Goal: Transaction & Acquisition: Purchase product/service

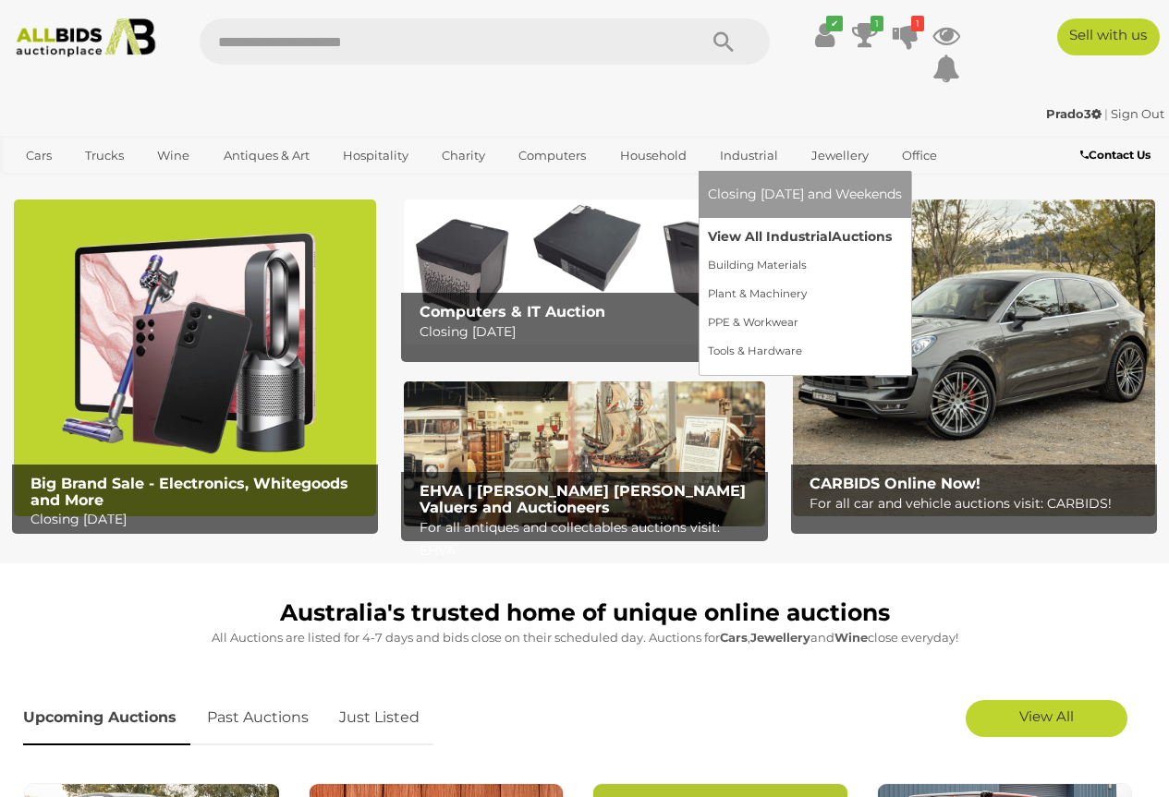
drag, startPoint x: 0, startPoint y: 0, endPoint x: 748, endPoint y: 241, distance: 786.3
click at [748, 241] on link "View All Industrial Auctions" at bounding box center [805, 237] width 194 height 29
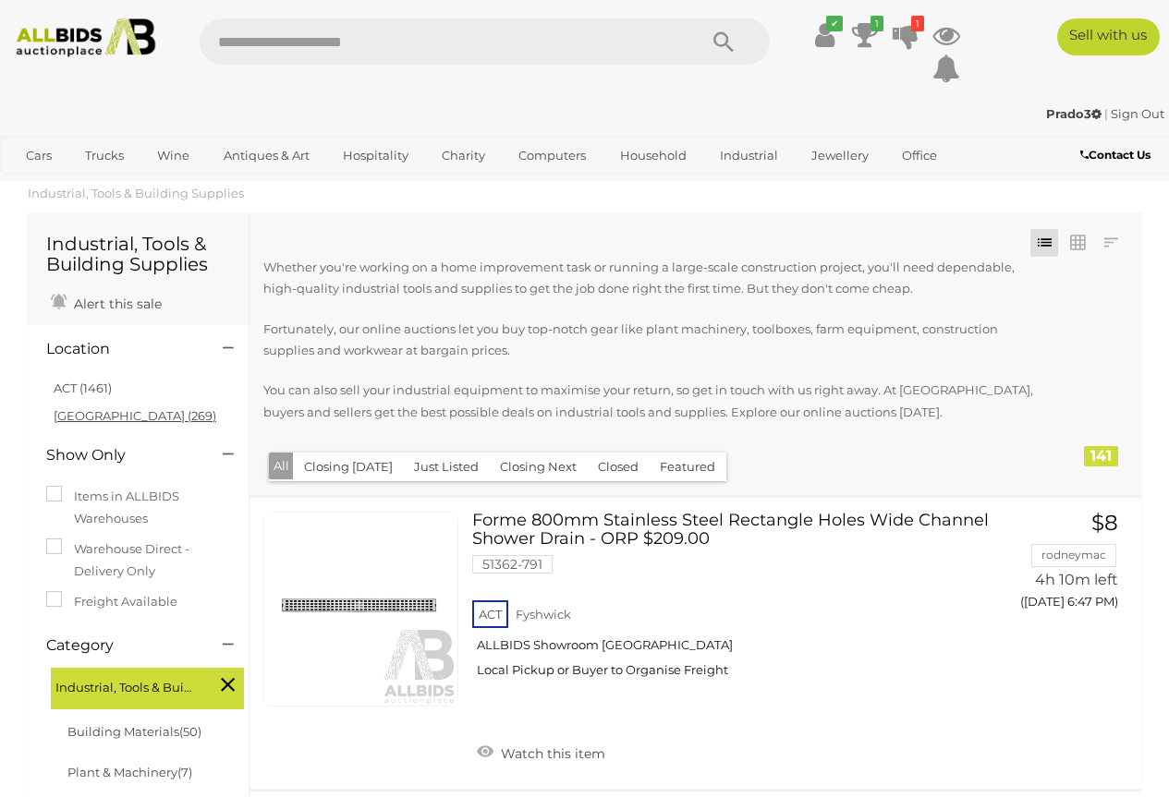
click at [95, 417] on link "[GEOGRAPHIC_DATA] (269)" at bounding box center [135, 415] width 163 height 15
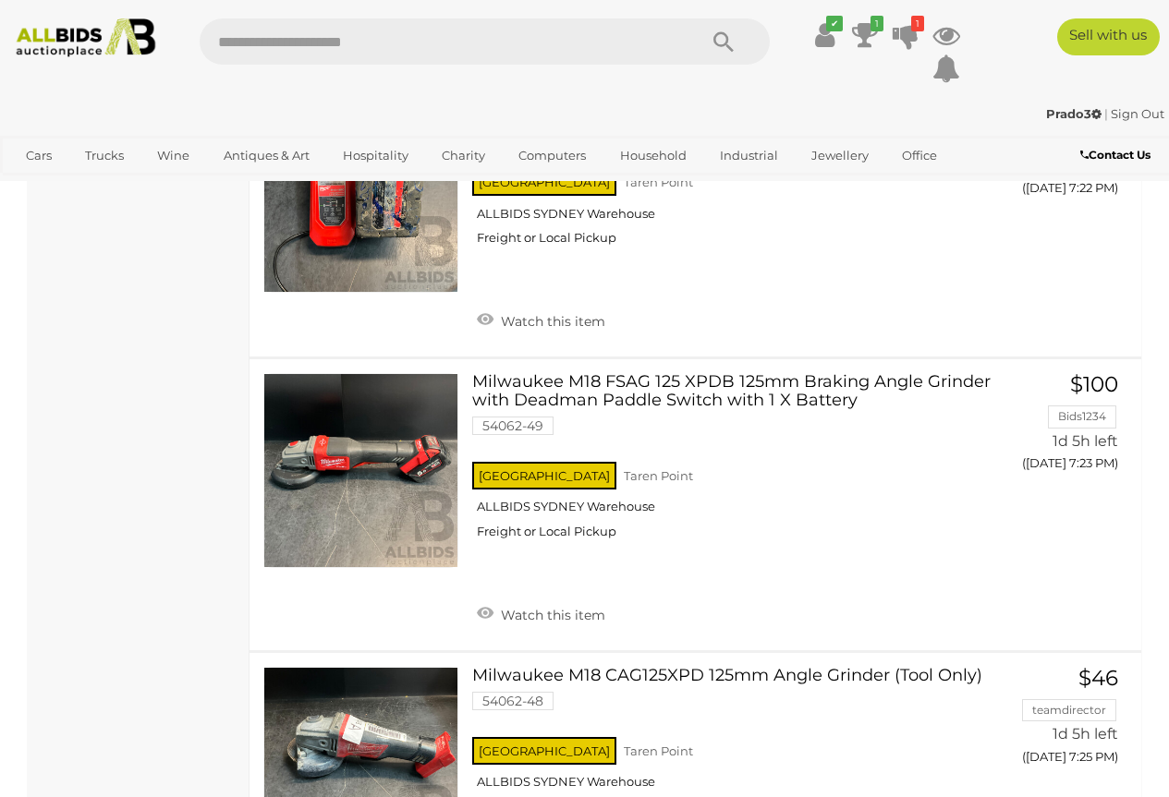
scroll to position [6837, 0]
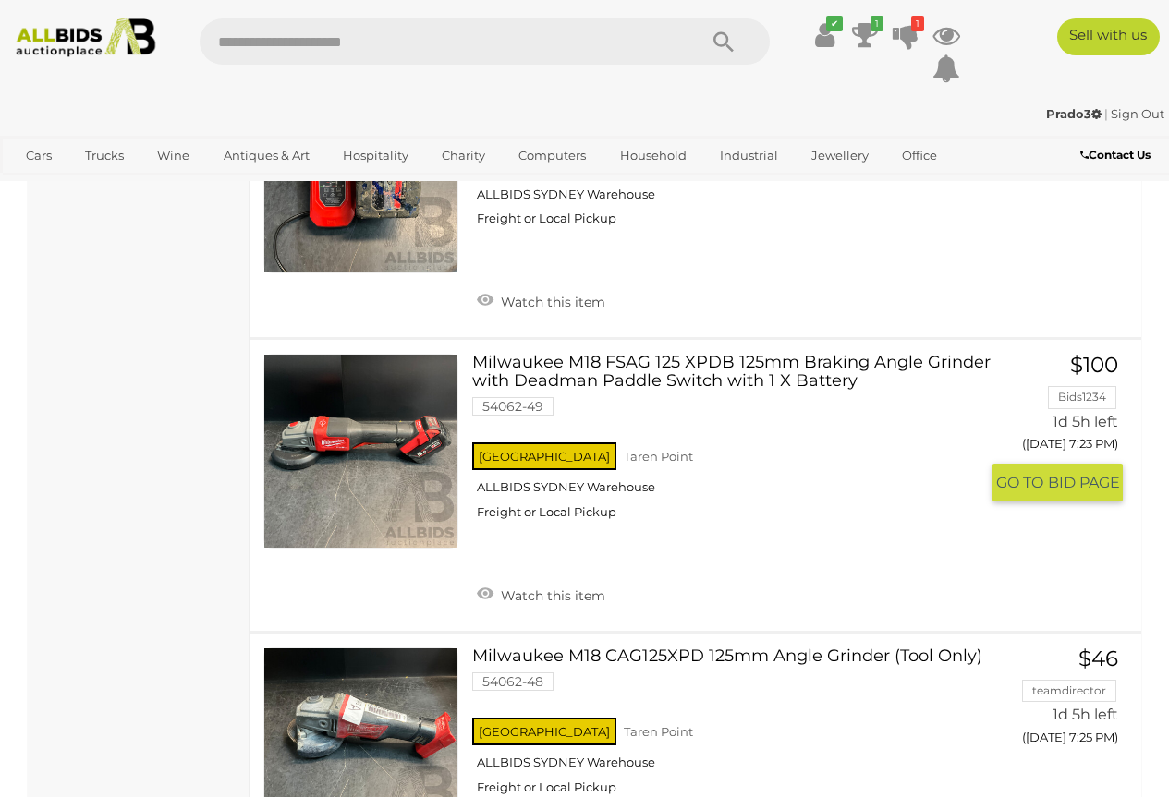
click at [654, 354] on link "Milwaukee M18 FSAG 125 XPDB 125mm Braking Angle Grinder with Deadman Paddle Swi…" at bounding box center [732, 444] width 492 height 180
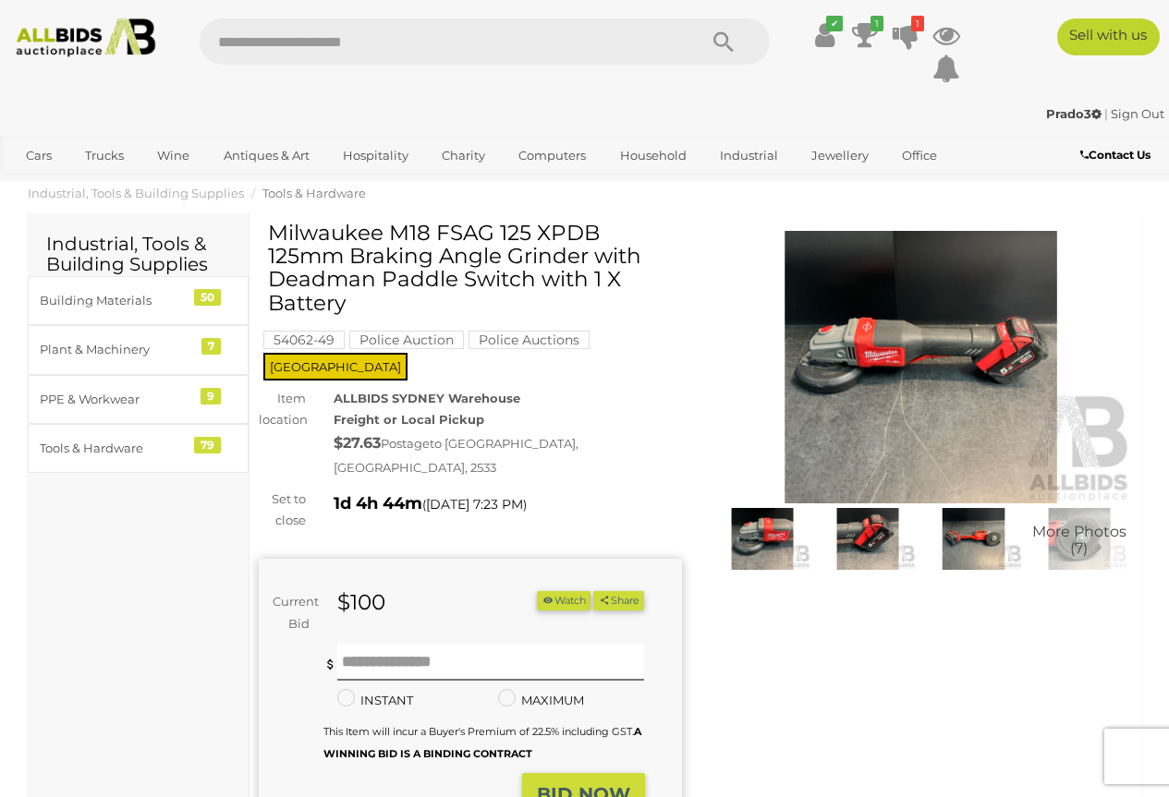
click at [891, 343] on img at bounding box center [921, 367] width 423 height 273
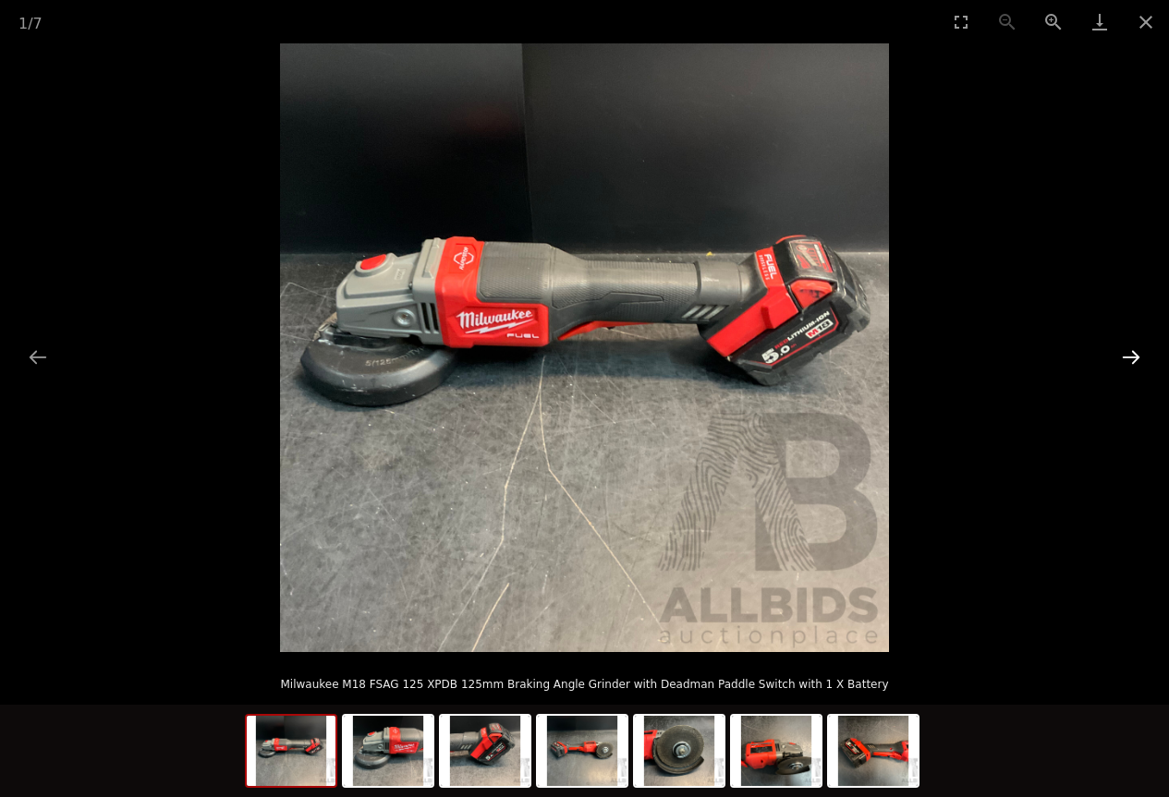
click at [1135, 353] on button "Next slide" at bounding box center [1130, 357] width 39 height 36
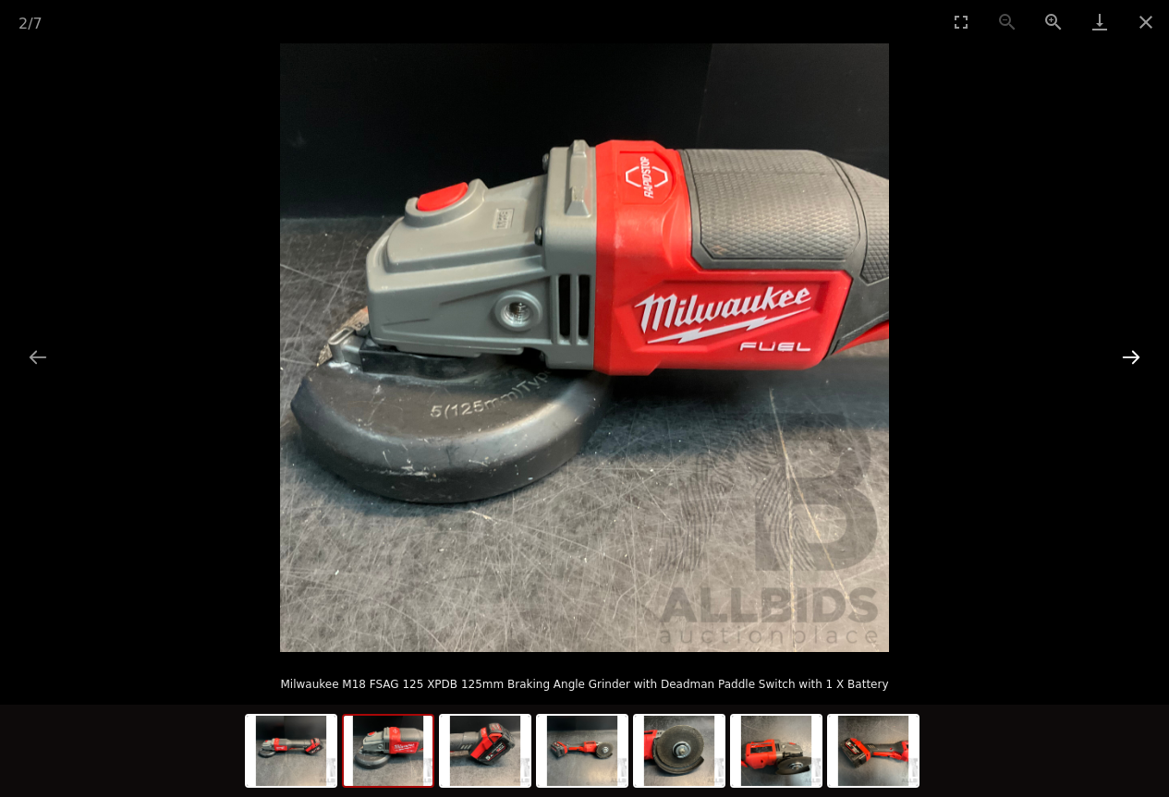
click at [1135, 353] on button "Next slide" at bounding box center [1130, 357] width 39 height 36
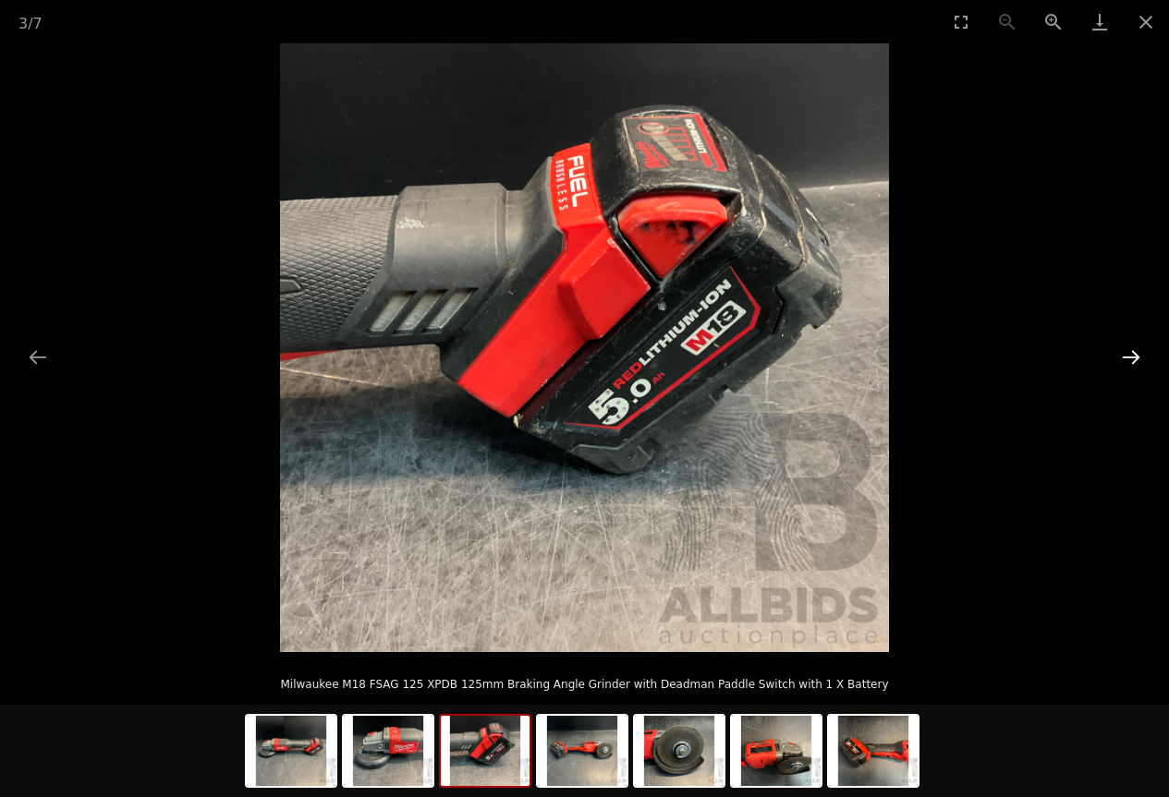
click at [1134, 353] on button "Next slide" at bounding box center [1130, 357] width 39 height 36
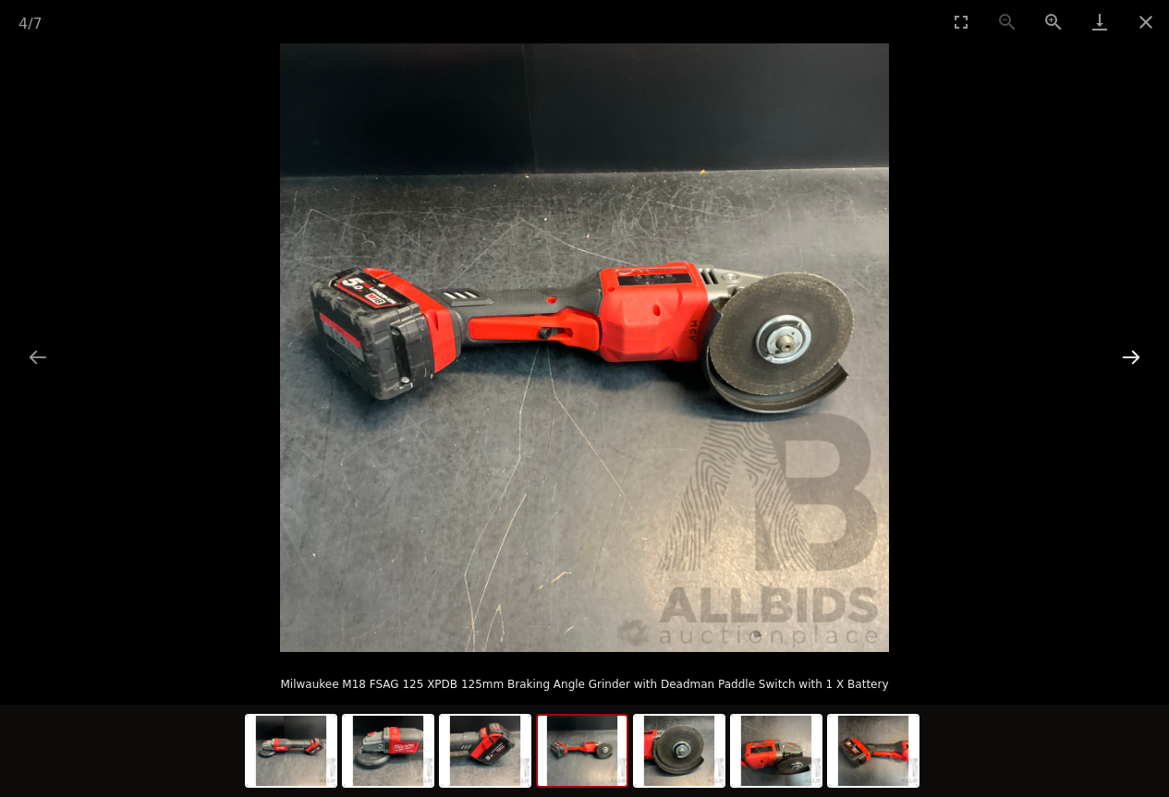
click at [1134, 353] on button "Next slide" at bounding box center [1130, 357] width 39 height 36
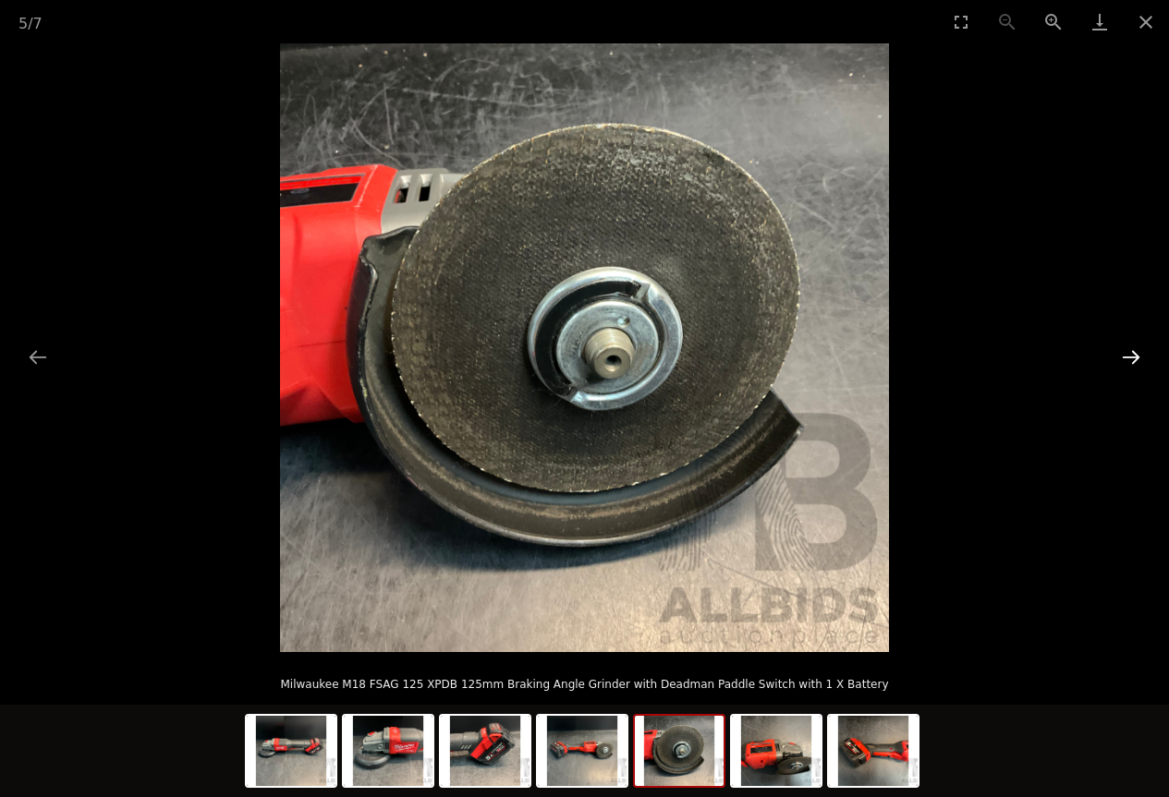
click at [1130, 346] on button "Next slide" at bounding box center [1130, 357] width 39 height 36
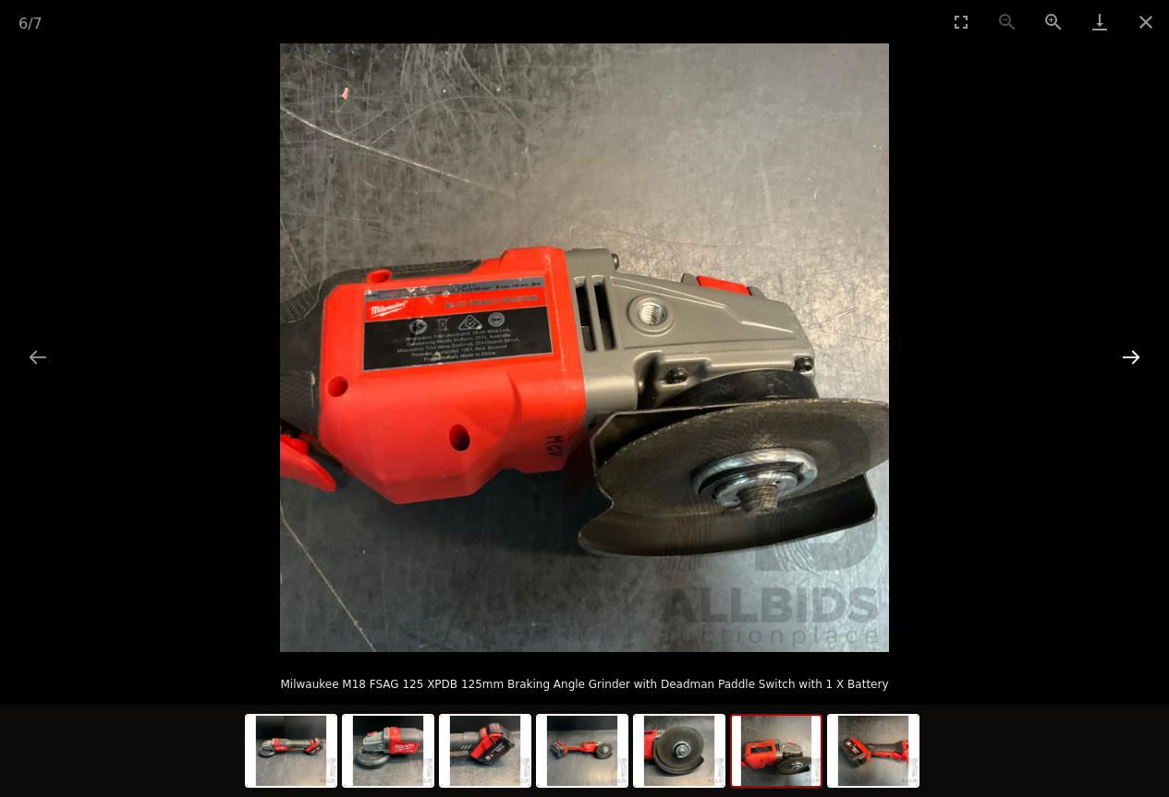
click at [1130, 346] on button "Next slide" at bounding box center [1130, 357] width 39 height 36
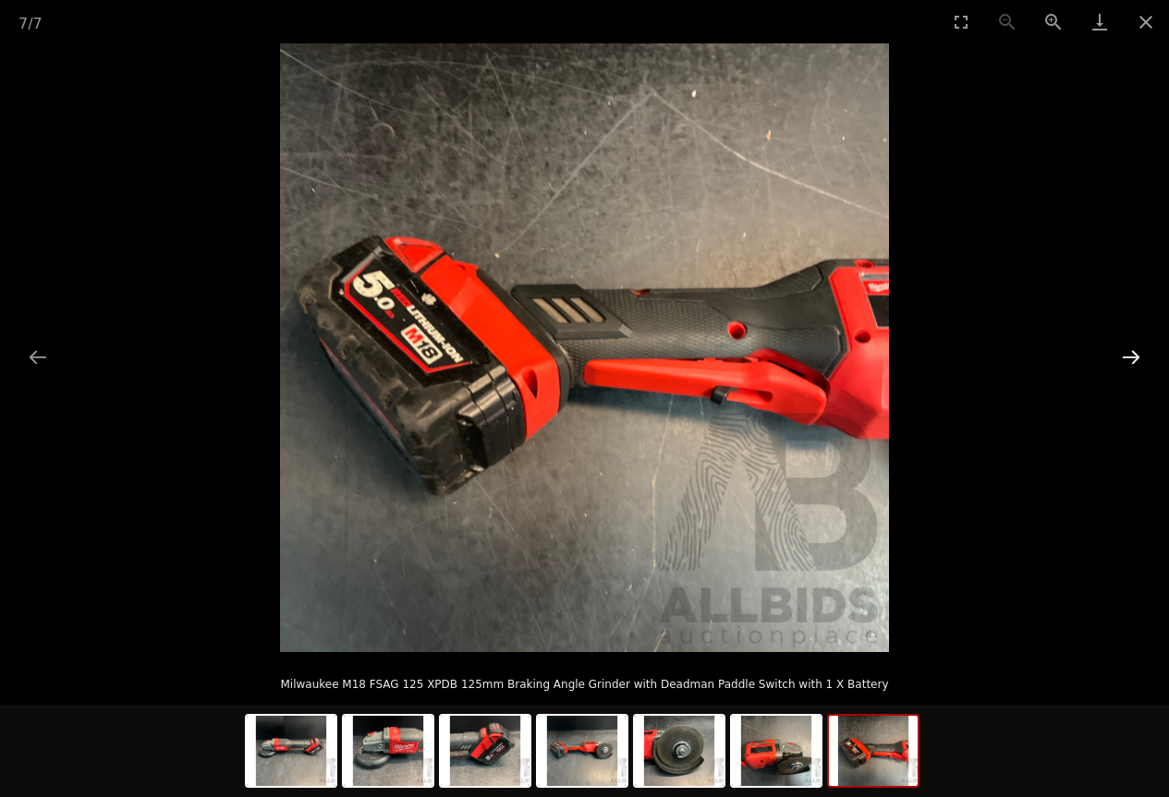
click at [1130, 346] on button "Next slide" at bounding box center [1130, 357] width 39 height 36
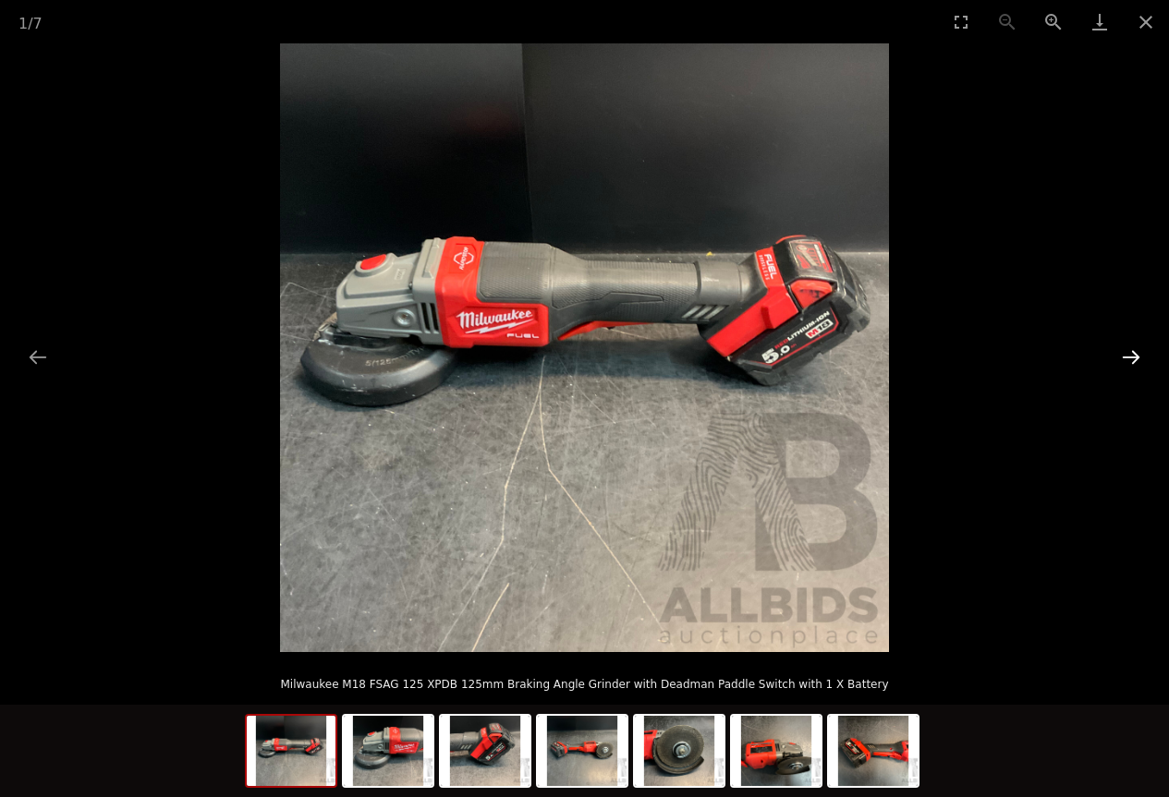
click at [1130, 346] on button "Next slide" at bounding box center [1130, 357] width 39 height 36
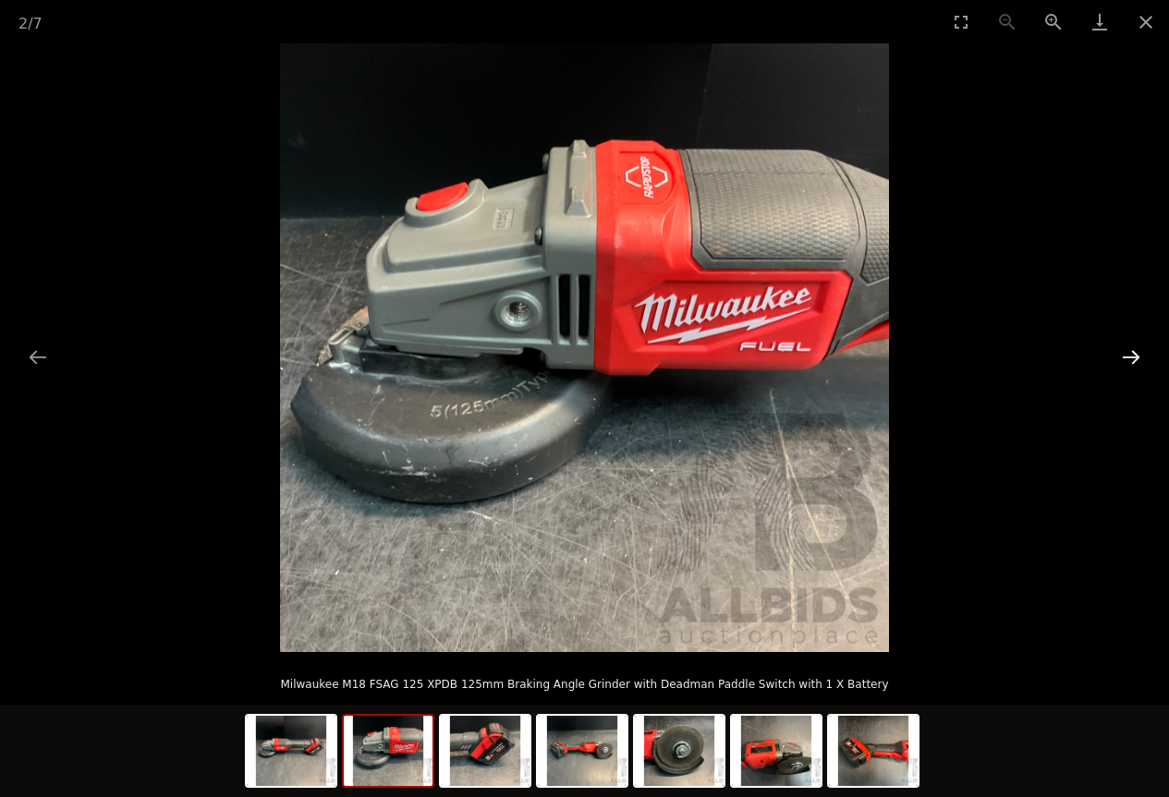
click at [1130, 346] on button "Next slide" at bounding box center [1130, 357] width 39 height 36
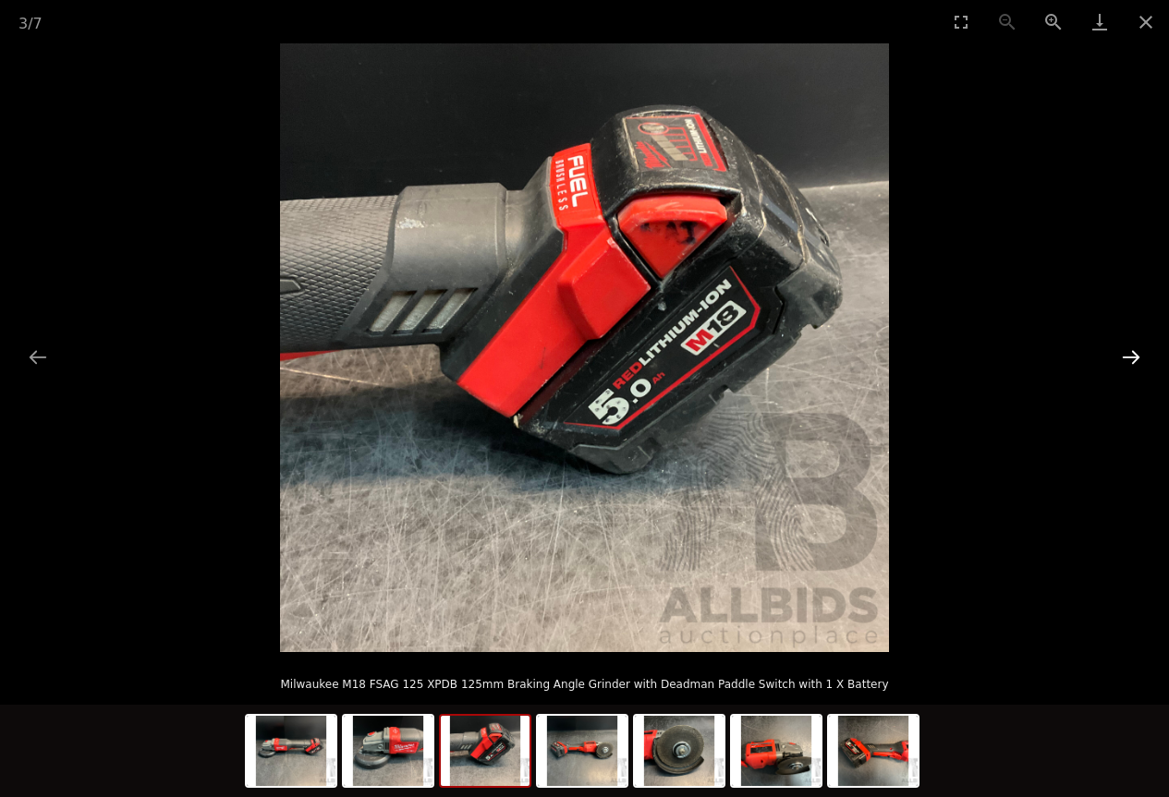
click at [1129, 346] on button "Next slide" at bounding box center [1130, 357] width 39 height 36
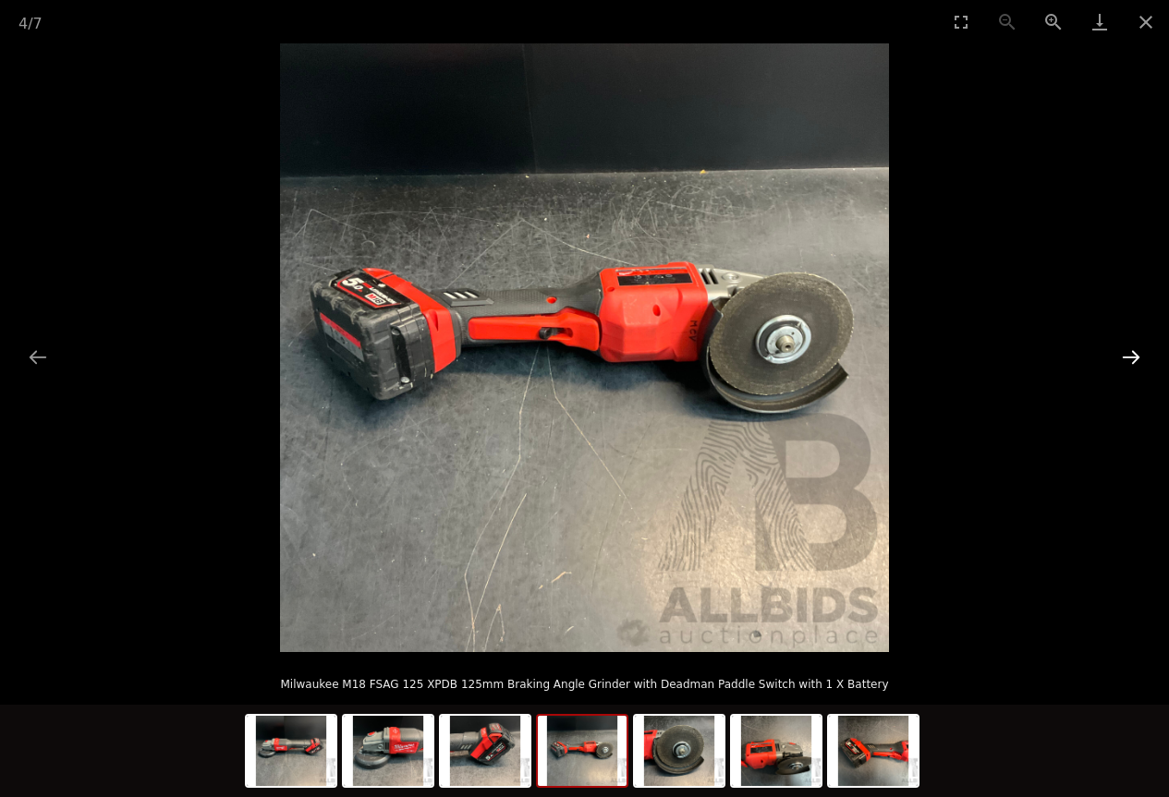
click at [1129, 346] on button "Next slide" at bounding box center [1130, 357] width 39 height 36
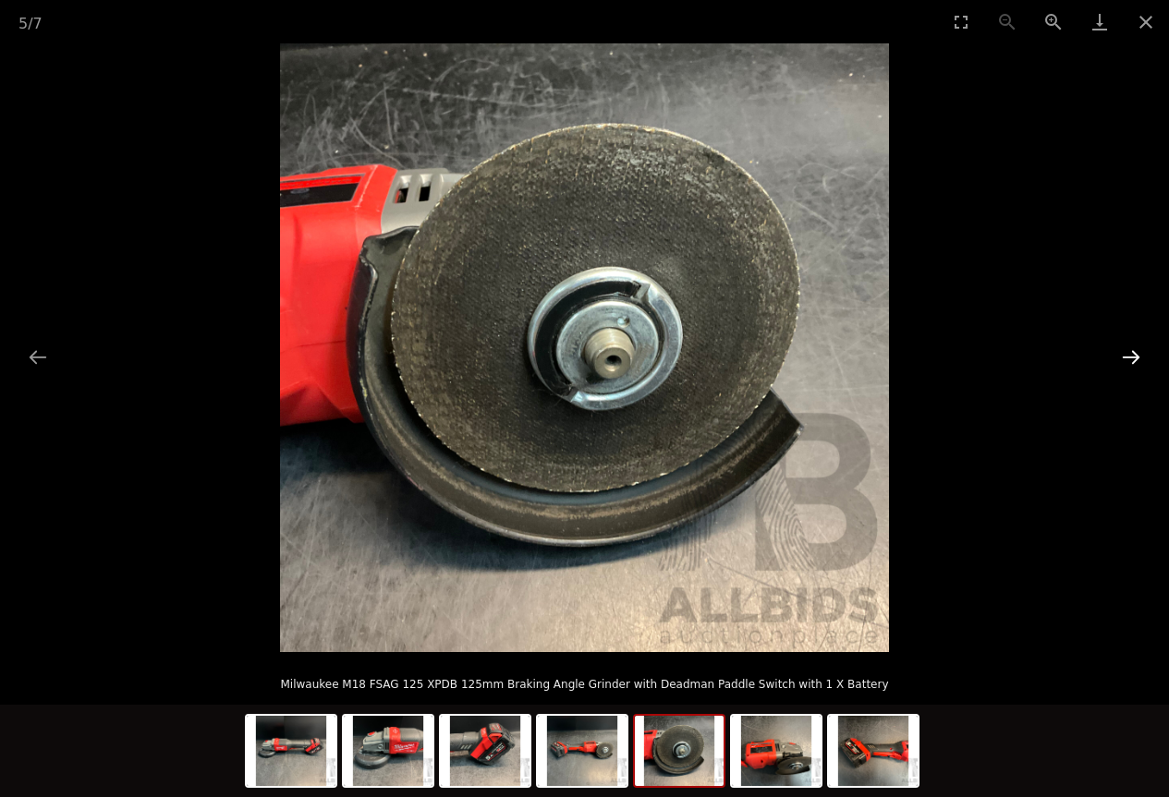
click at [1129, 346] on button "Next slide" at bounding box center [1130, 357] width 39 height 36
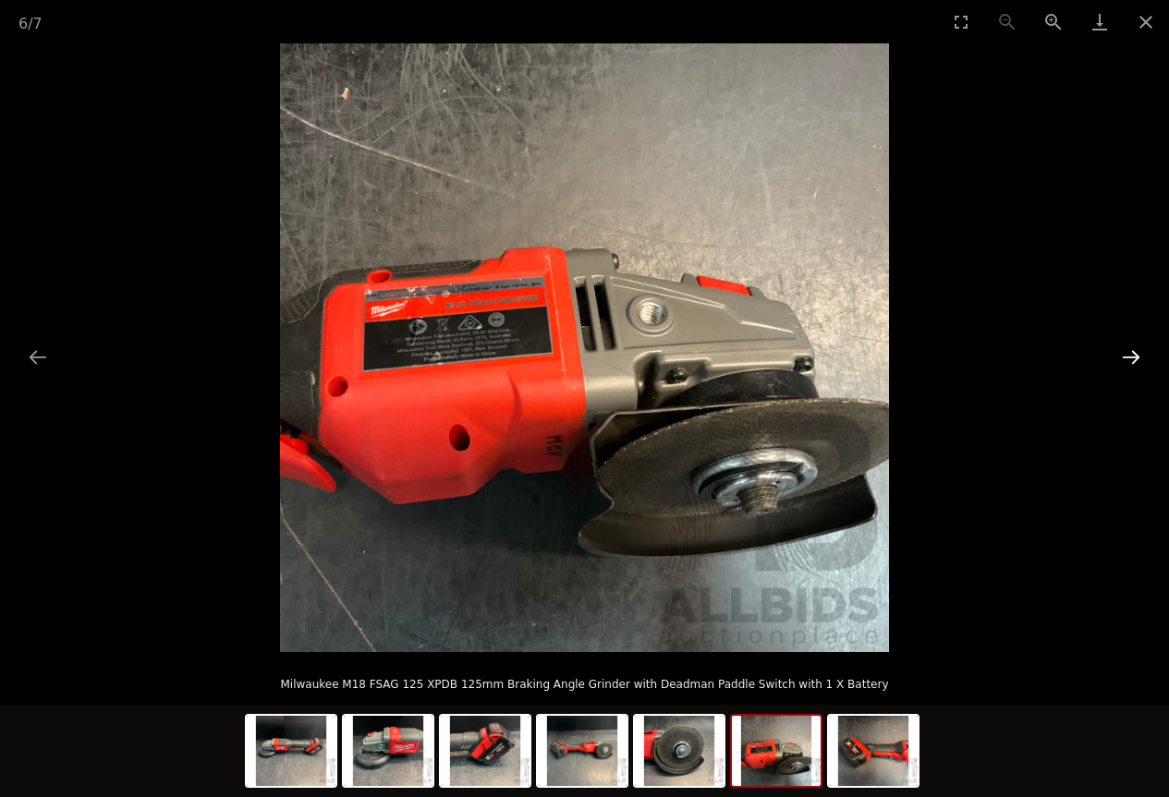
click at [1129, 346] on button "Next slide" at bounding box center [1130, 357] width 39 height 36
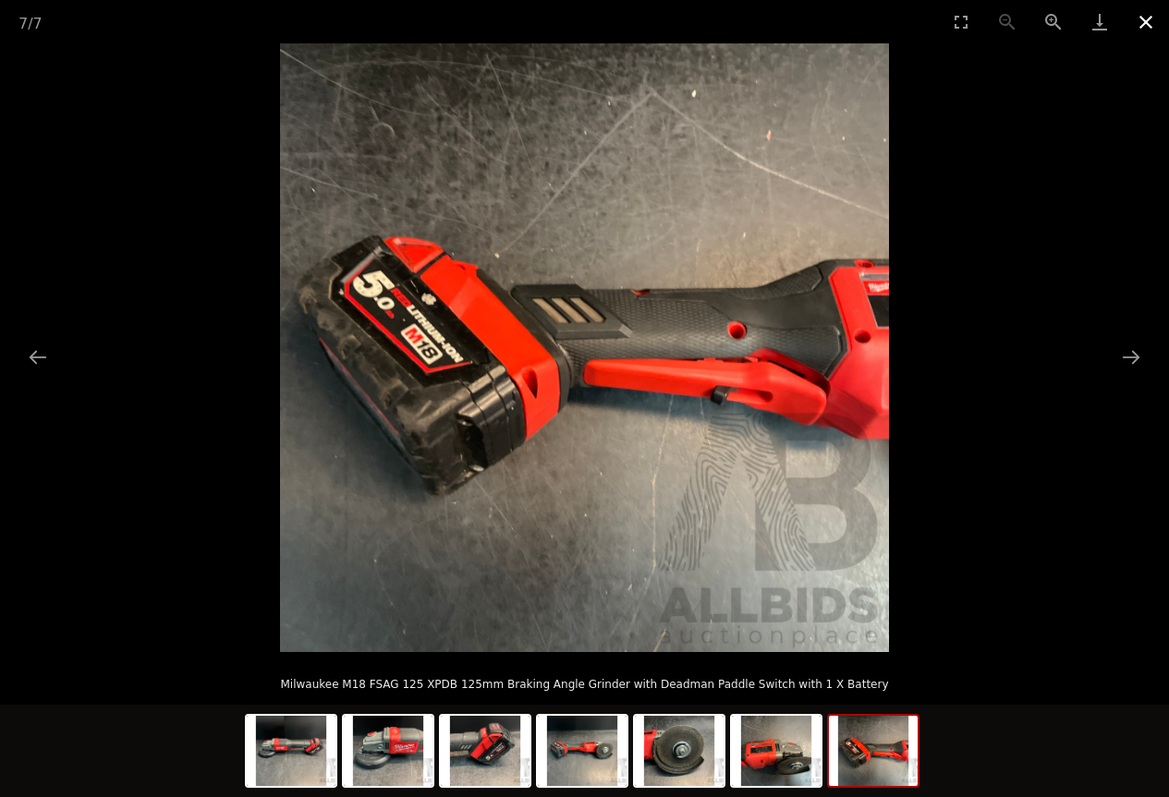
click at [1145, 26] on button "Close gallery" at bounding box center [1146, 21] width 46 height 43
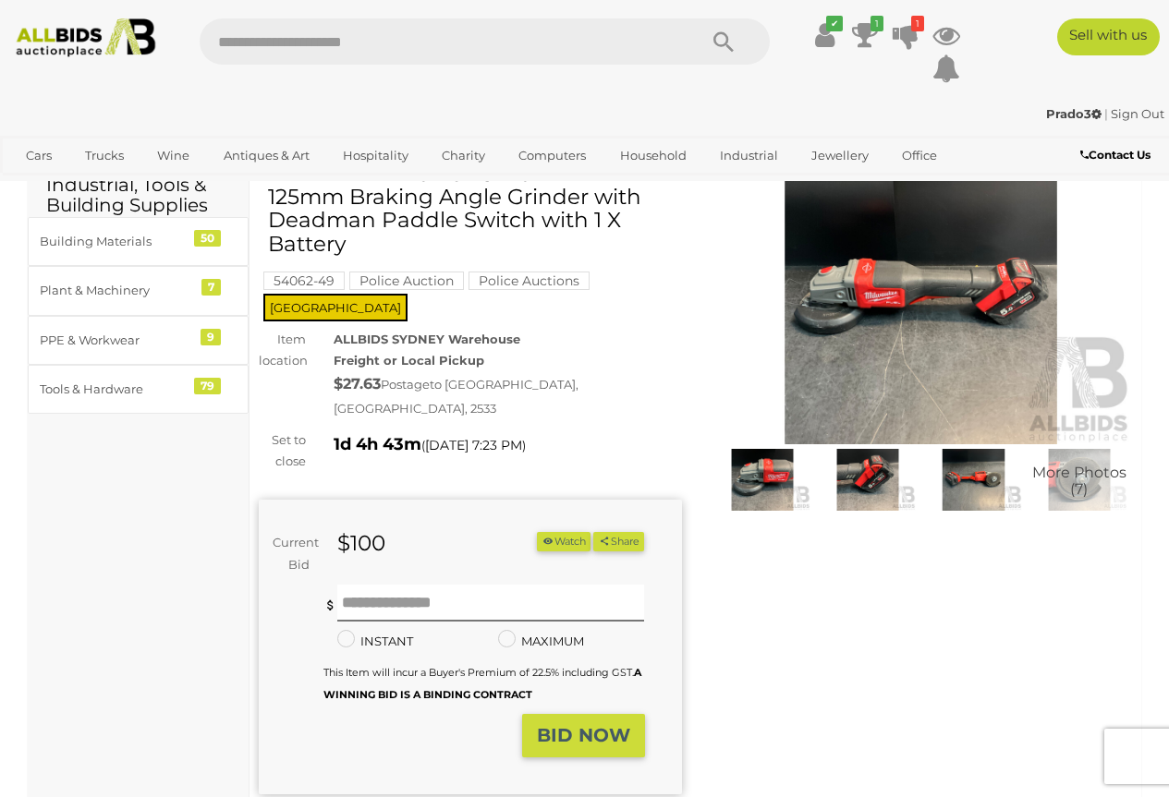
scroll to position [92, 0]
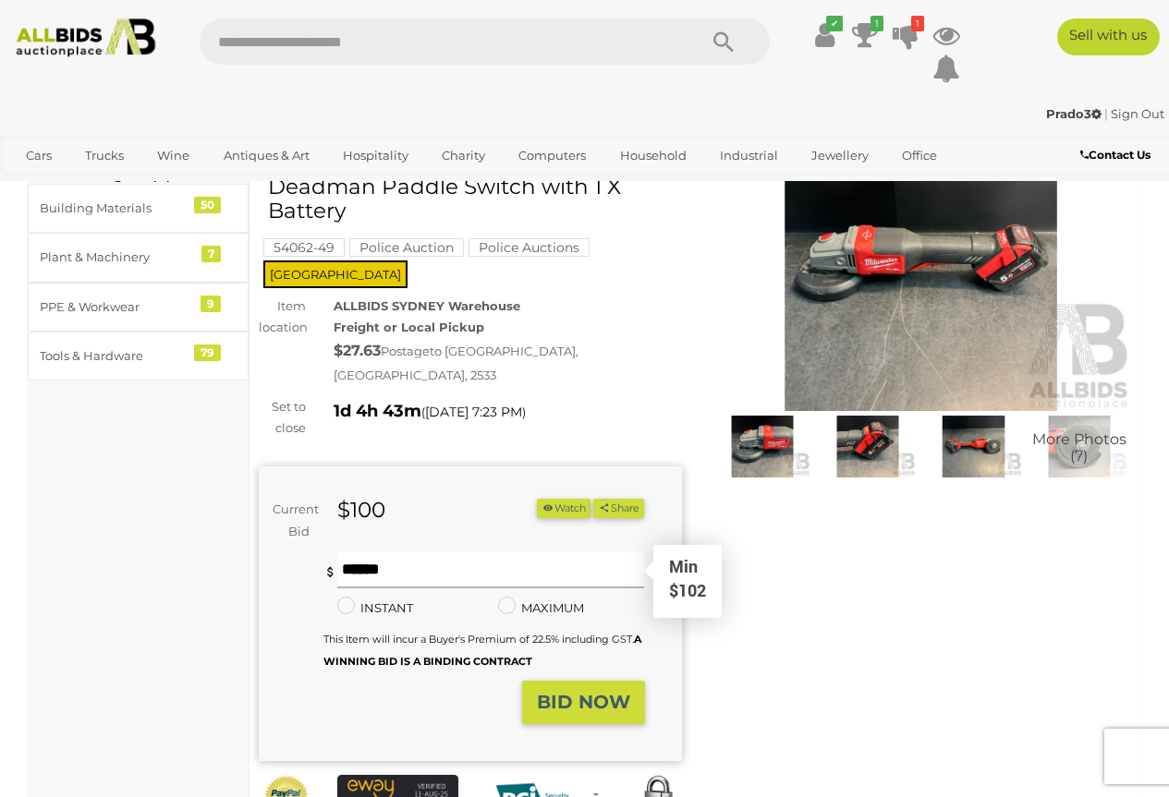
click at [410, 552] on input "text" at bounding box center [491, 570] width 308 height 37
type input "***"
click at [582, 691] on strong "BID NOW" at bounding box center [583, 702] width 93 height 22
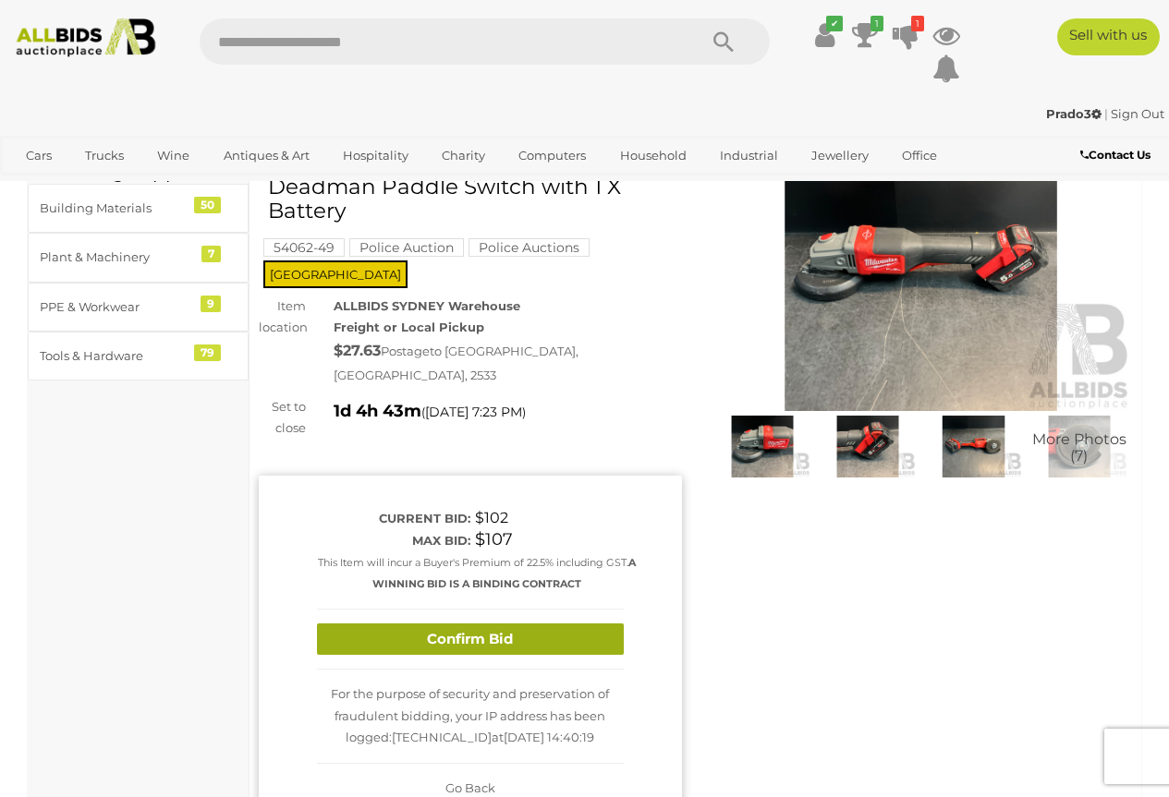
click at [488, 624] on button "Confirm Bid" at bounding box center [470, 640] width 307 height 32
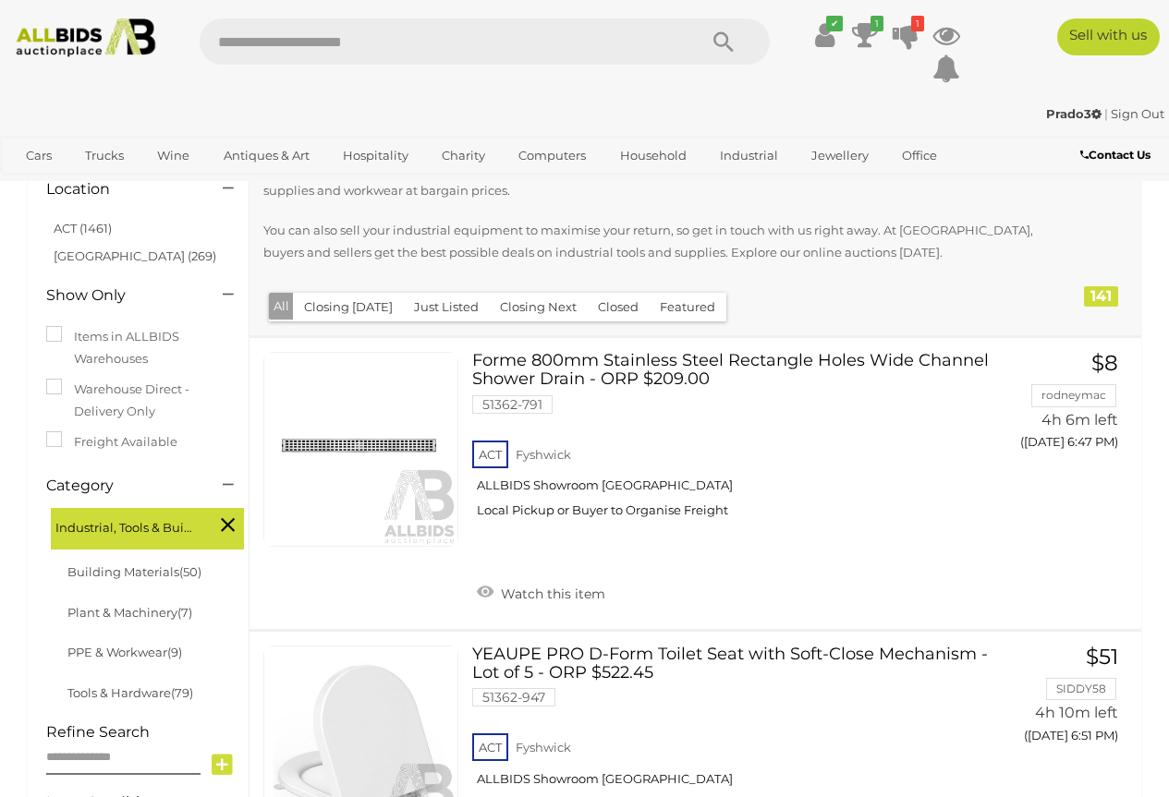
scroll to position [92, 0]
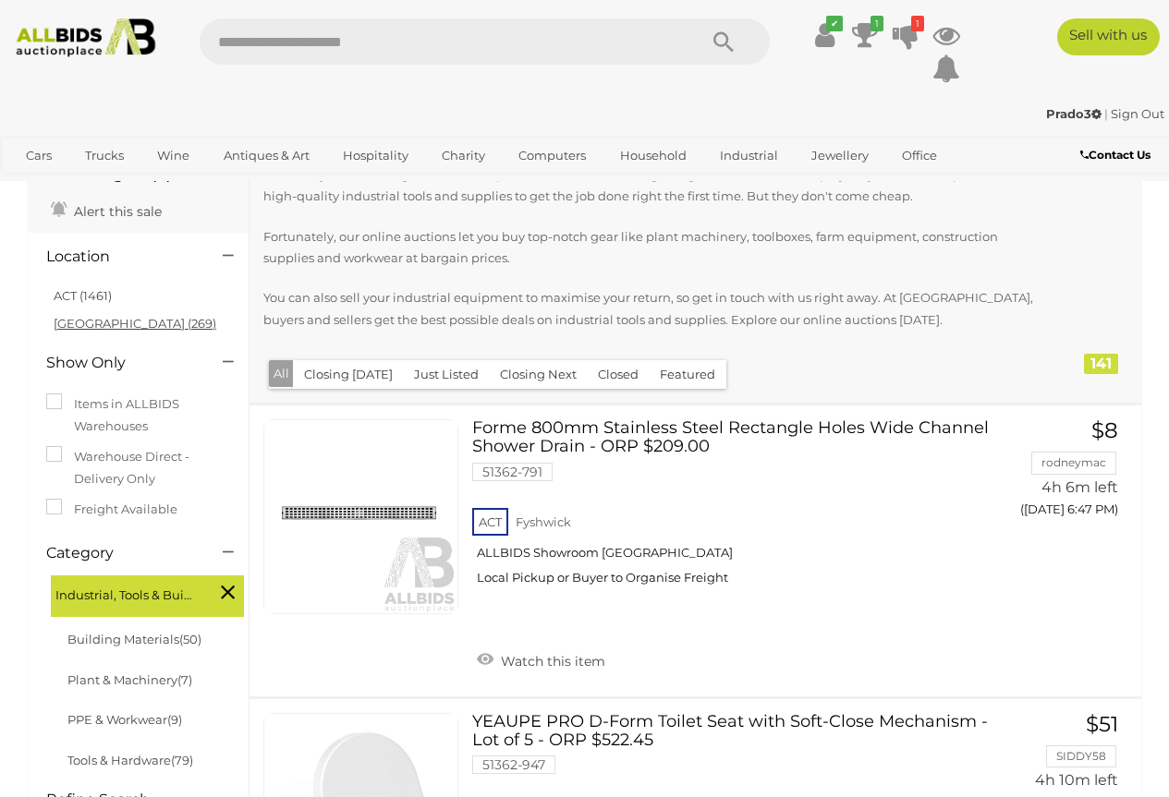
click at [82, 323] on link "NSW (269)" at bounding box center [135, 323] width 163 height 15
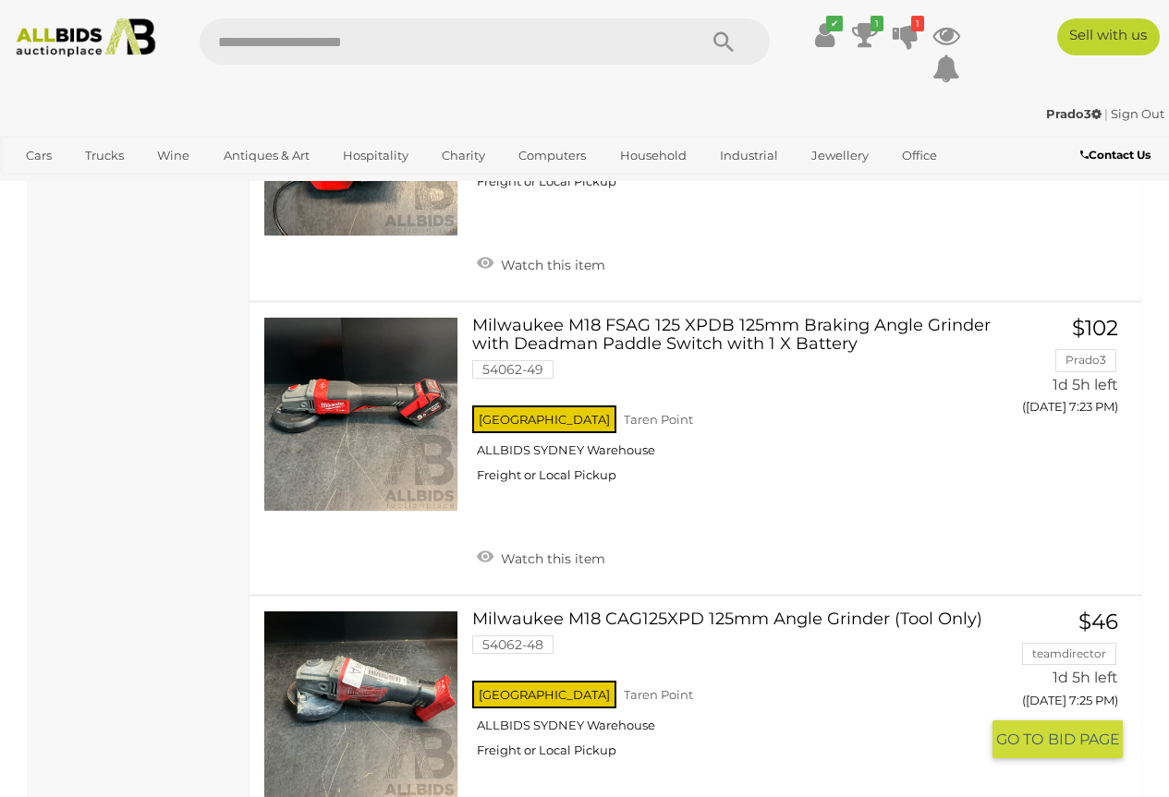
scroll to position [6907, 0]
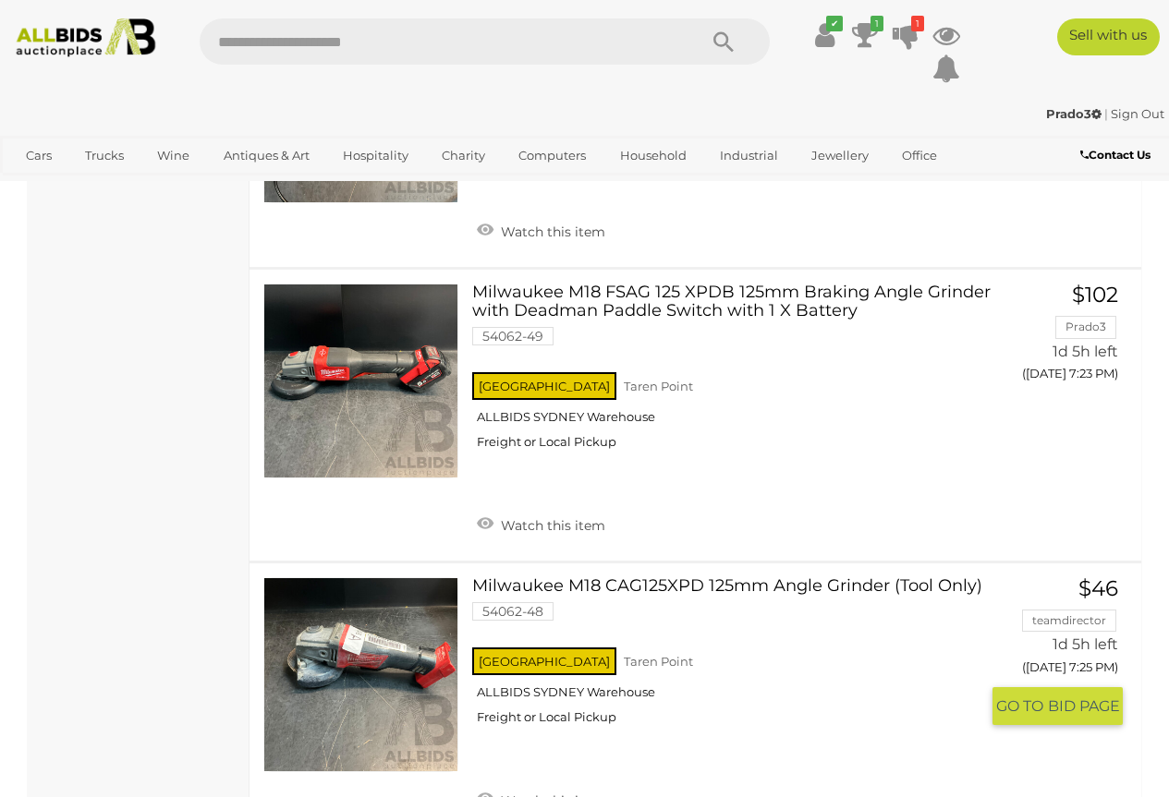
click at [389, 639] on link at bounding box center [360, 674] width 195 height 195
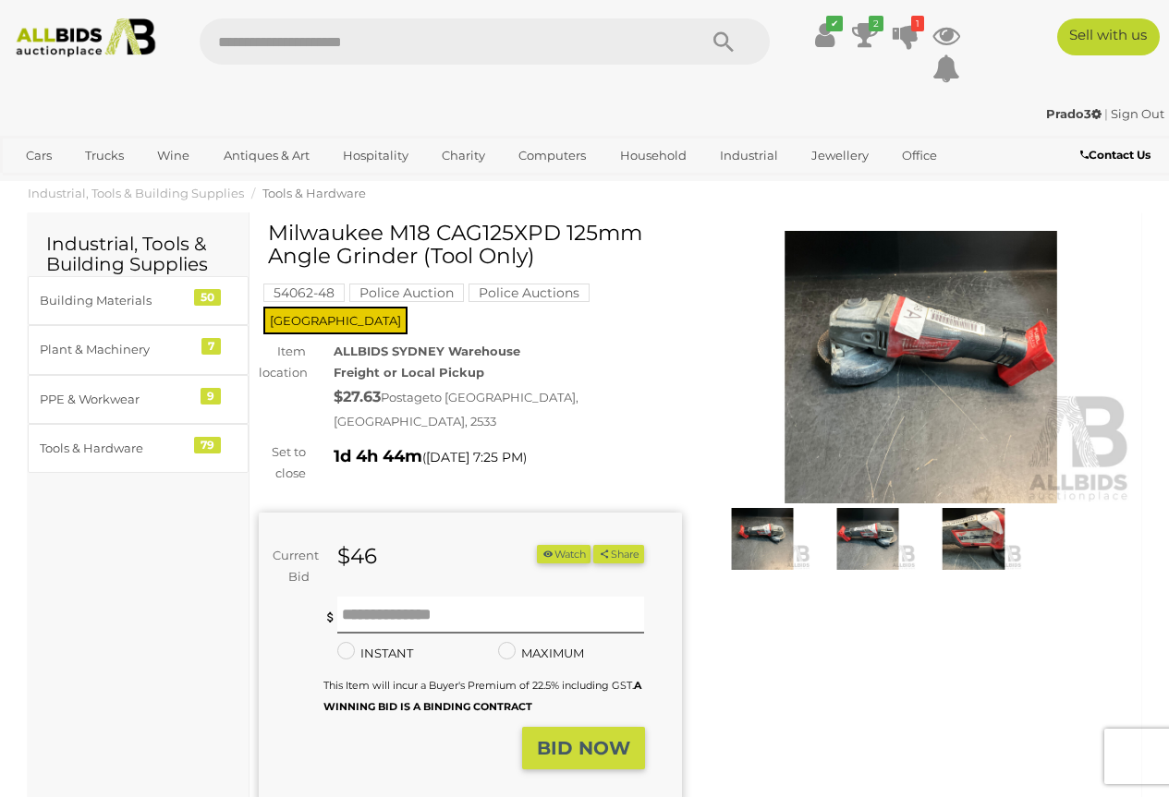
click at [928, 362] on img at bounding box center [921, 367] width 423 height 273
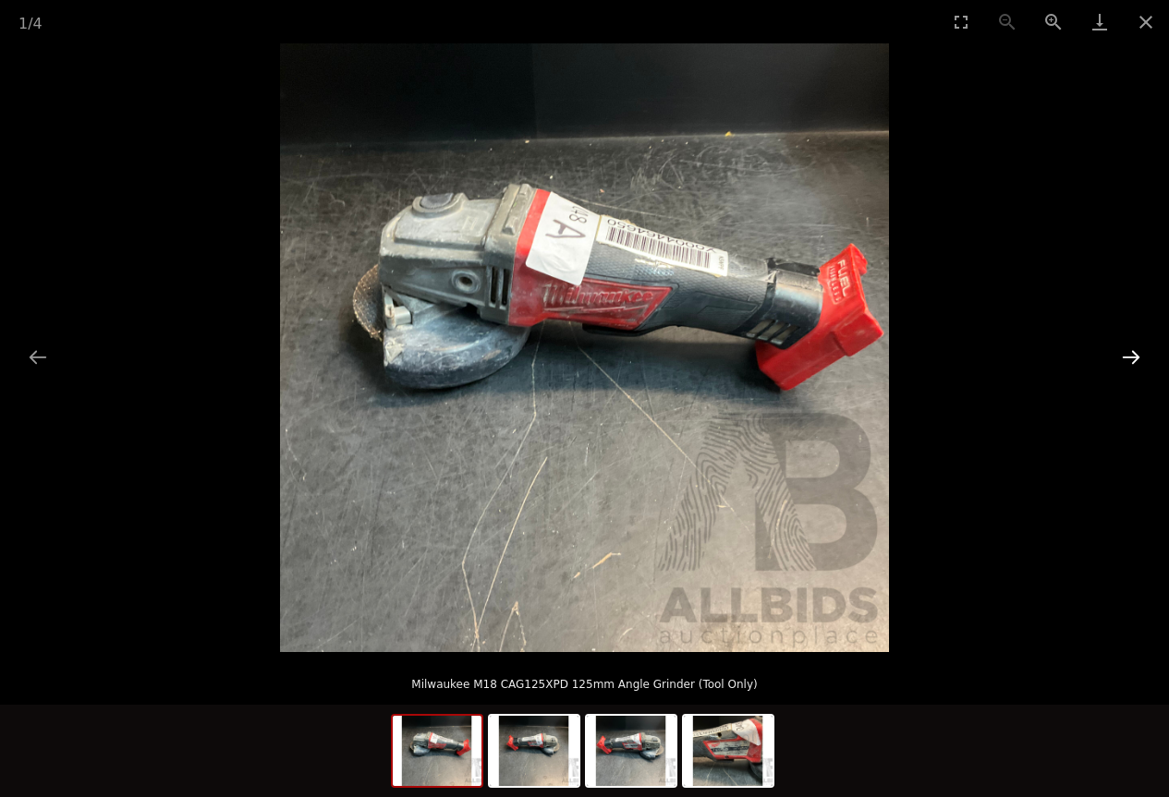
click at [1129, 356] on button "Next slide" at bounding box center [1130, 357] width 39 height 36
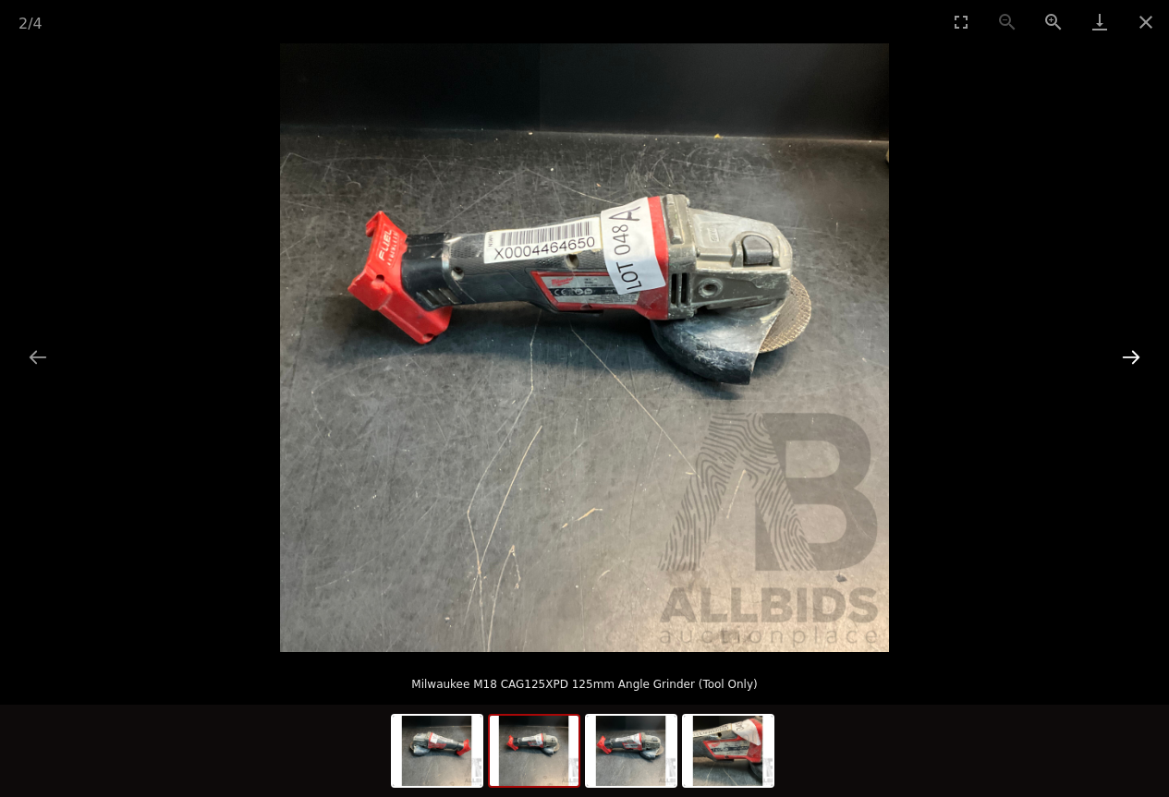
click at [1129, 356] on button "Next slide" at bounding box center [1130, 357] width 39 height 36
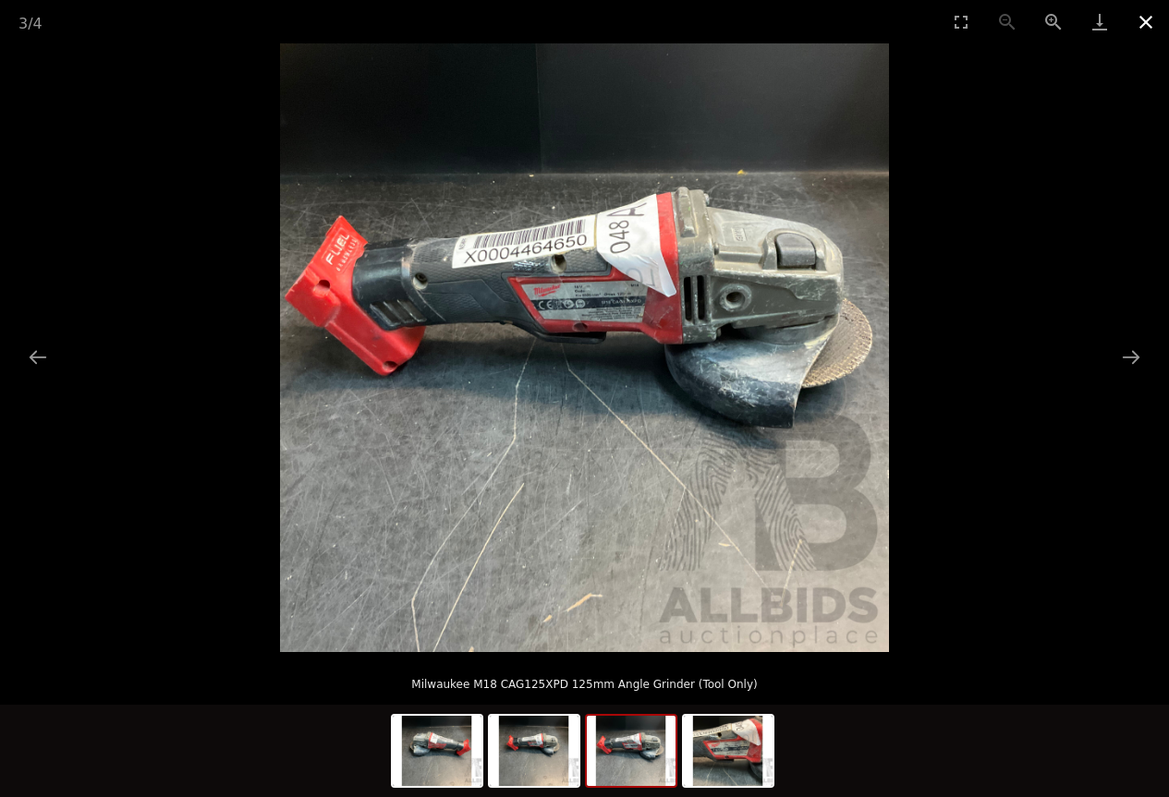
drag, startPoint x: 1137, startPoint y: 19, endPoint x: 1138, endPoint y: 30, distance: 11.1
click at [1138, 19] on button "Close gallery" at bounding box center [1146, 21] width 46 height 43
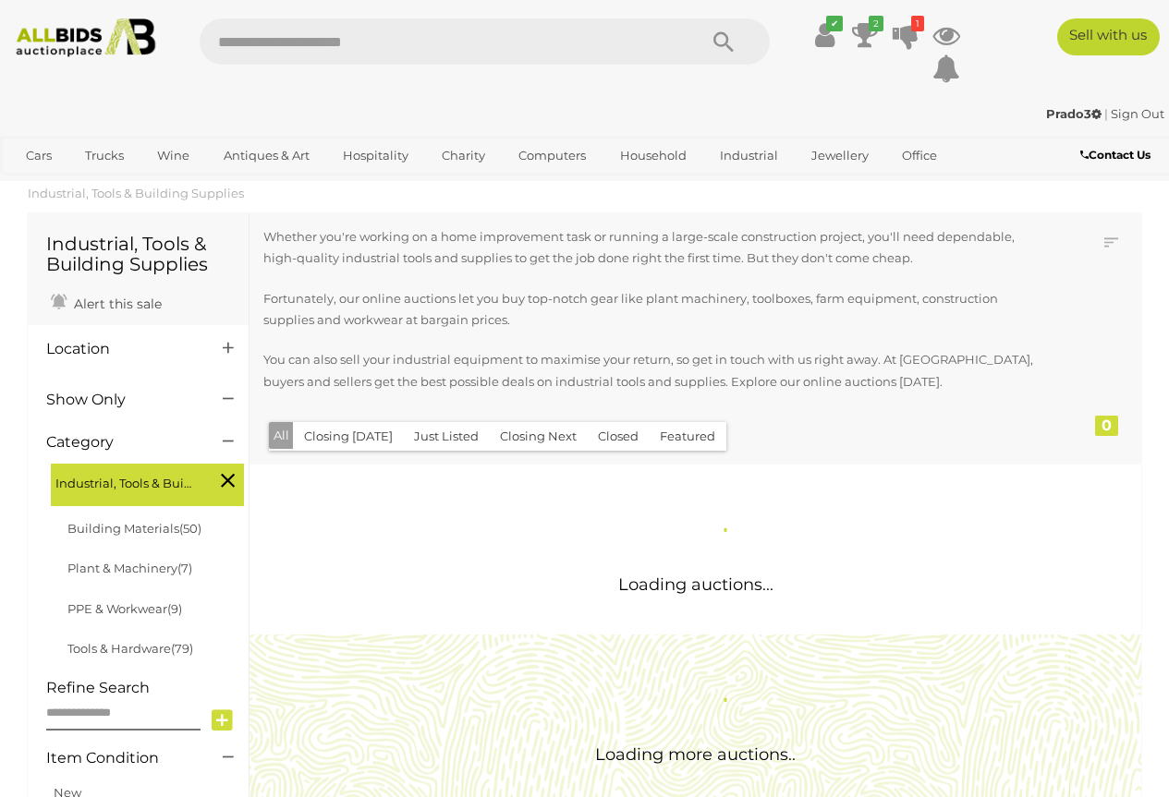
scroll to position [1171, 0]
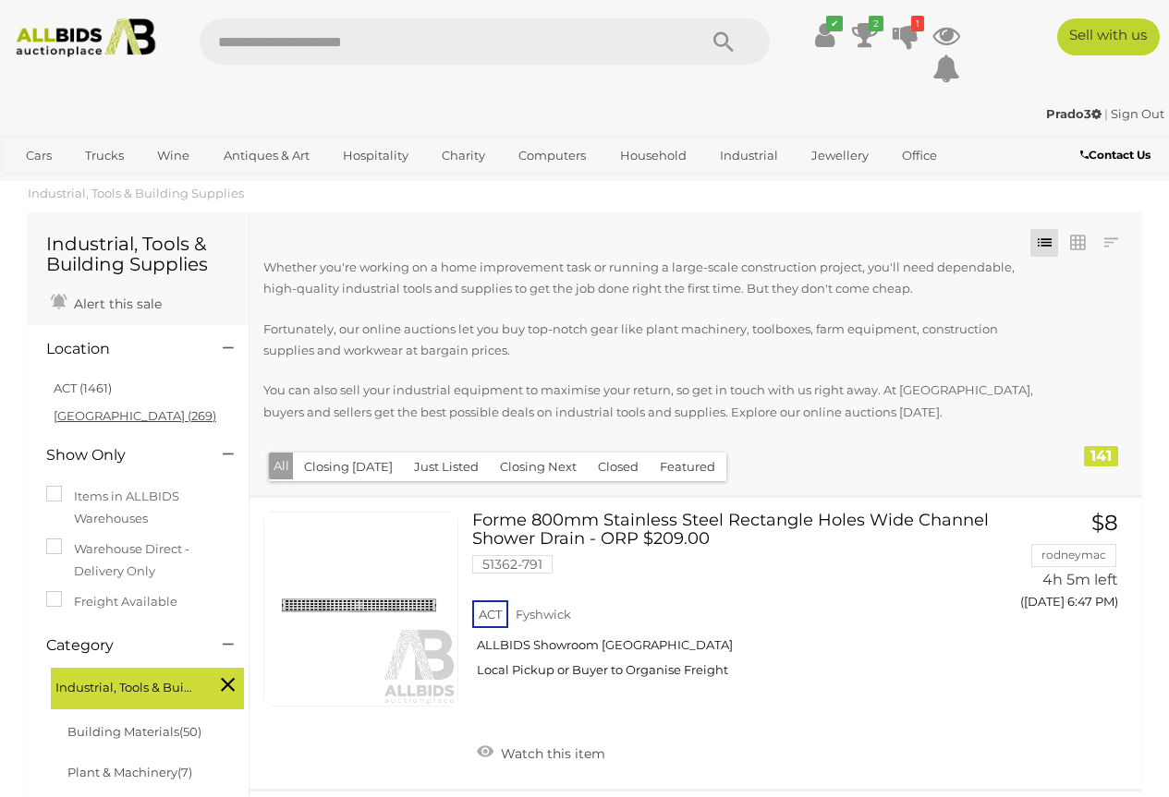
click at [87, 413] on link "[GEOGRAPHIC_DATA] (269)" at bounding box center [135, 415] width 163 height 15
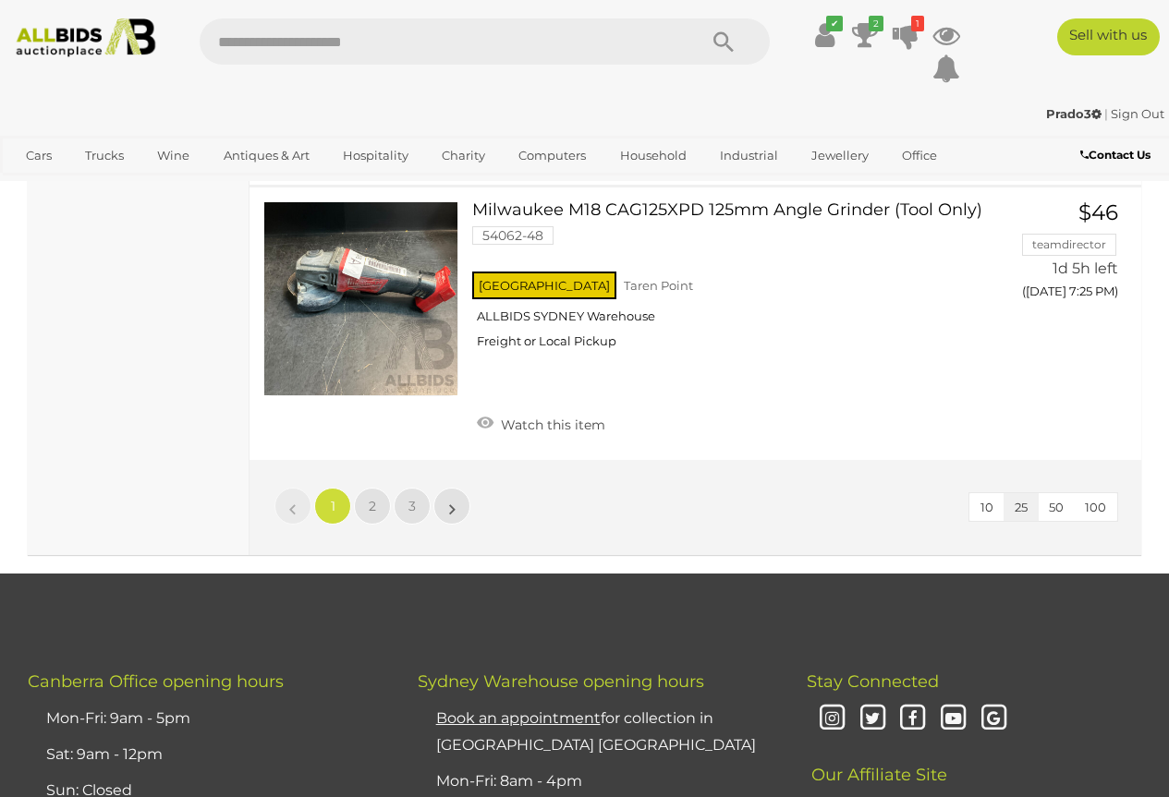
scroll to position [7263, 0]
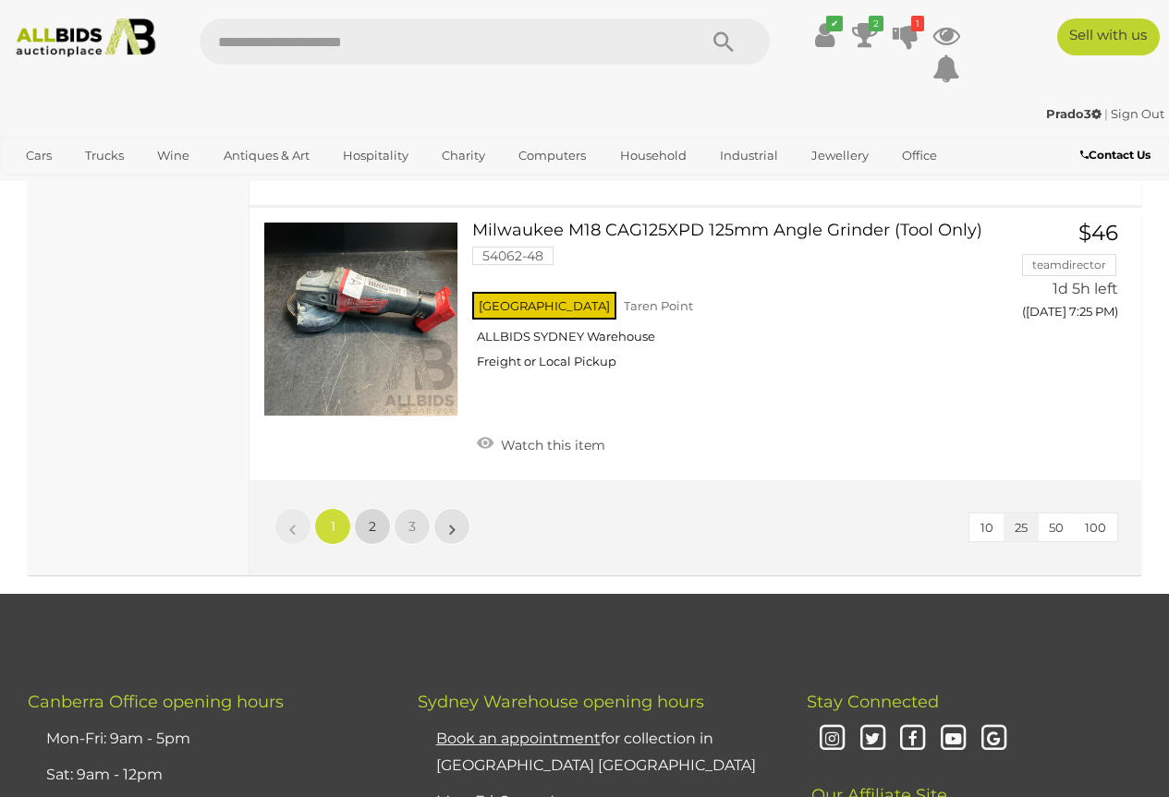
click at [367, 516] on link "2" at bounding box center [372, 526] width 37 height 37
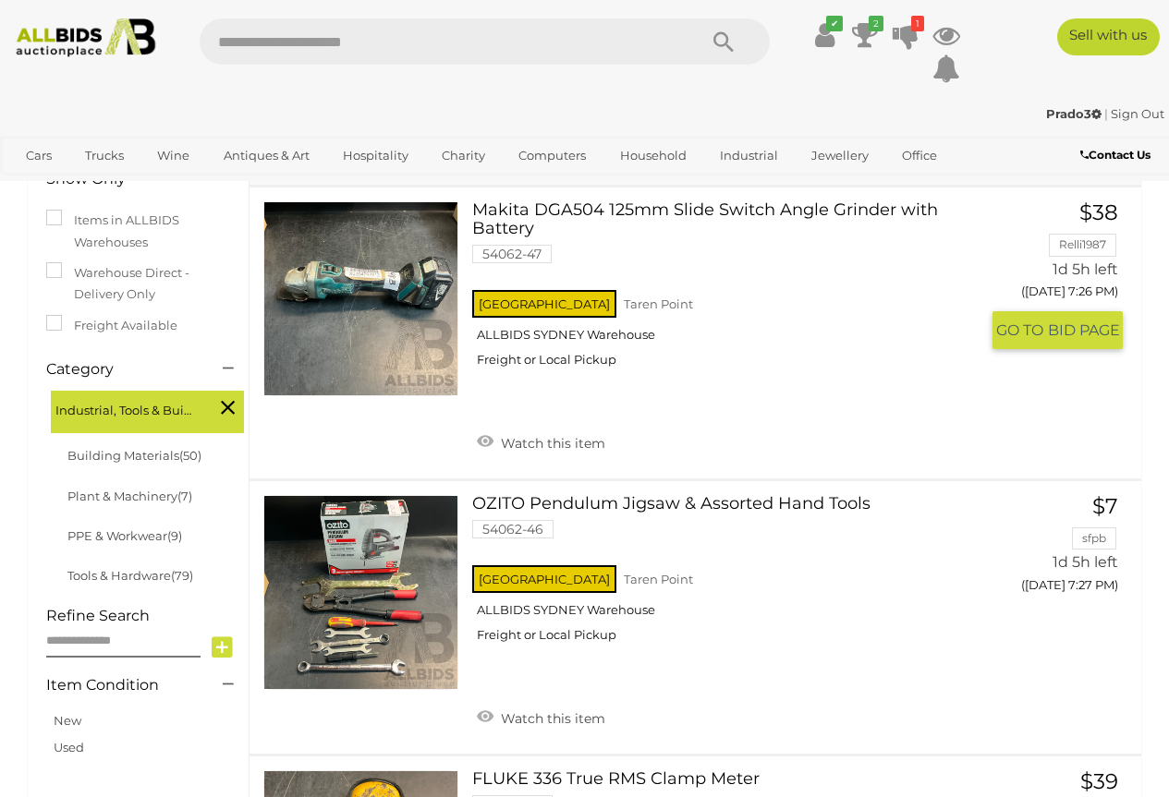
click at [383, 290] on link at bounding box center [360, 298] width 195 height 195
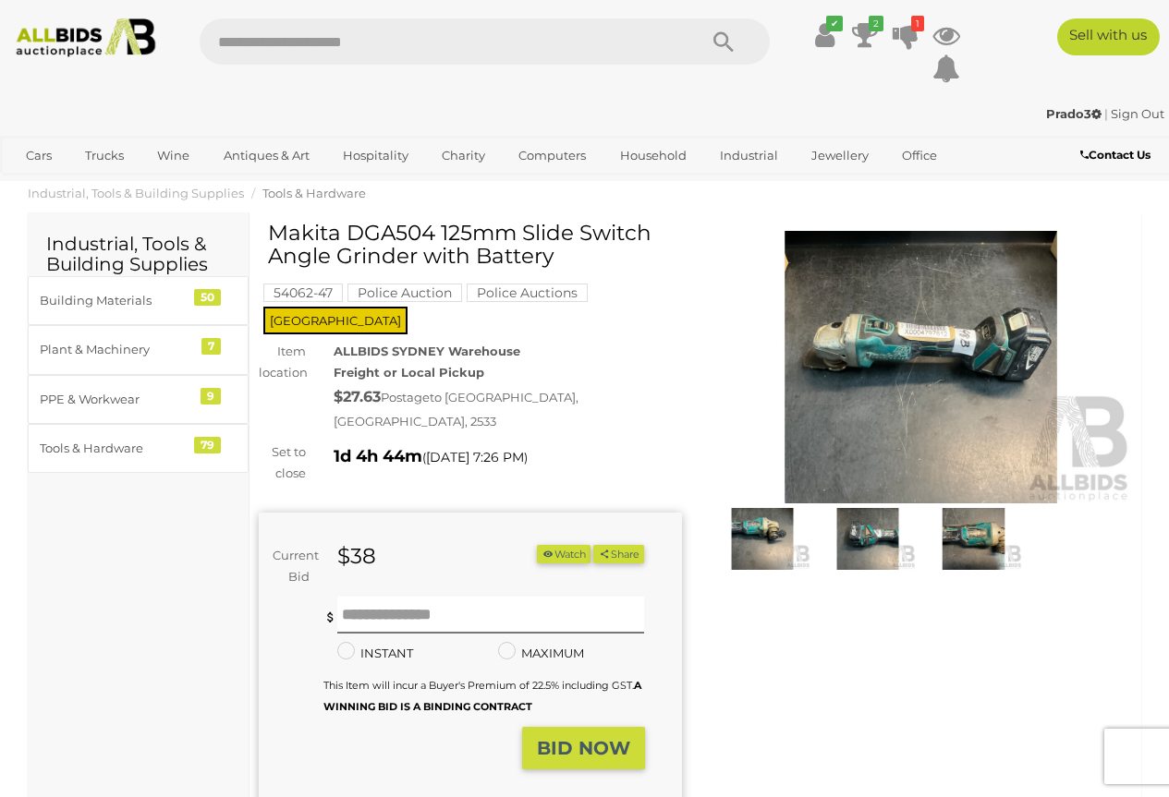
click at [909, 362] on img at bounding box center [921, 367] width 423 height 273
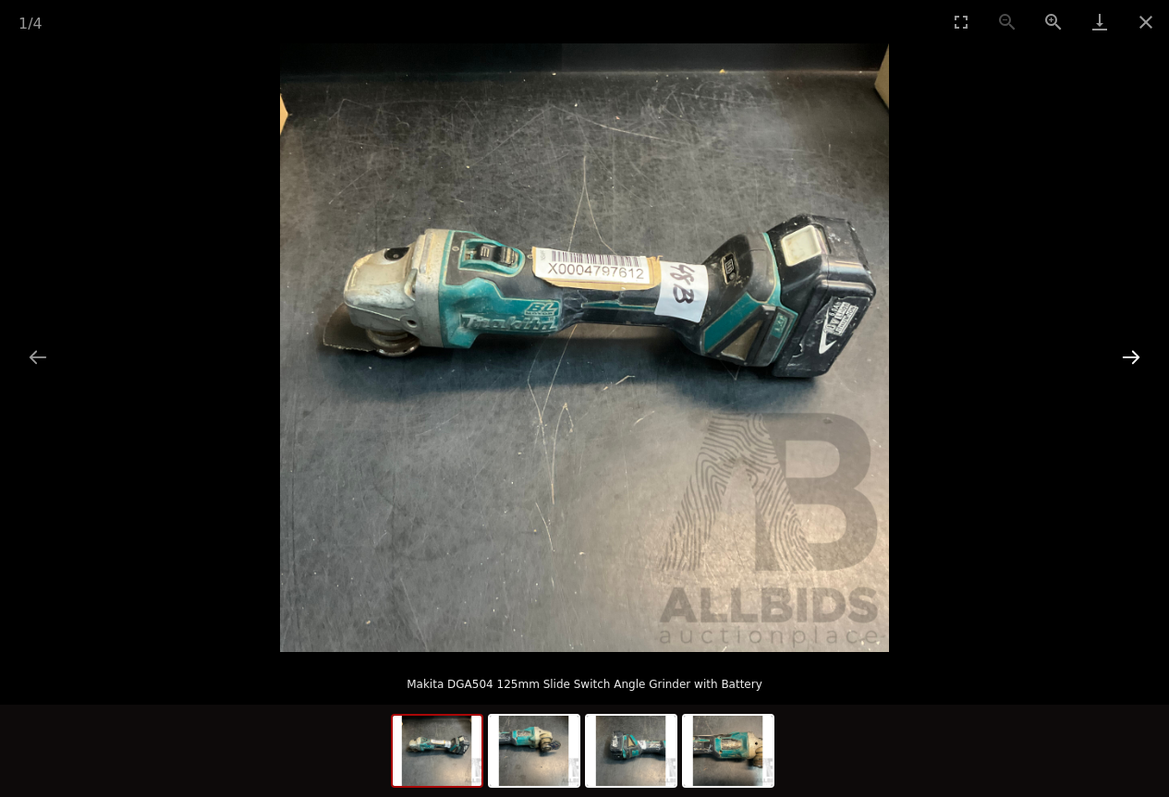
click at [1128, 356] on button "Next slide" at bounding box center [1130, 357] width 39 height 36
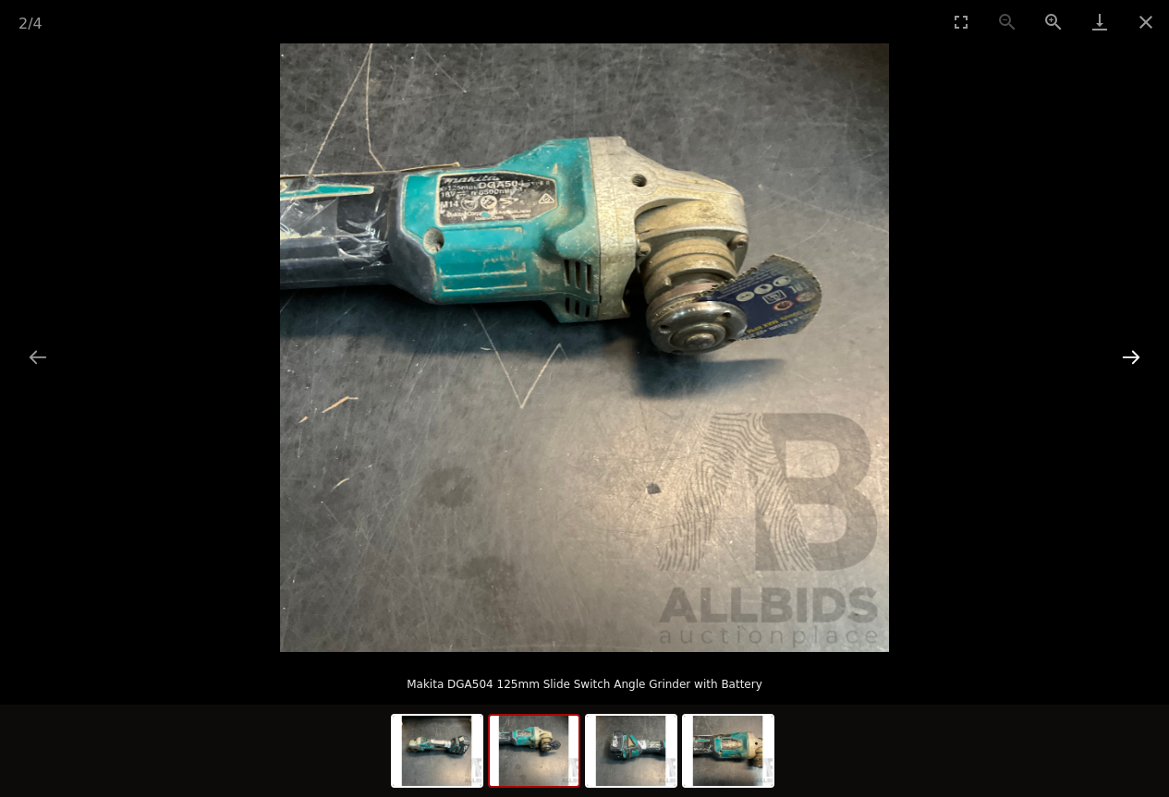
click at [1128, 356] on button "Next slide" at bounding box center [1130, 357] width 39 height 36
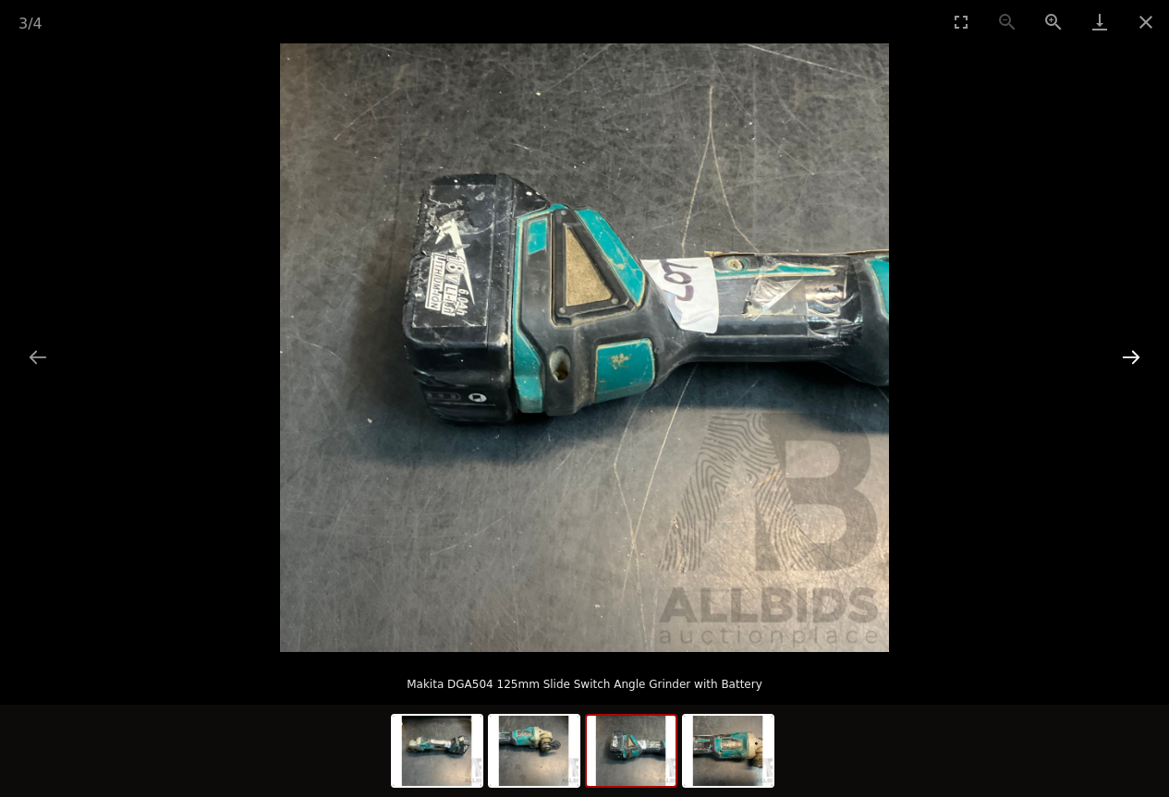
click at [1128, 356] on button "Next slide" at bounding box center [1130, 357] width 39 height 36
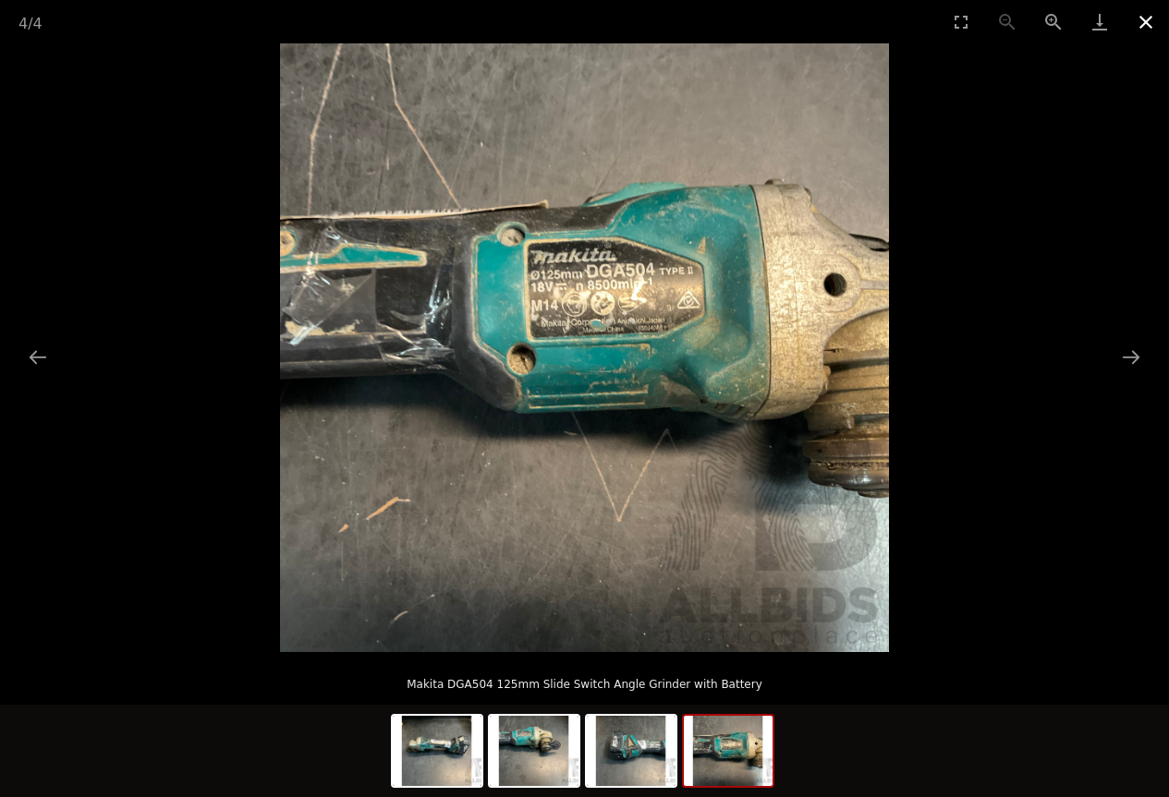
click at [1141, 25] on button "Close gallery" at bounding box center [1146, 21] width 46 height 43
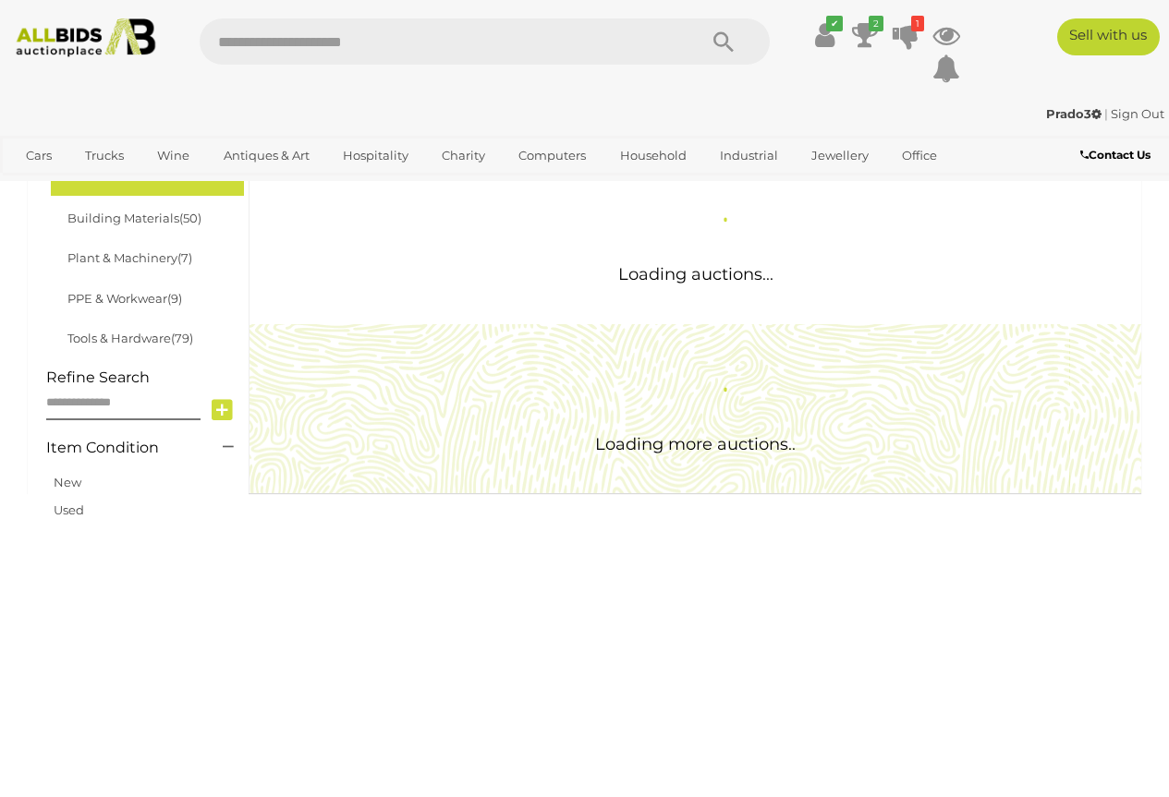
scroll to position [310, 0]
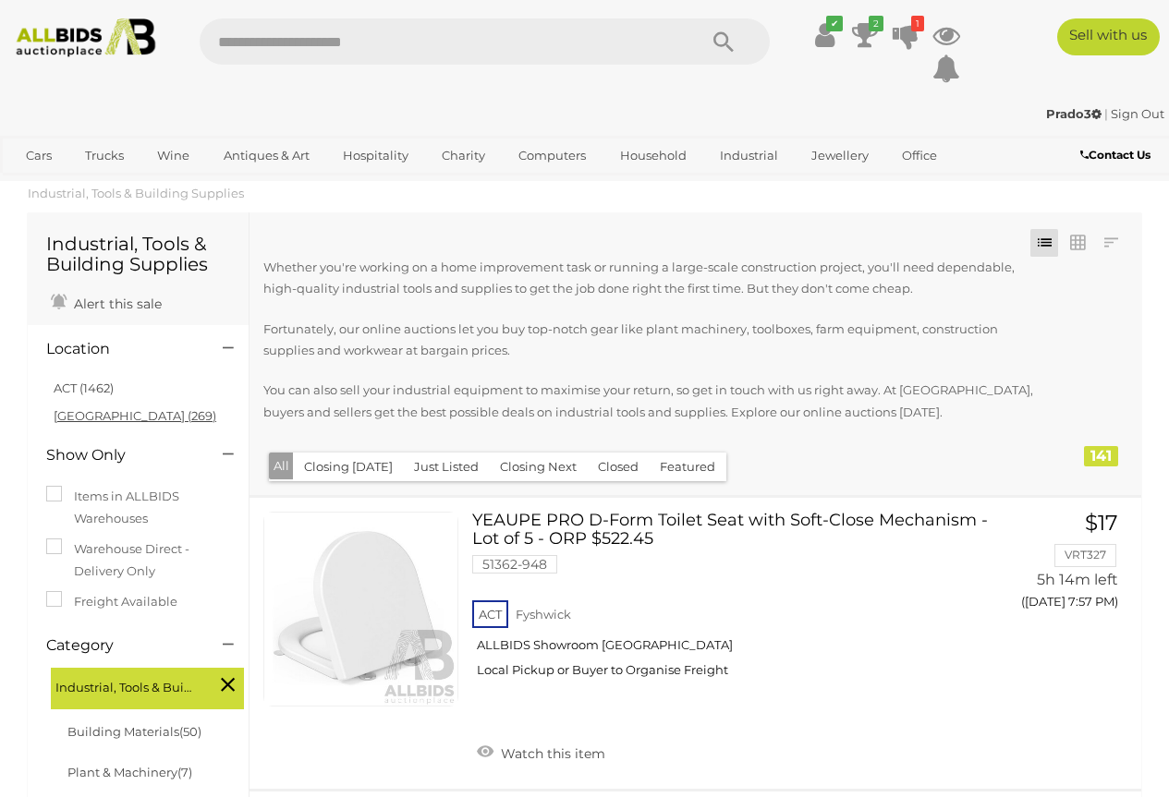
click at [77, 413] on link "[GEOGRAPHIC_DATA] (269)" at bounding box center [135, 415] width 163 height 15
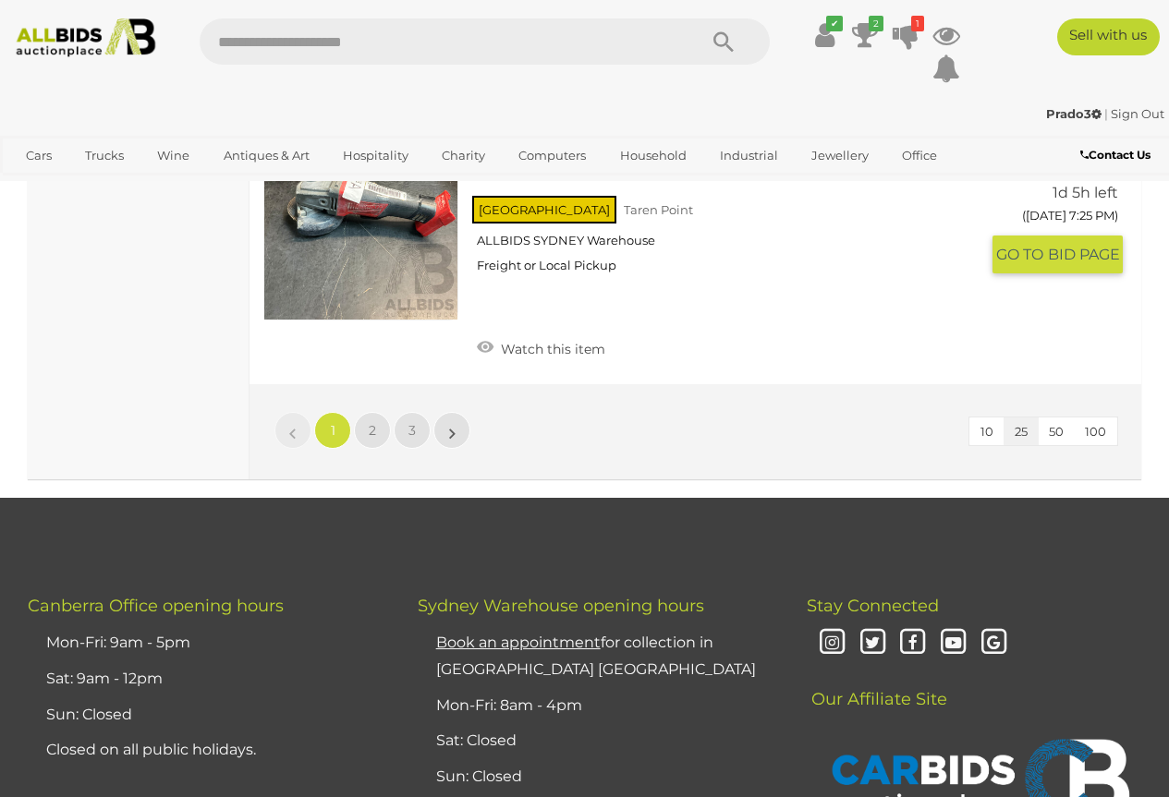
scroll to position [7392, 0]
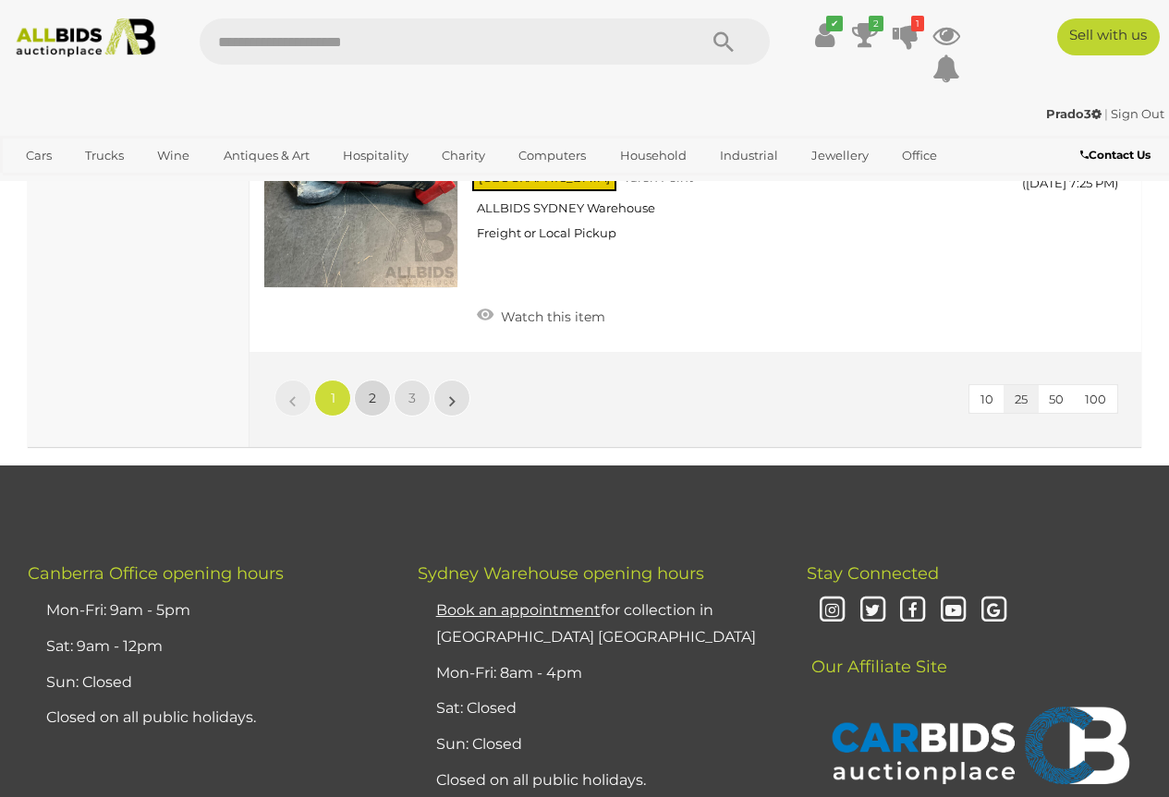
click at [373, 390] on span "2" at bounding box center [372, 398] width 7 height 17
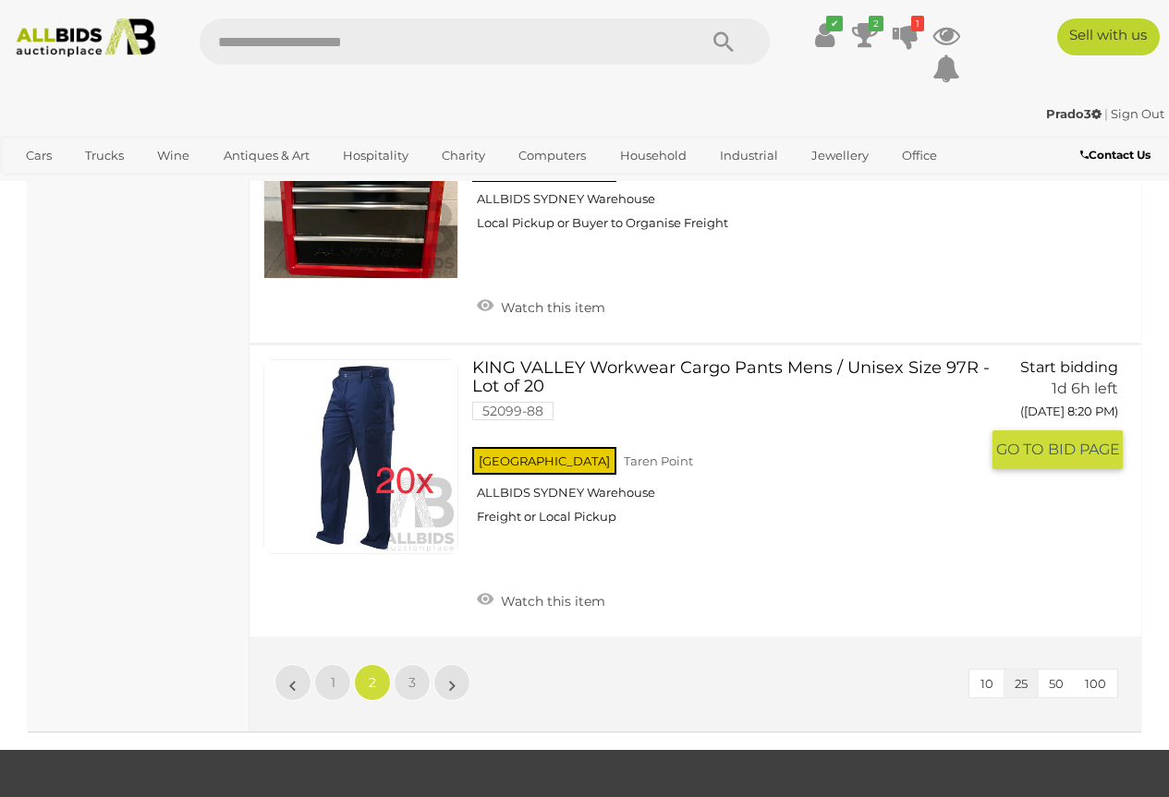
scroll to position [7053, 0]
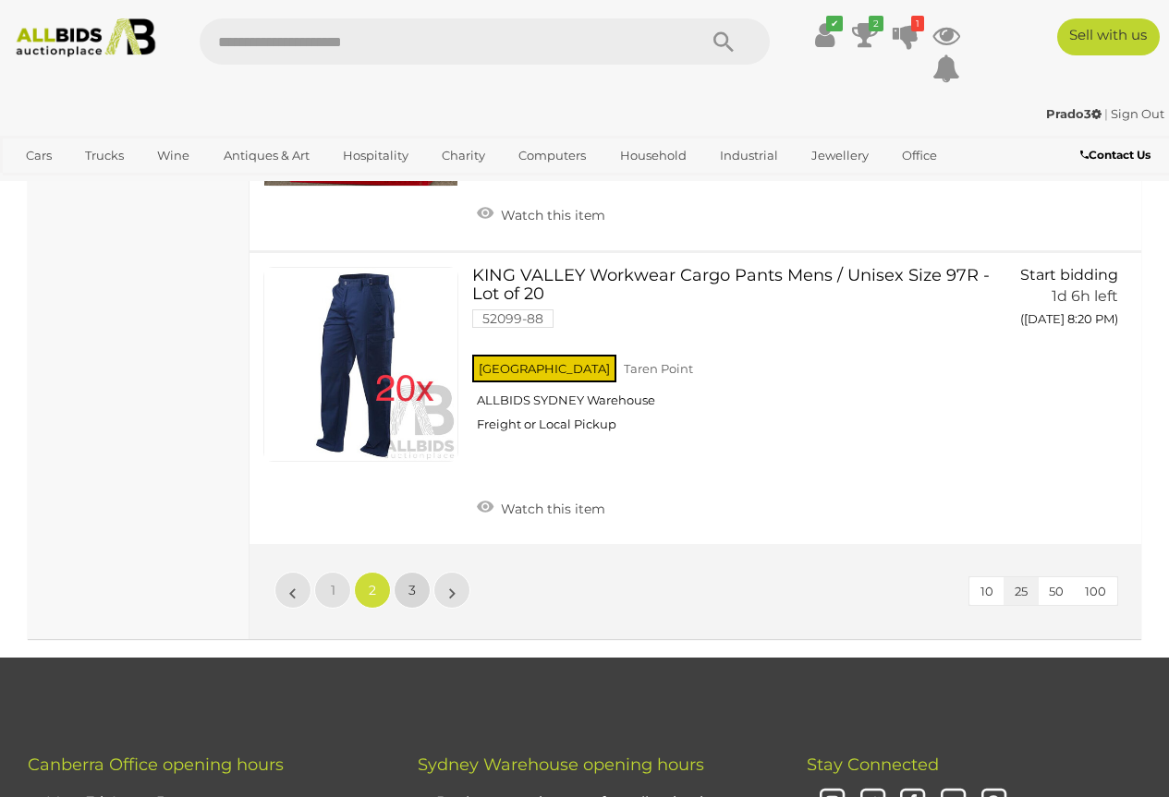
click at [407, 572] on link "3" at bounding box center [412, 590] width 37 height 37
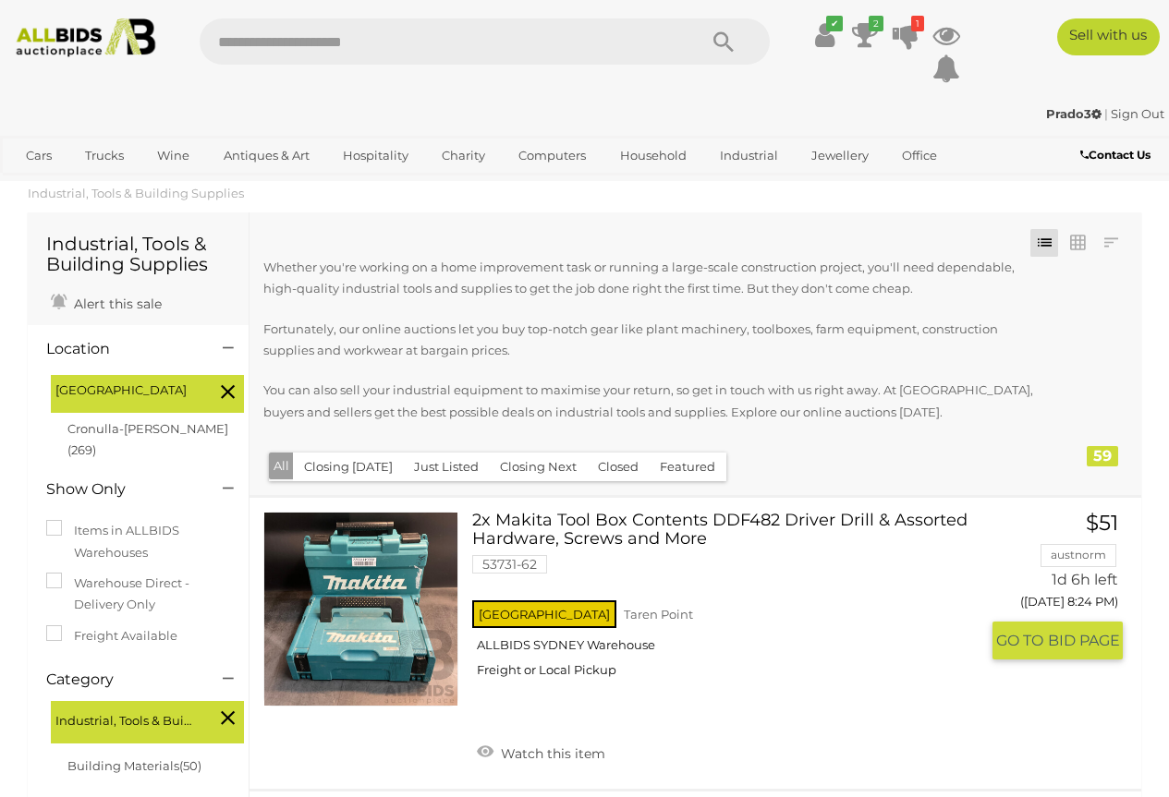
click at [562, 526] on link "2x Makita Tool Box Contents DDF482 Driver Drill & Assorted Hardware, Screws and…" at bounding box center [732, 602] width 492 height 180
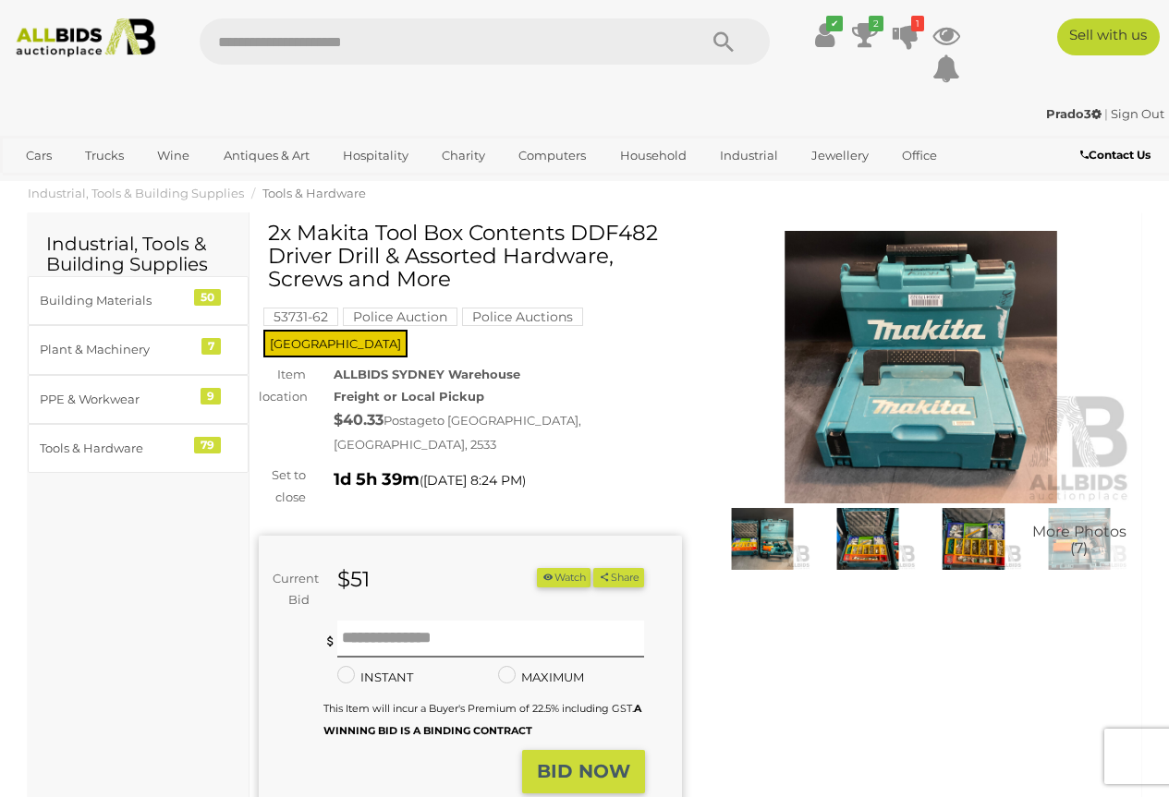
click at [974, 389] on img at bounding box center [921, 367] width 423 height 273
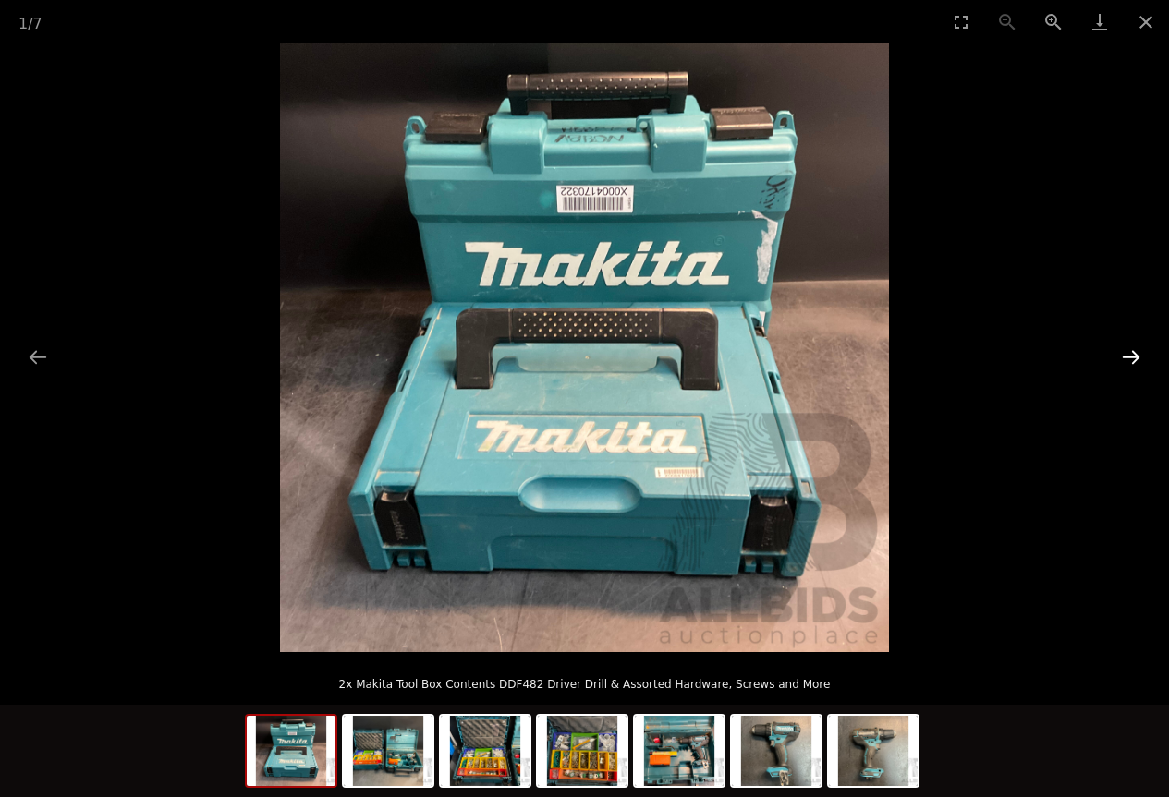
click at [1136, 351] on button "Next slide" at bounding box center [1130, 357] width 39 height 36
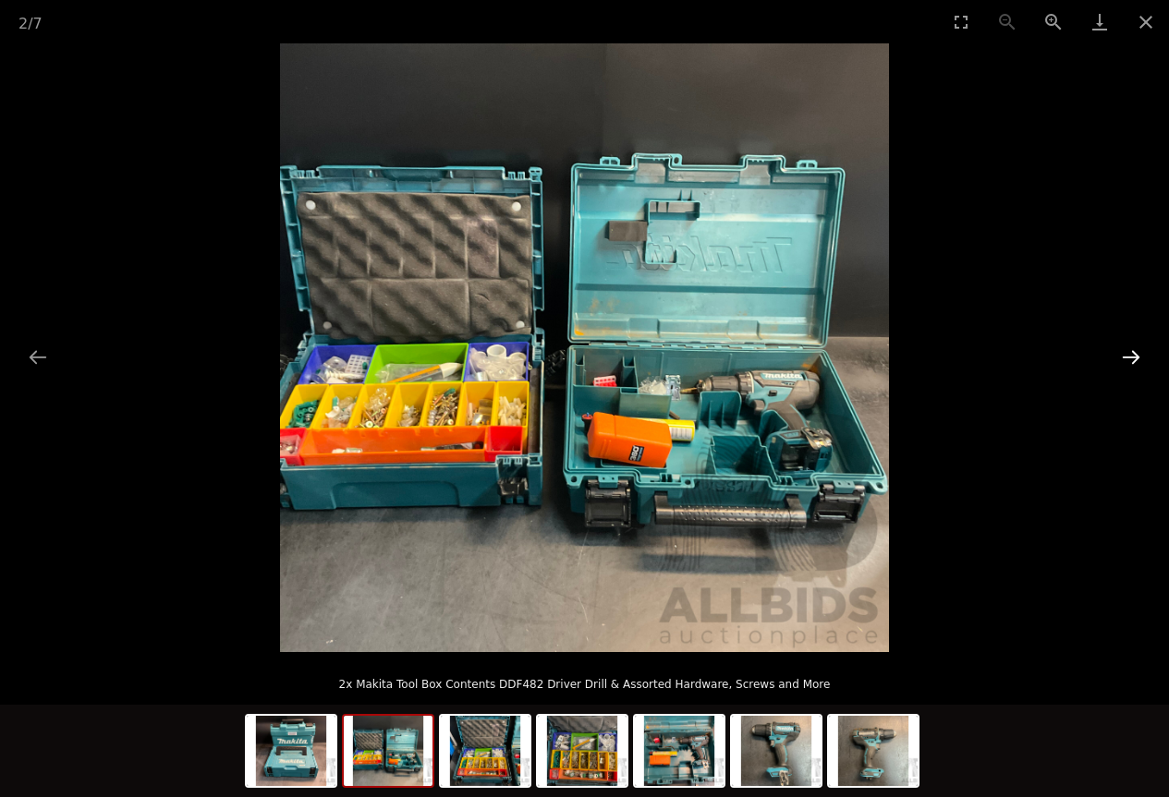
click at [1131, 353] on button "Next slide" at bounding box center [1130, 357] width 39 height 36
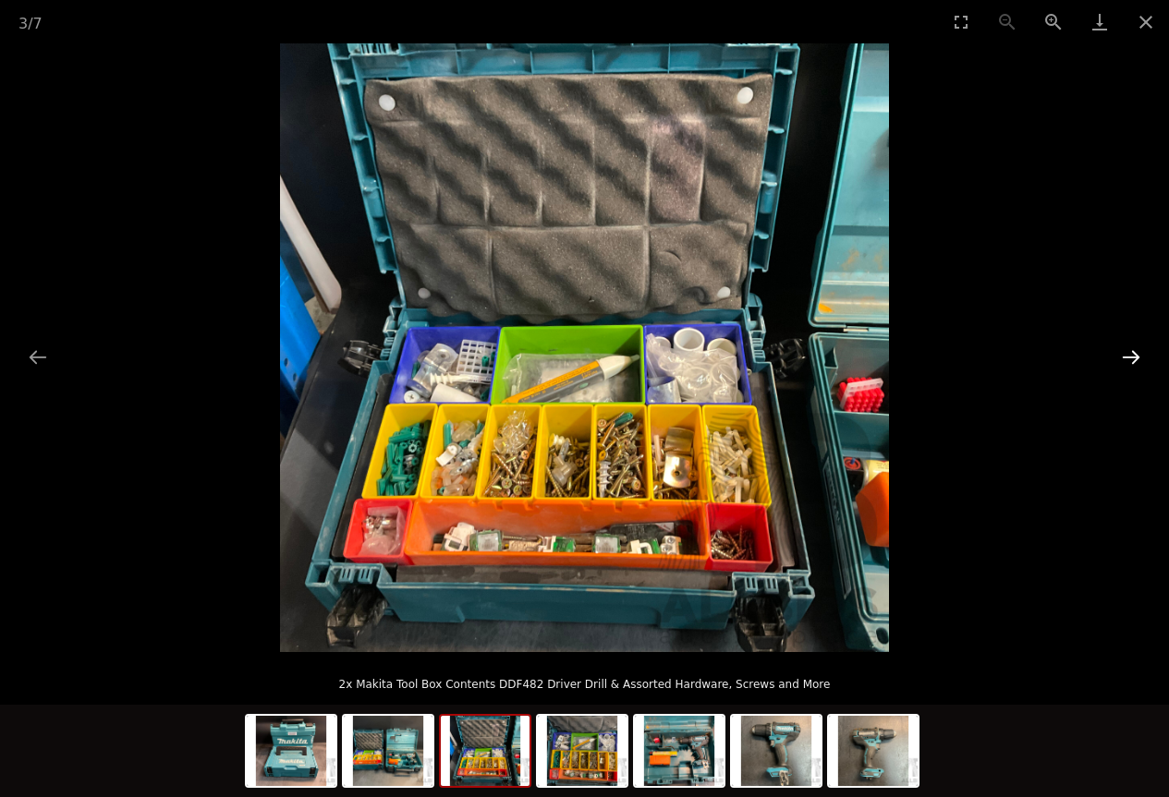
click at [1131, 353] on button "Next slide" at bounding box center [1130, 357] width 39 height 36
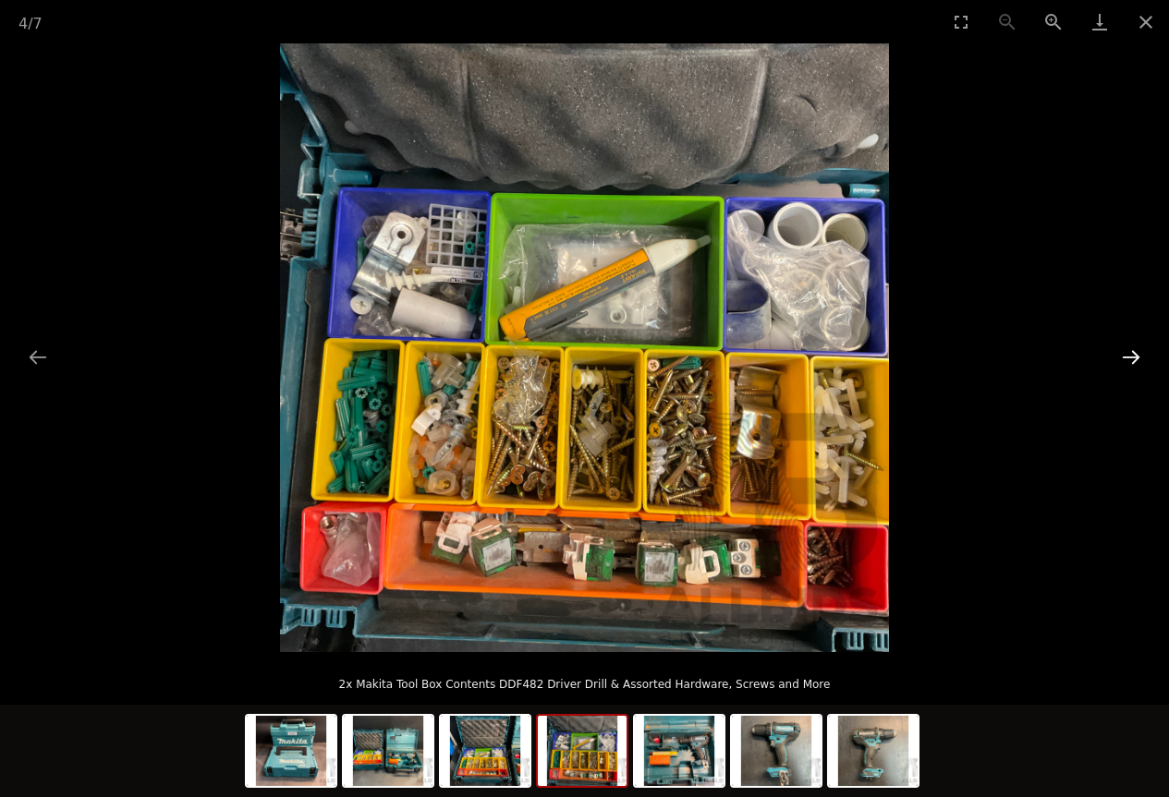
click at [1130, 354] on button "Next slide" at bounding box center [1130, 357] width 39 height 36
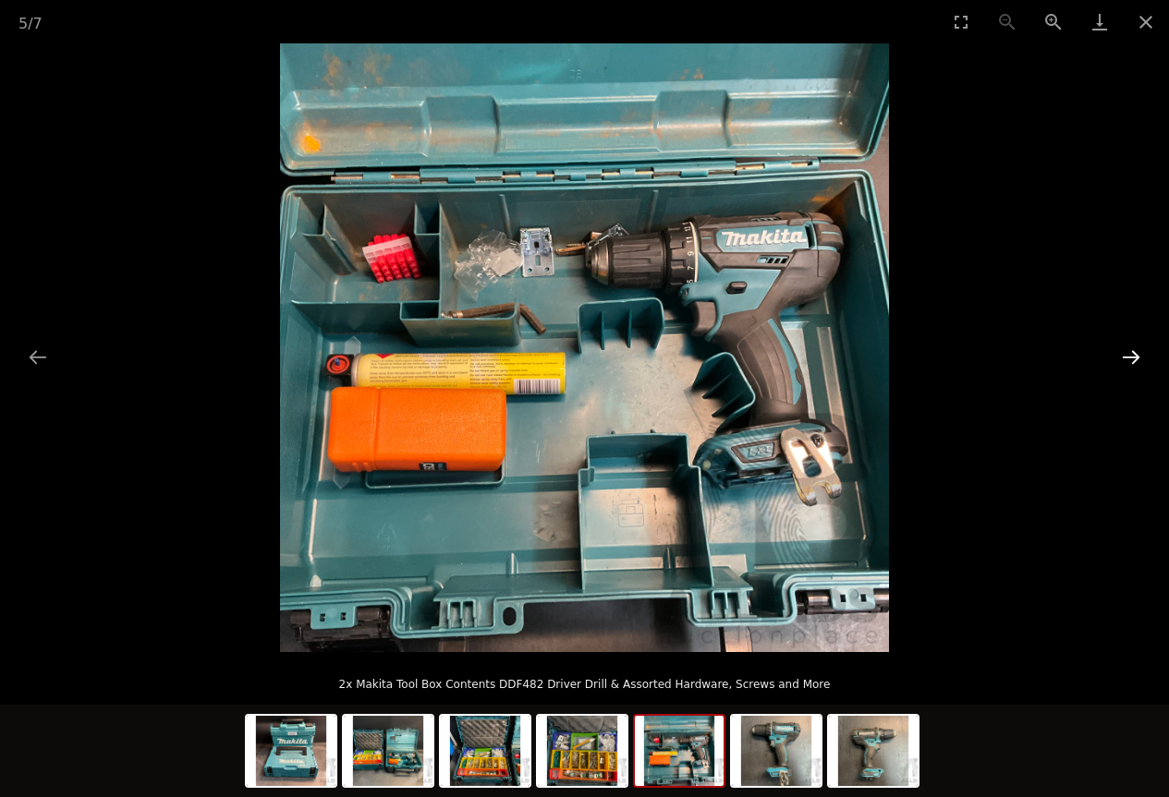
click at [1128, 355] on button "Next slide" at bounding box center [1130, 357] width 39 height 36
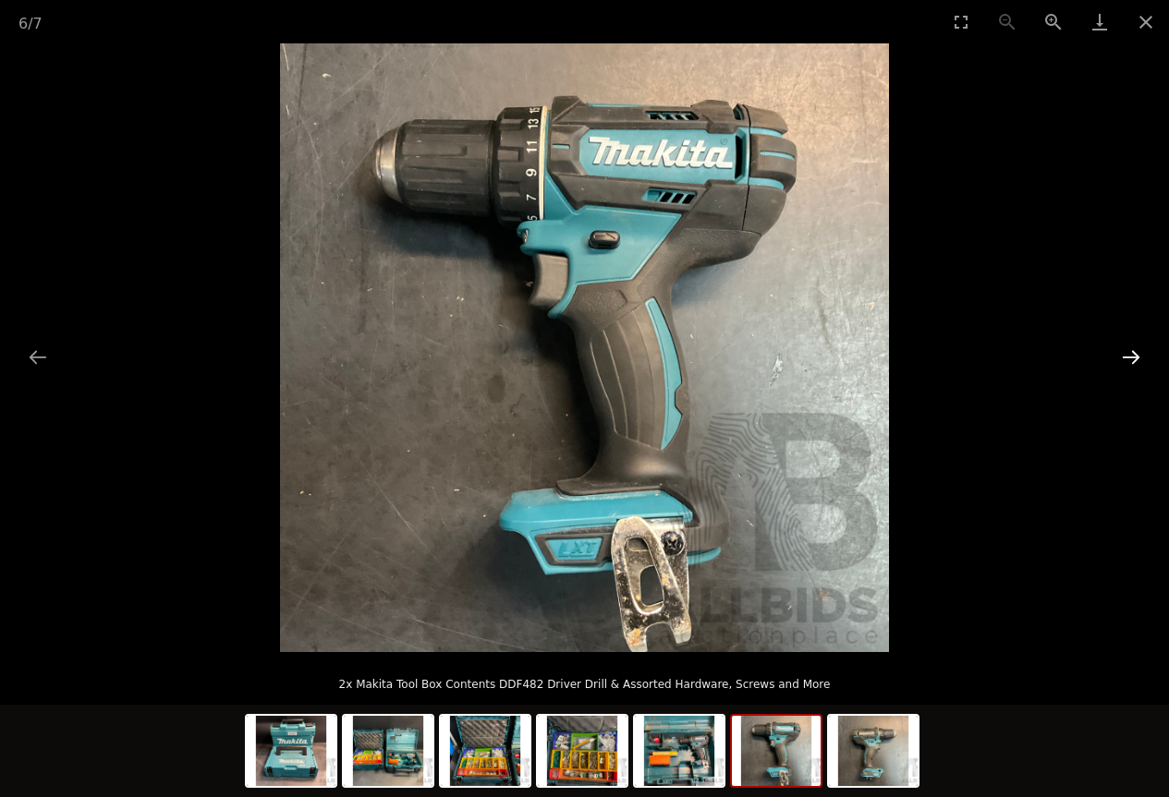
click at [1128, 355] on button "Next slide" at bounding box center [1130, 357] width 39 height 36
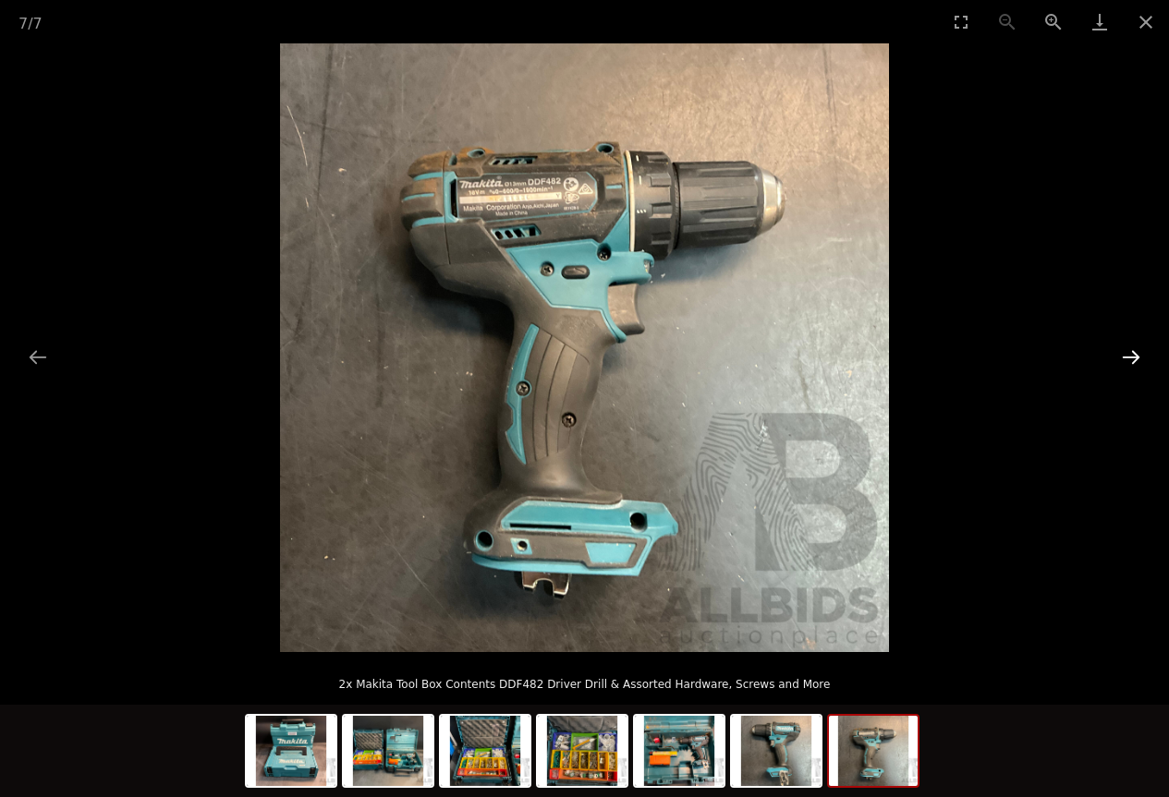
click at [1128, 355] on button "Next slide" at bounding box center [1130, 357] width 39 height 36
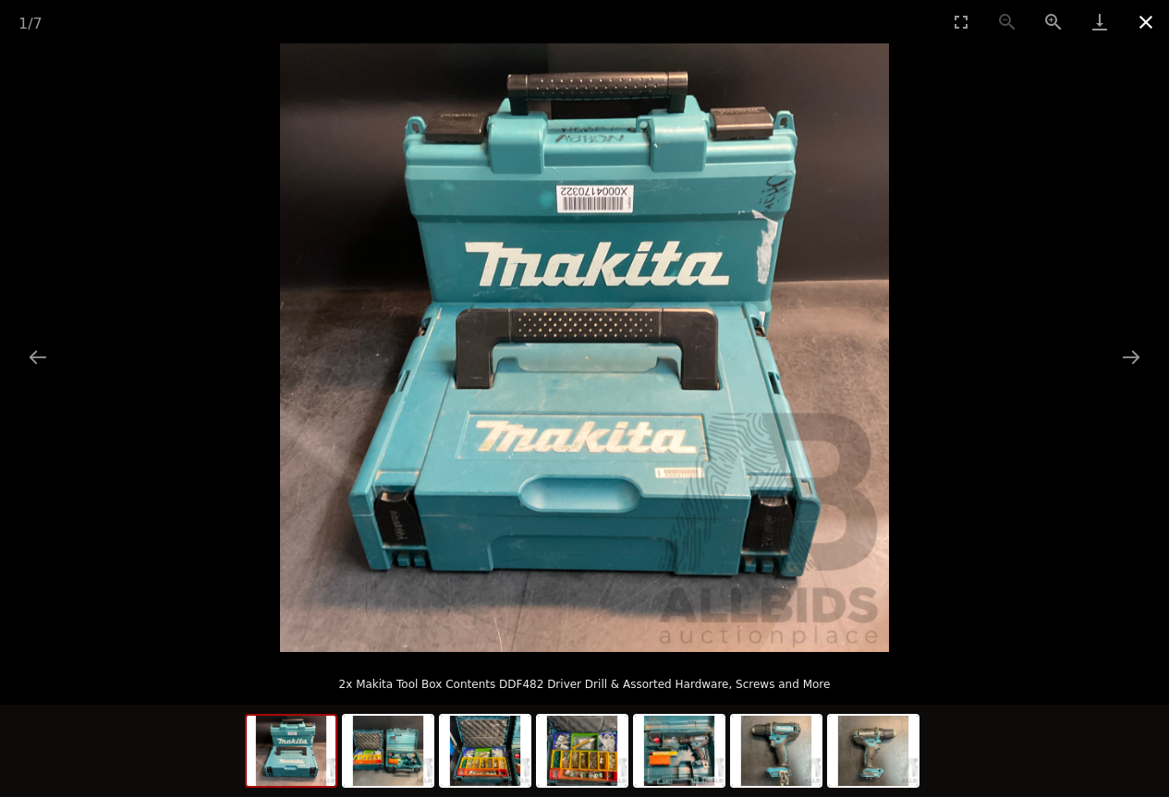
click at [1141, 23] on button "Close gallery" at bounding box center [1146, 21] width 46 height 43
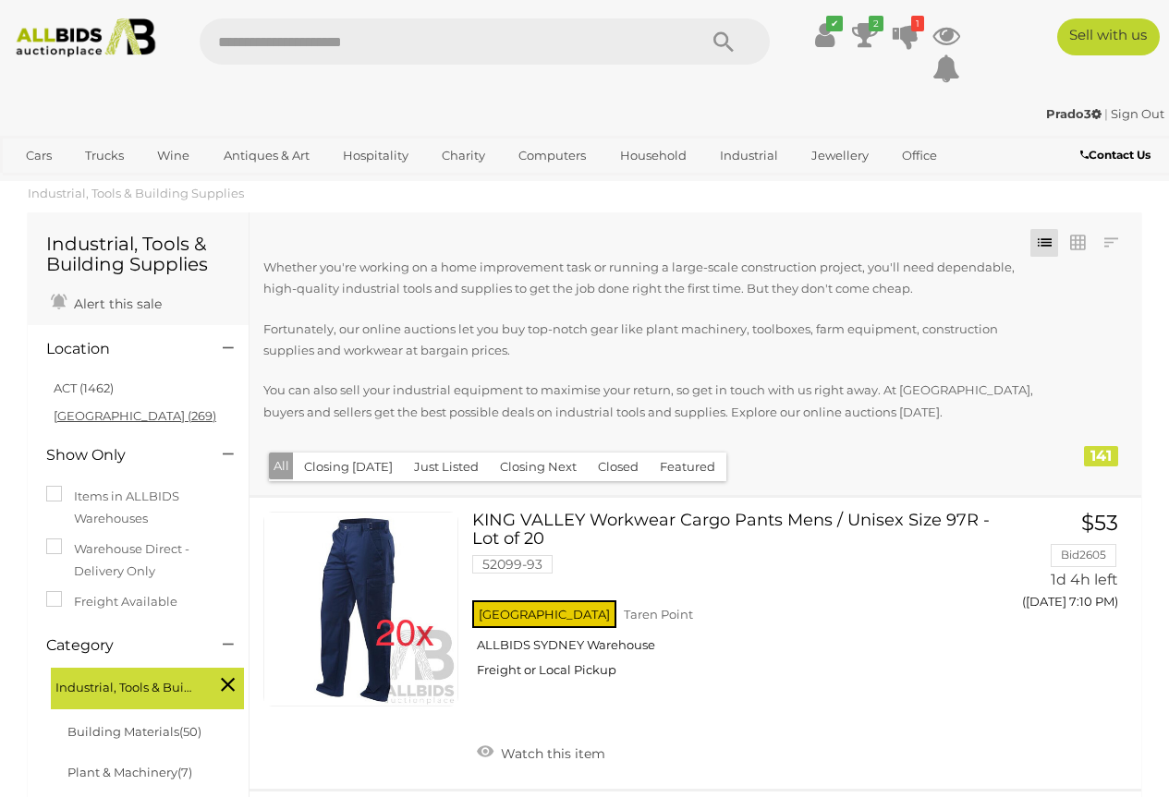
click at [92, 411] on link "[GEOGRAPHIC_DATA] (269)" at bounding box center [135, 415] width 163 height 15
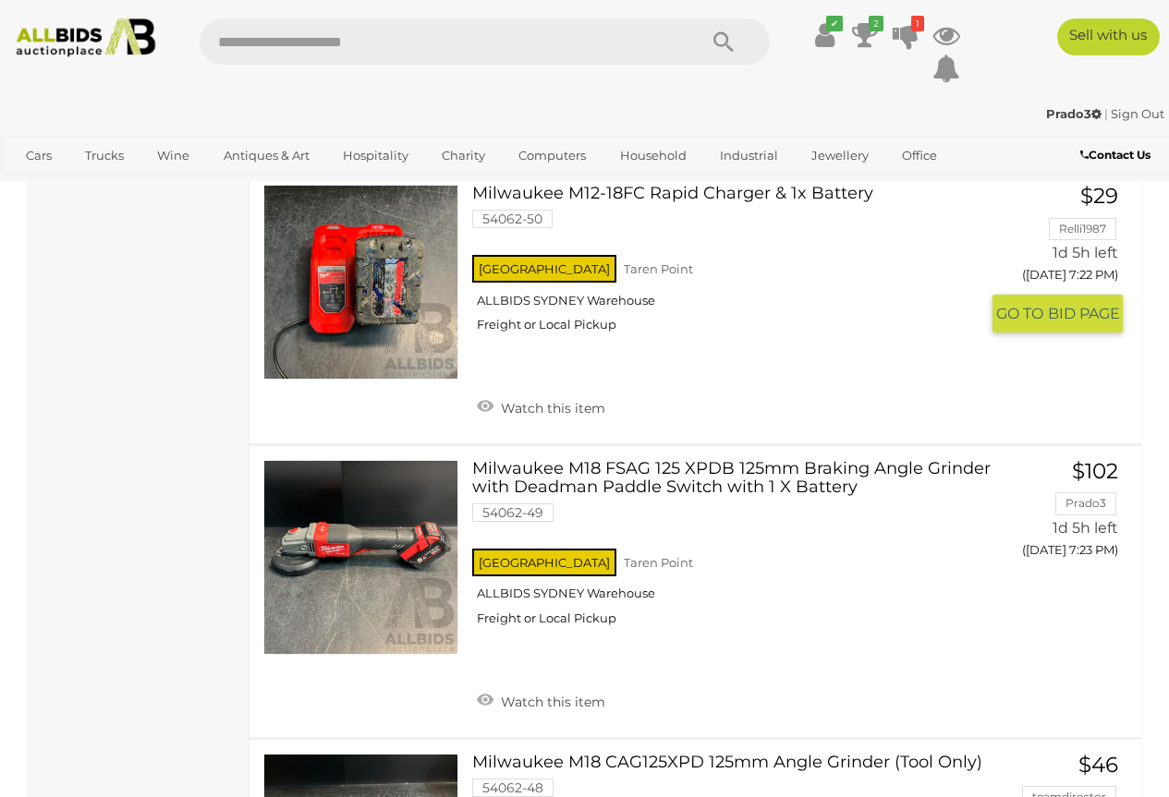
scroll to position [6653, 0]
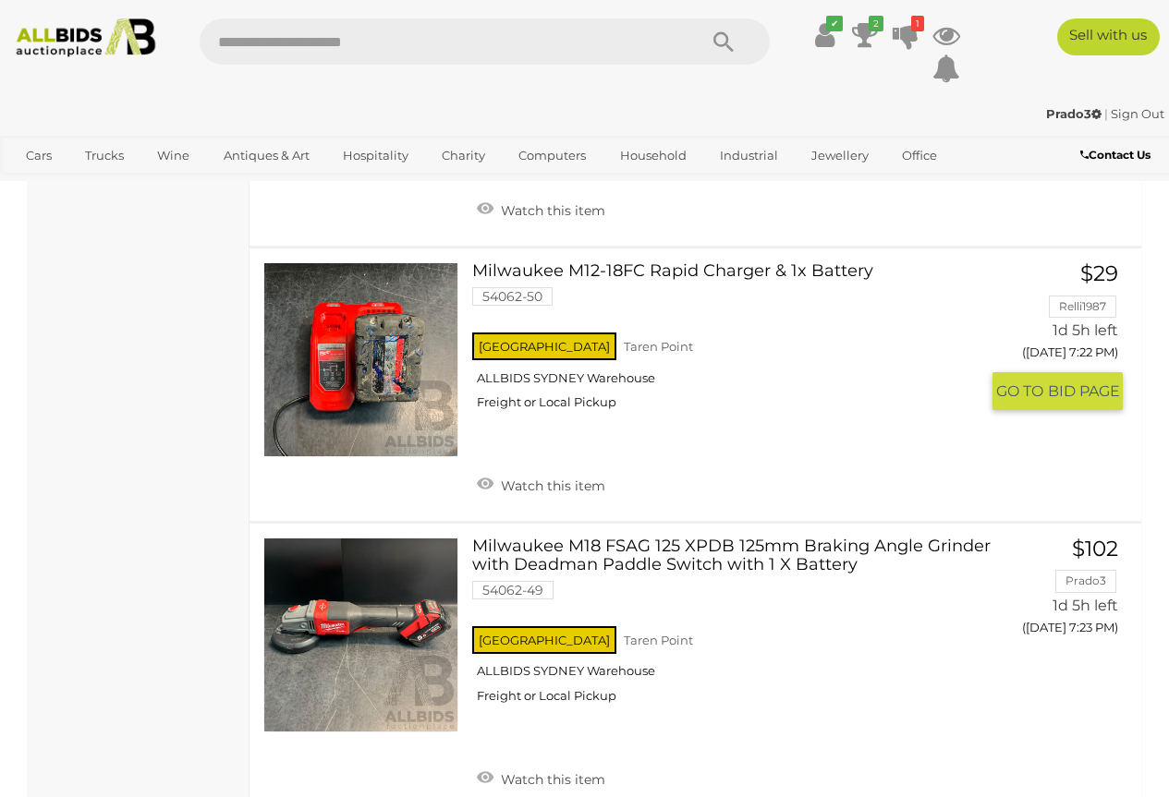
click at [365, 350] on link at bounding box center [360, 359] width 195 height 195
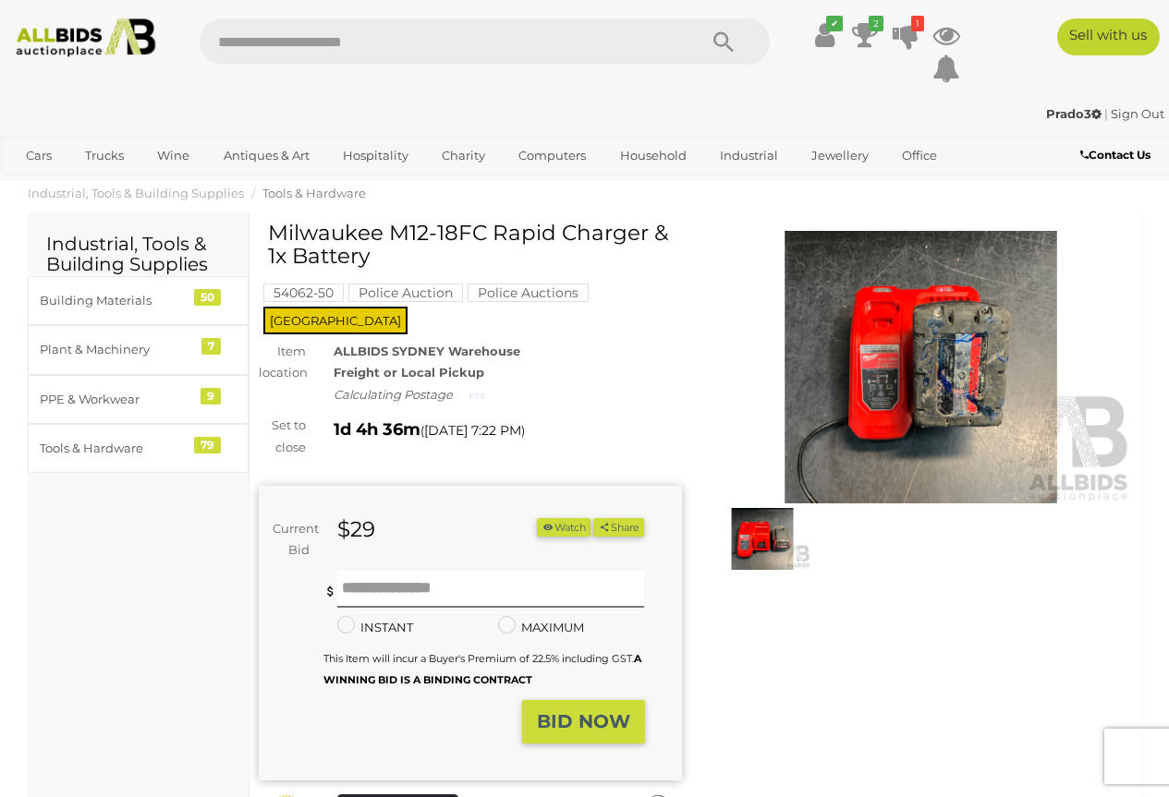
click at [879, 331] on img at bounding box center [921, 367] width 423 height 273
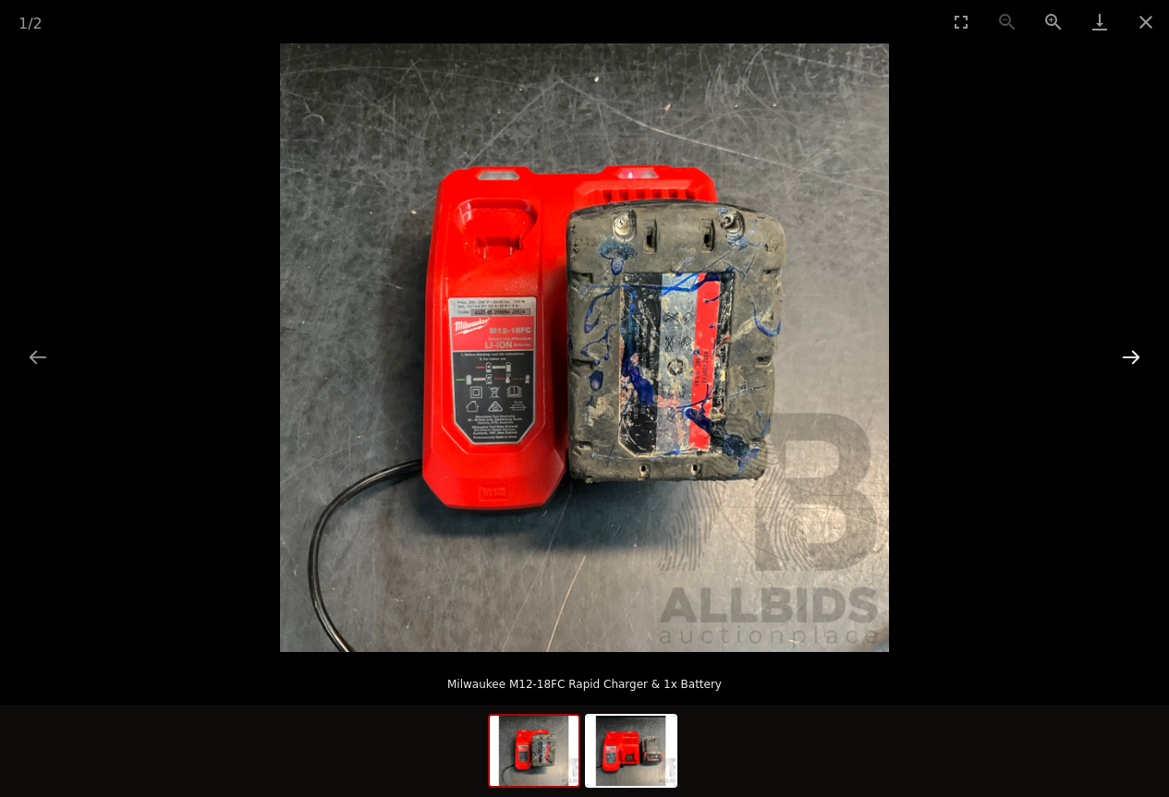
click at [1132, 356] on button "Next slide" at bounding box center [1130, 357] width 39 height 36
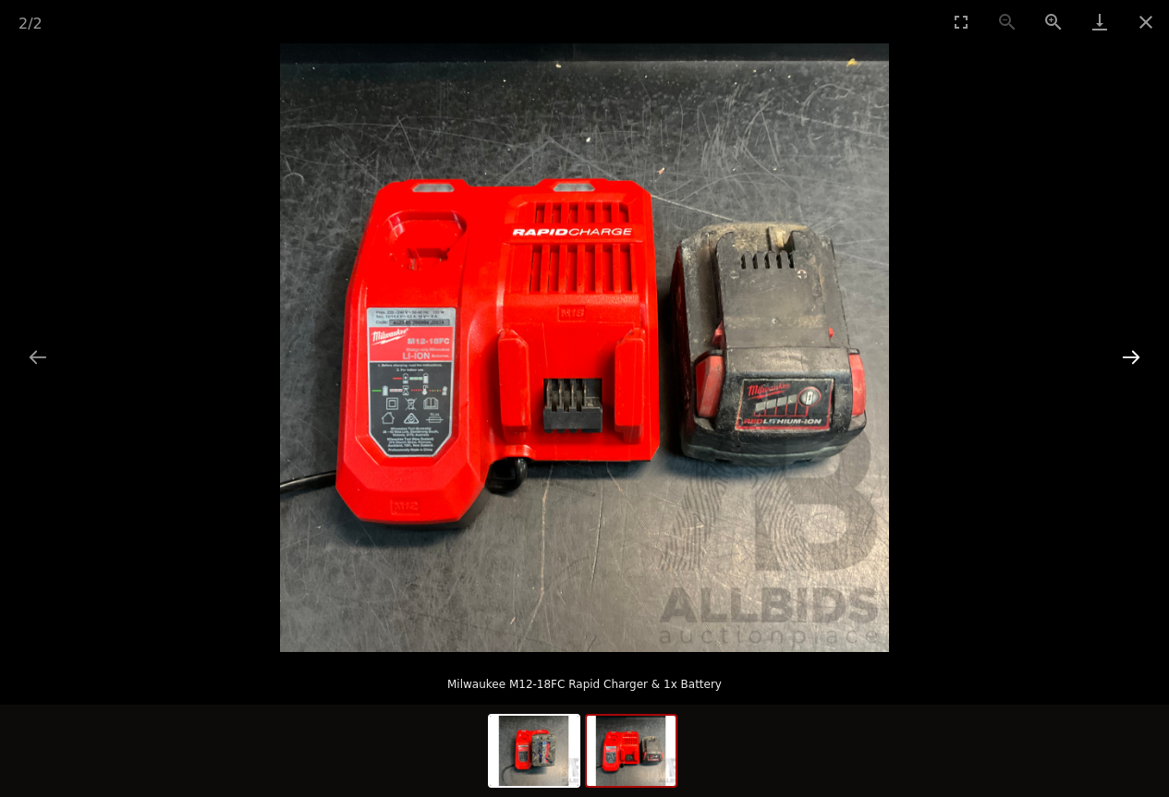
click at [1132, 356] on button "Next slide" at bounding box center [1130, 357] width 39 height 36
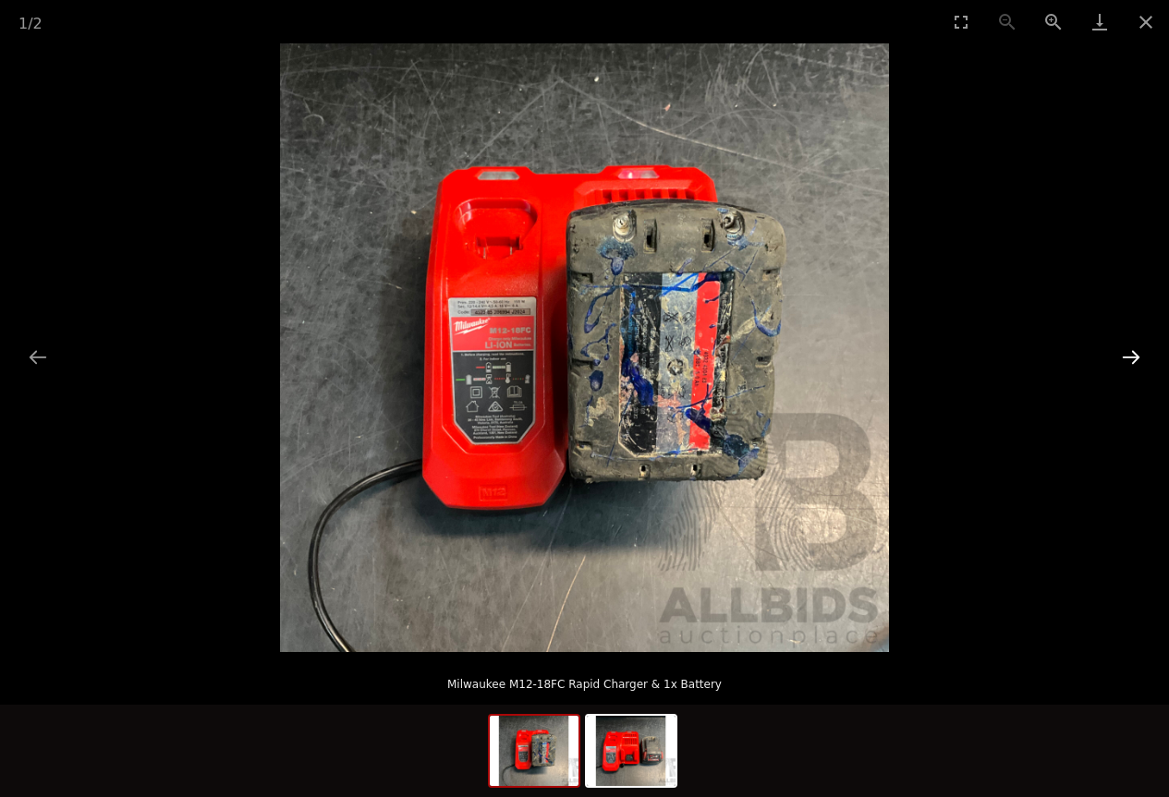
click at [1132, 356] on button "Next slide" at bounding box center [1130, 357] width 39 height 36
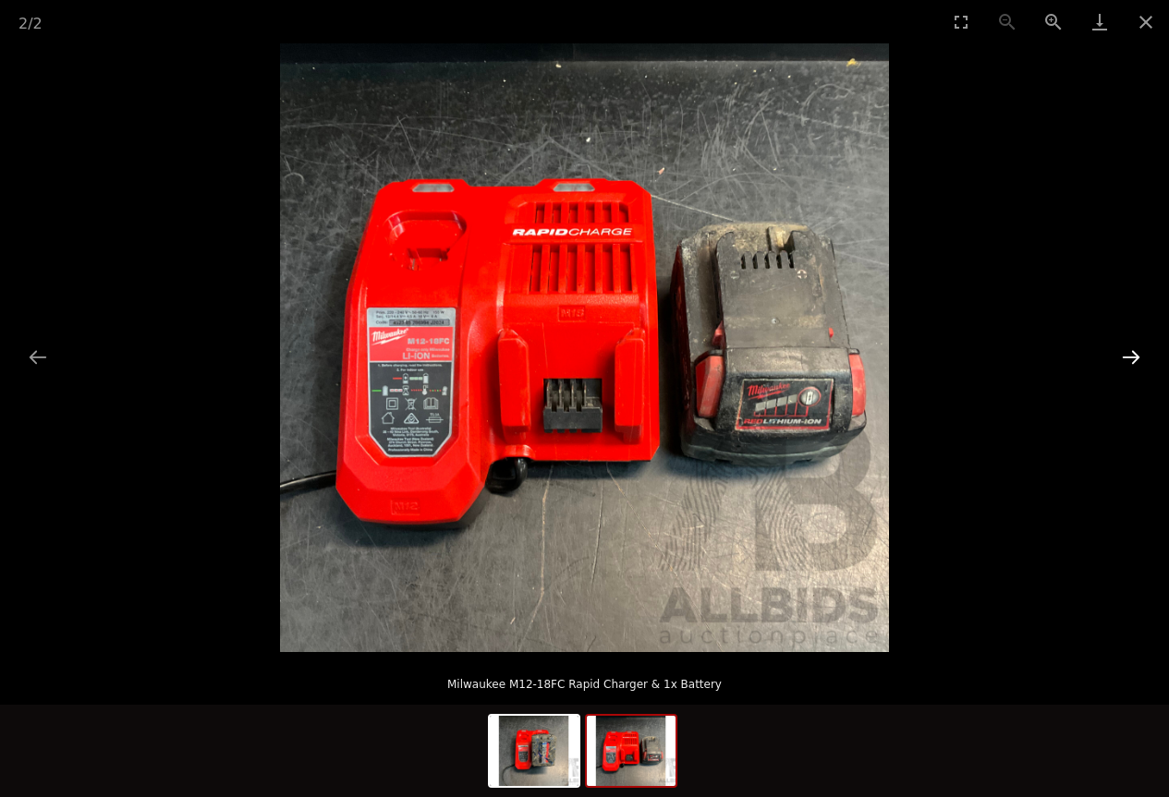
click at [1131, 356] on button "Next slide" at bounding box center [1130, 357] width 39 height 36
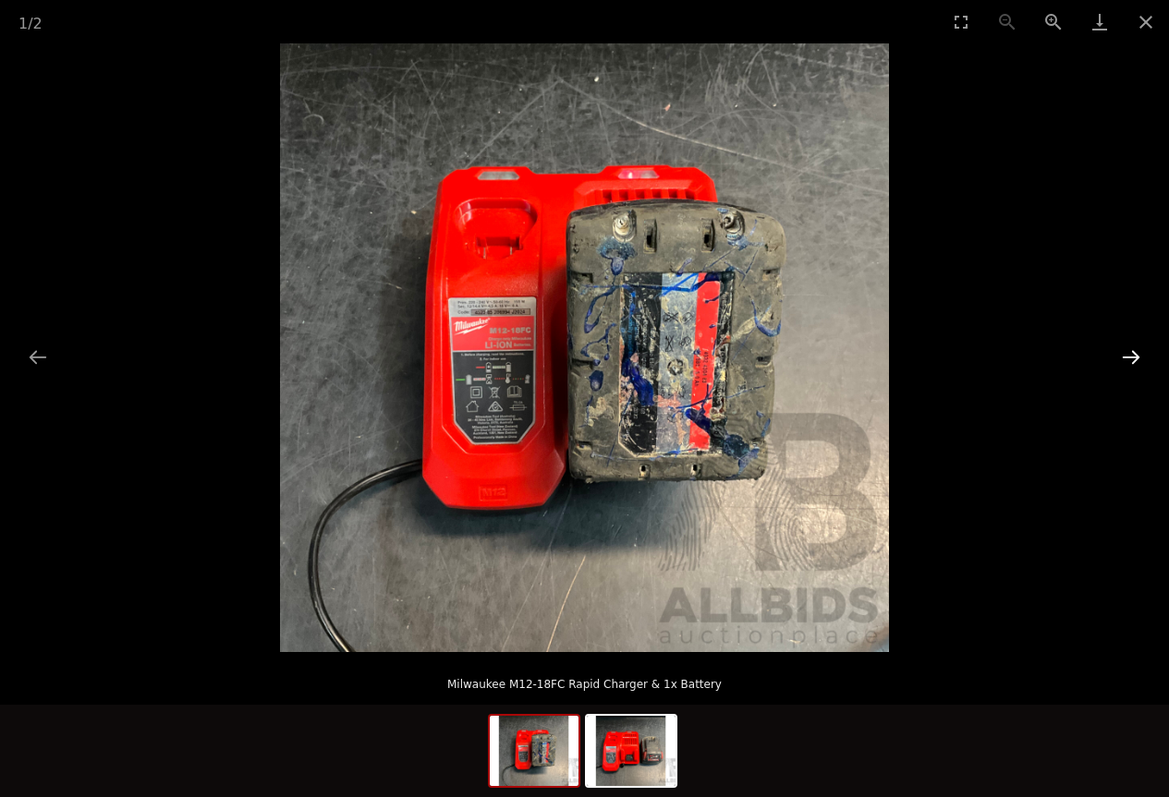
click at [1131, 356] on button "Next slide" at bounding box center [1130, 357] width 39 height 36
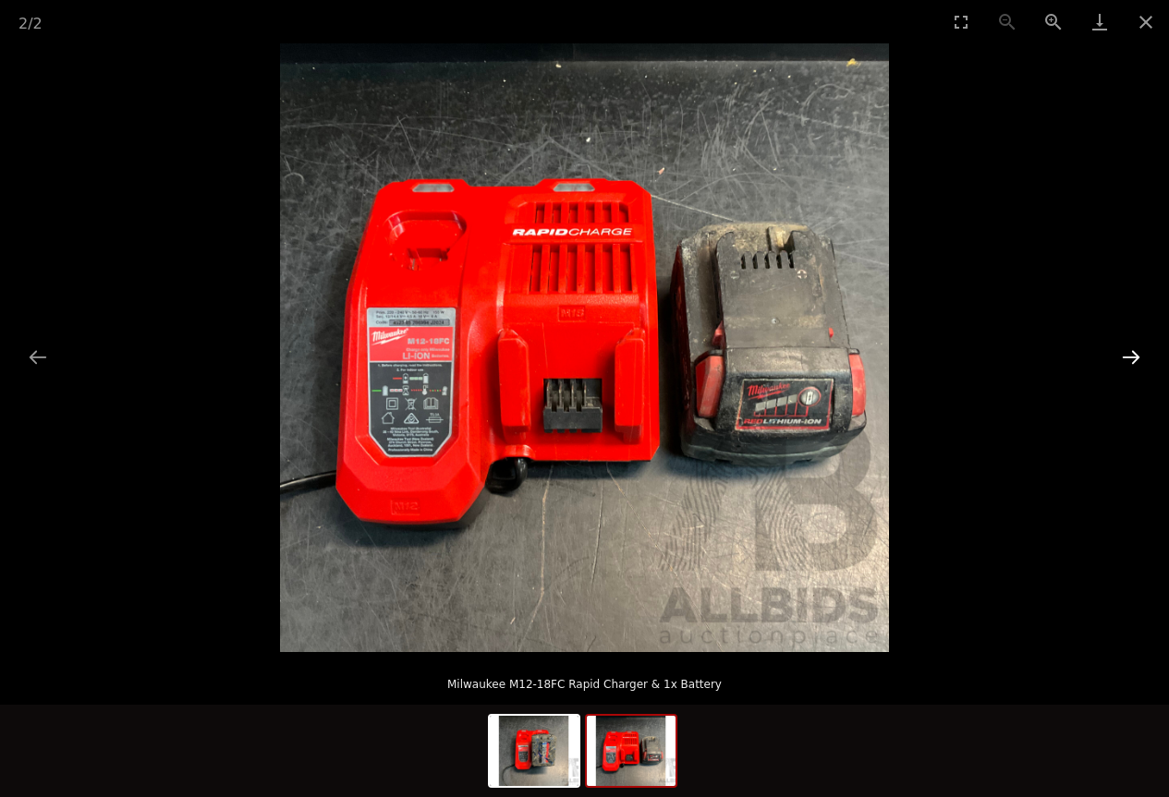
click at [1131, 355] on button "Next slide" at bounding box center [1130, 357] width 39 height 36
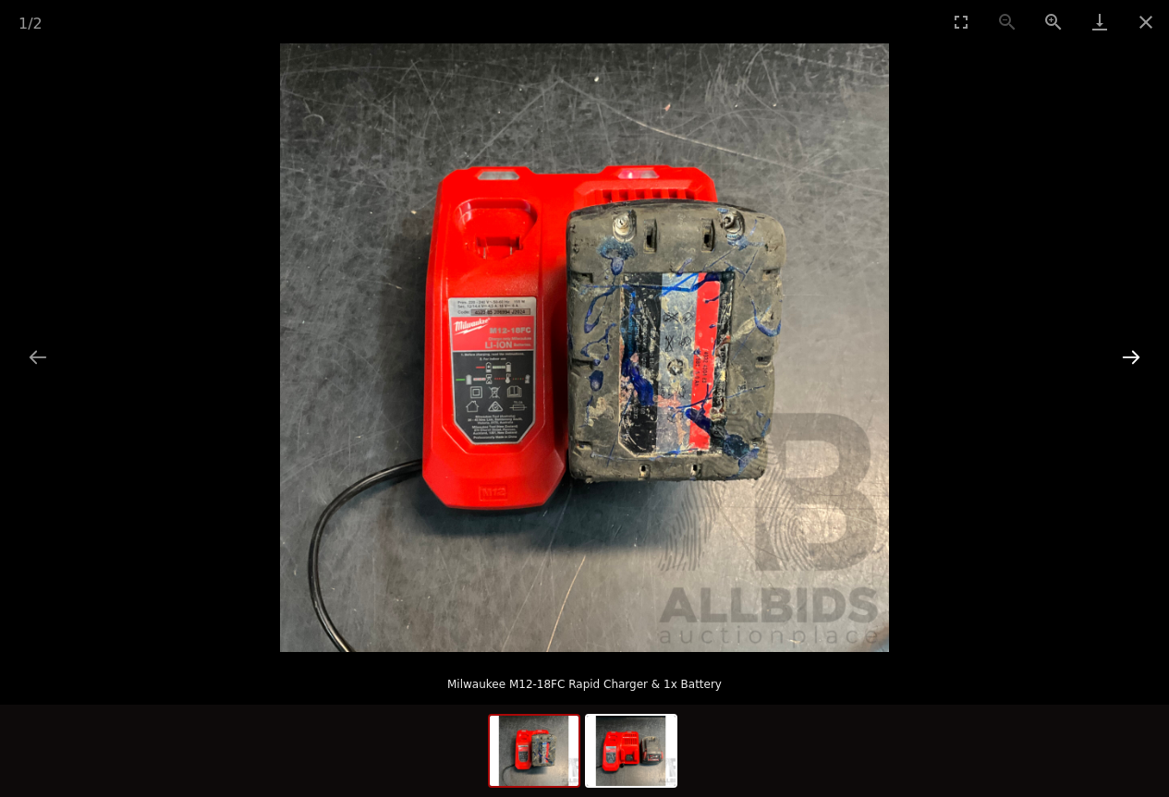
click at [1131, 355] on button "Next slide" at bounding box center [1130, 357] width 39 height 36
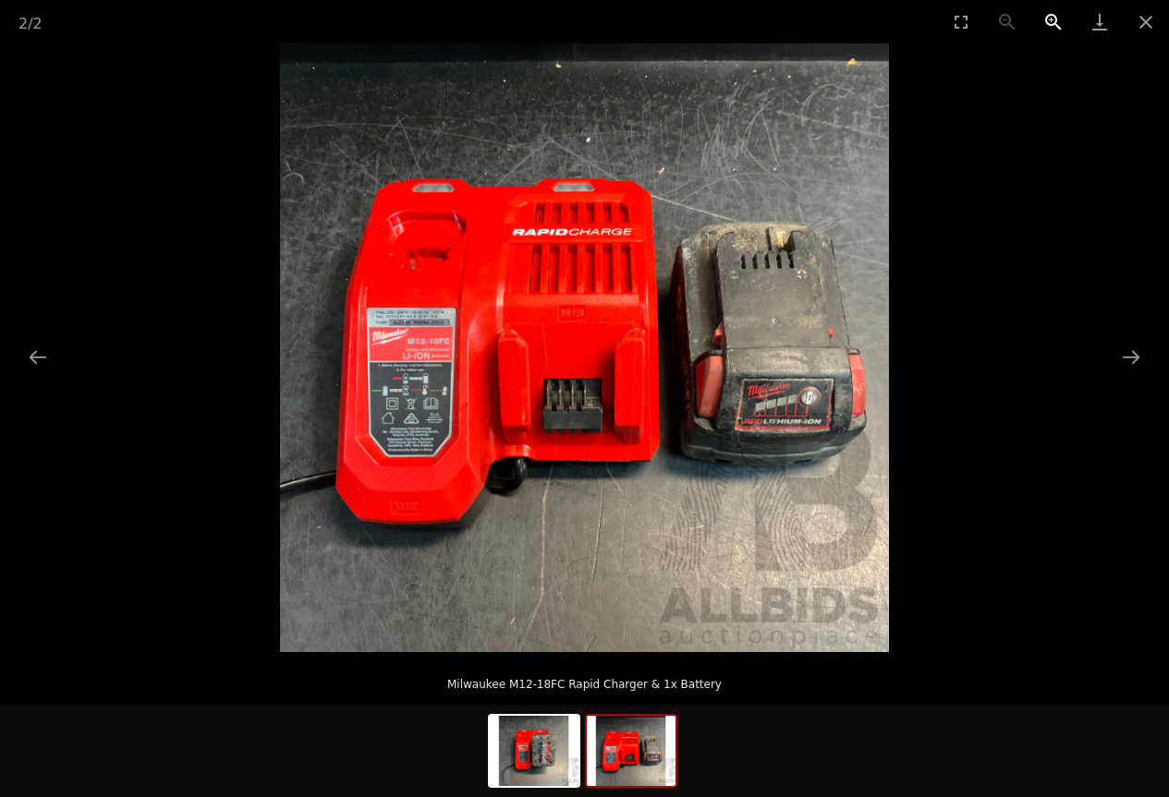
click at [1048, 19] on button "Zoom in" at bounding box center [1053, 21] width 46 height 43
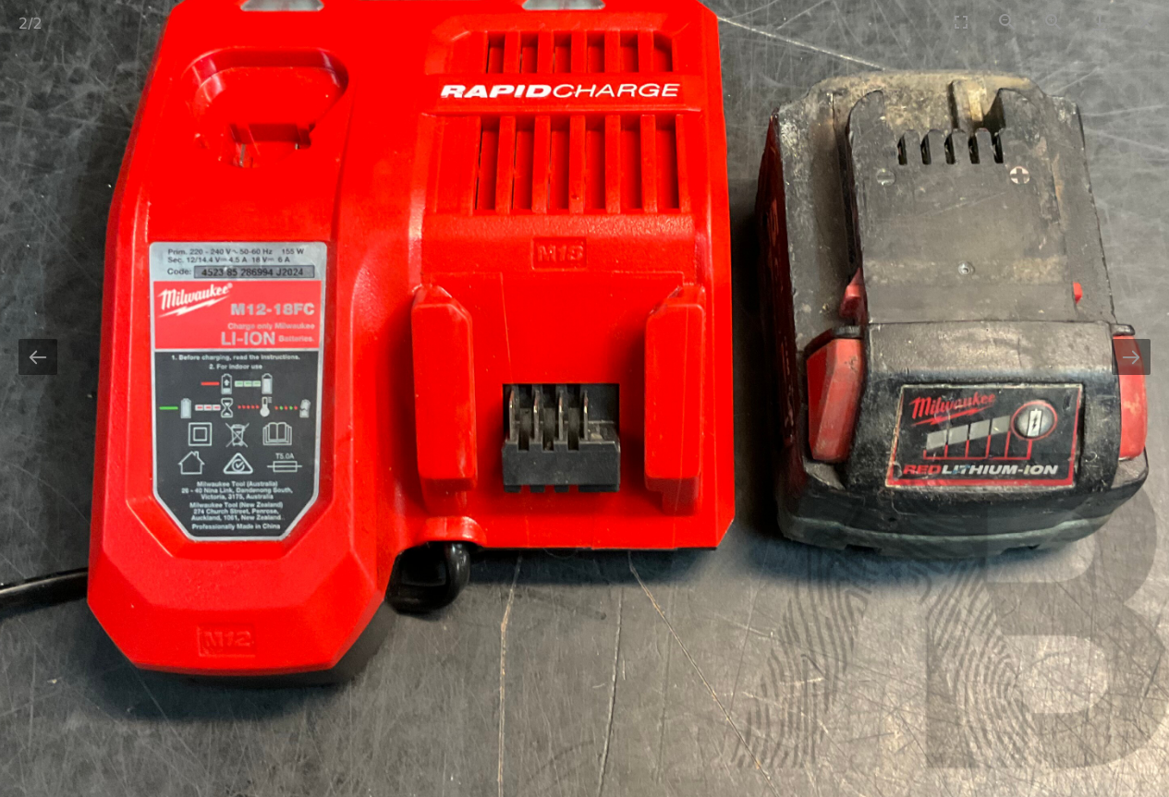
click at [812, 410] on img at bounding box center [585, 323] width 1218 height 1218
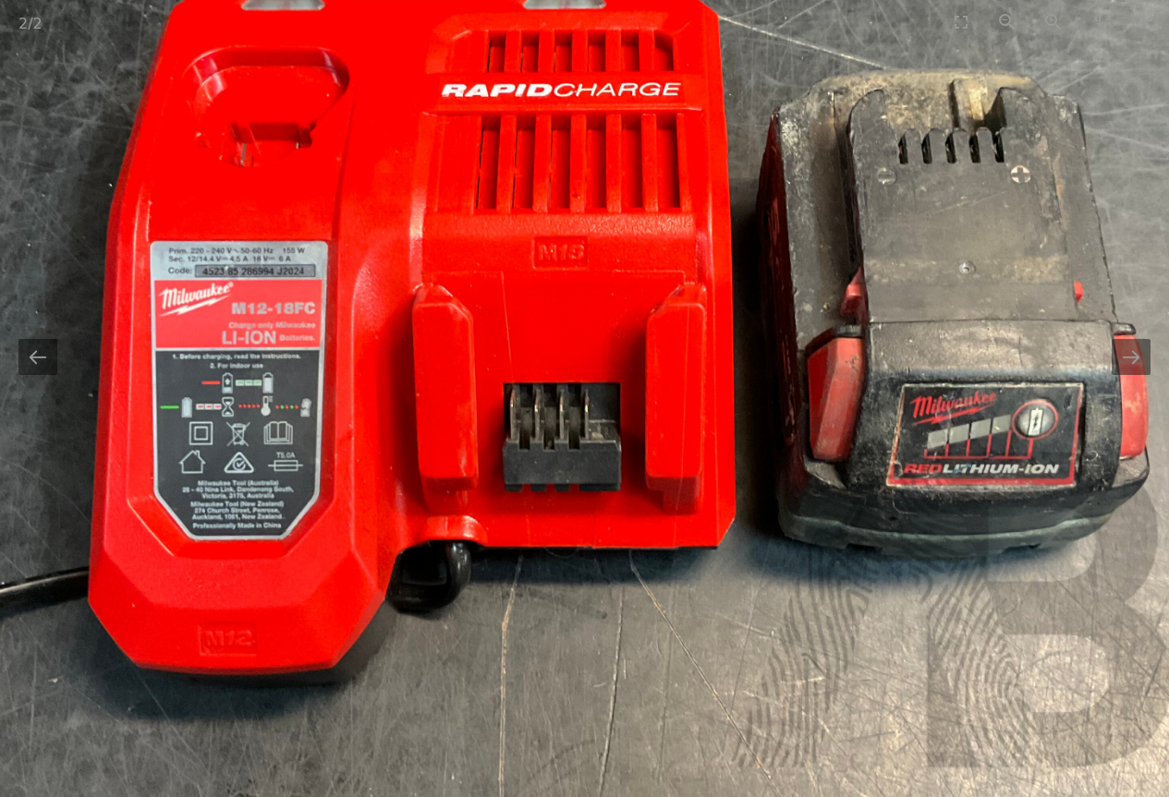
click at [832, 410] on img at bounding box center [586, 322] width 1218 height 1218
click at [813, 407] on img at bounding box center [586, 322] width 1218 height 1218
click at [1006, 21] on button "Zoom out" at bounding box center [1007, 21] width 46 height 43
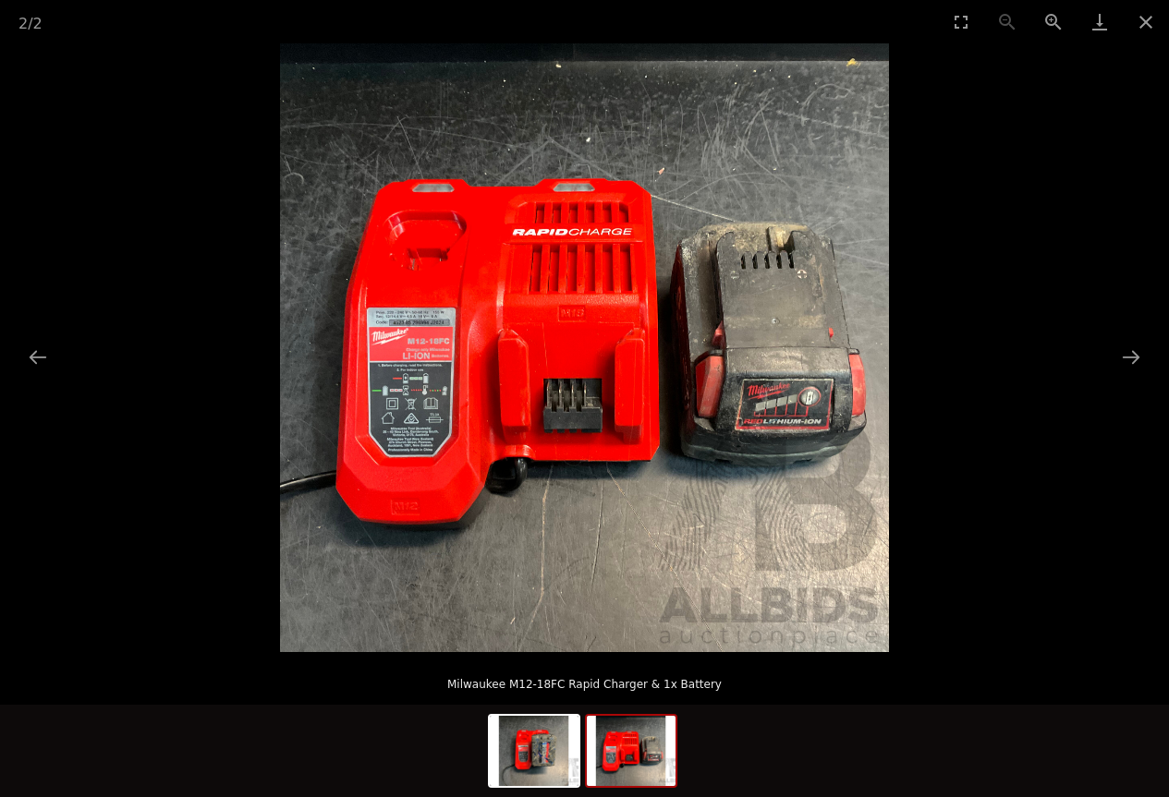
click at [790, 353] on img at bounding box center [584, 347] width 609 height 609
drag, startPoint x: 784, startPoint y: 360, endPoint x: 763, endPoint y: 370, distance: 22.7
click at [767, 370] on img at bounding box center [584, 347] width 609 height 609
click at [1051, 22] on button "Zoom in" at bounding box center [1053, 21] width 46 height 43
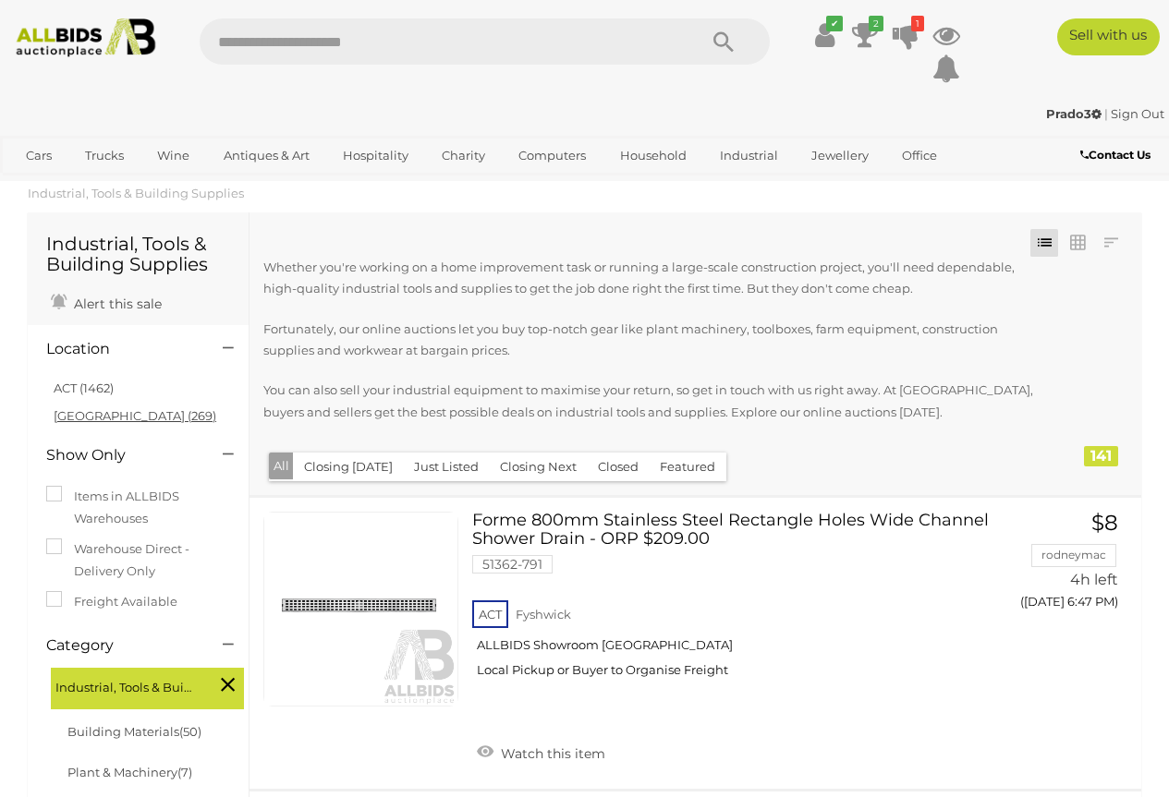
click at [86, 412] on link "NSW (269)" at bounding box center [135, 415] width 163 height 15
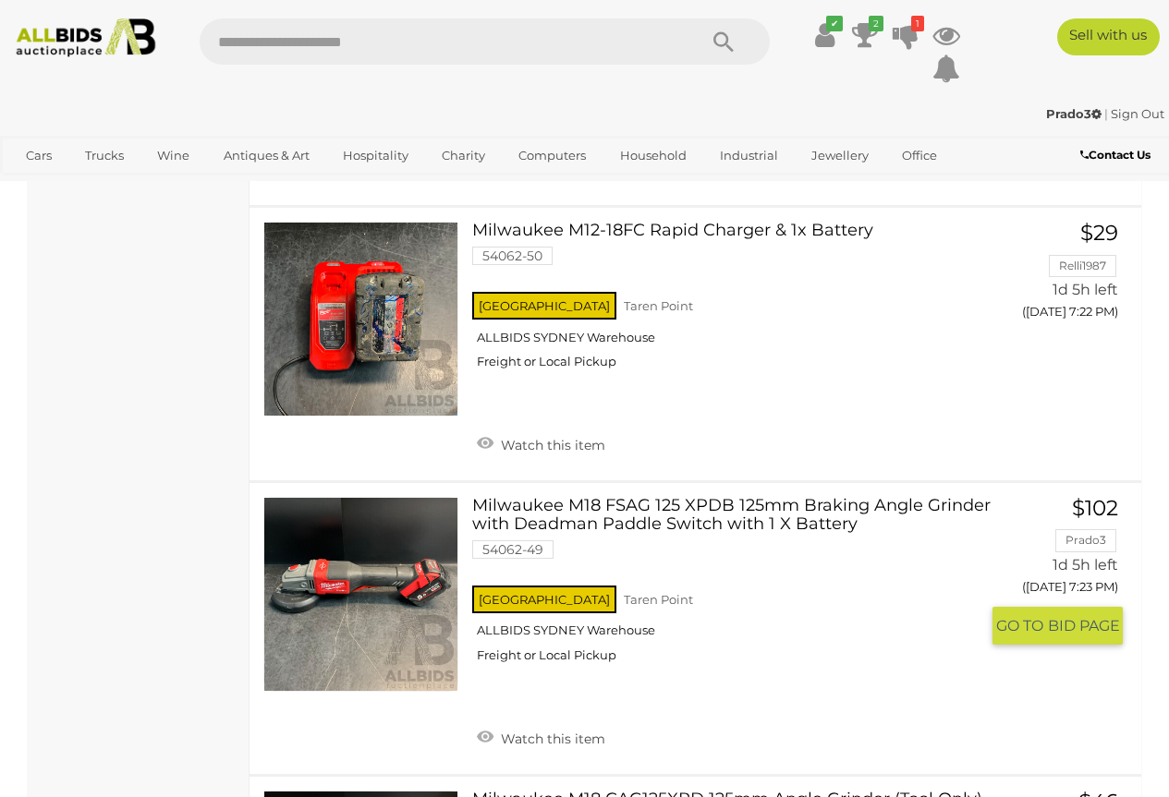
scroll to position [6602, 0]
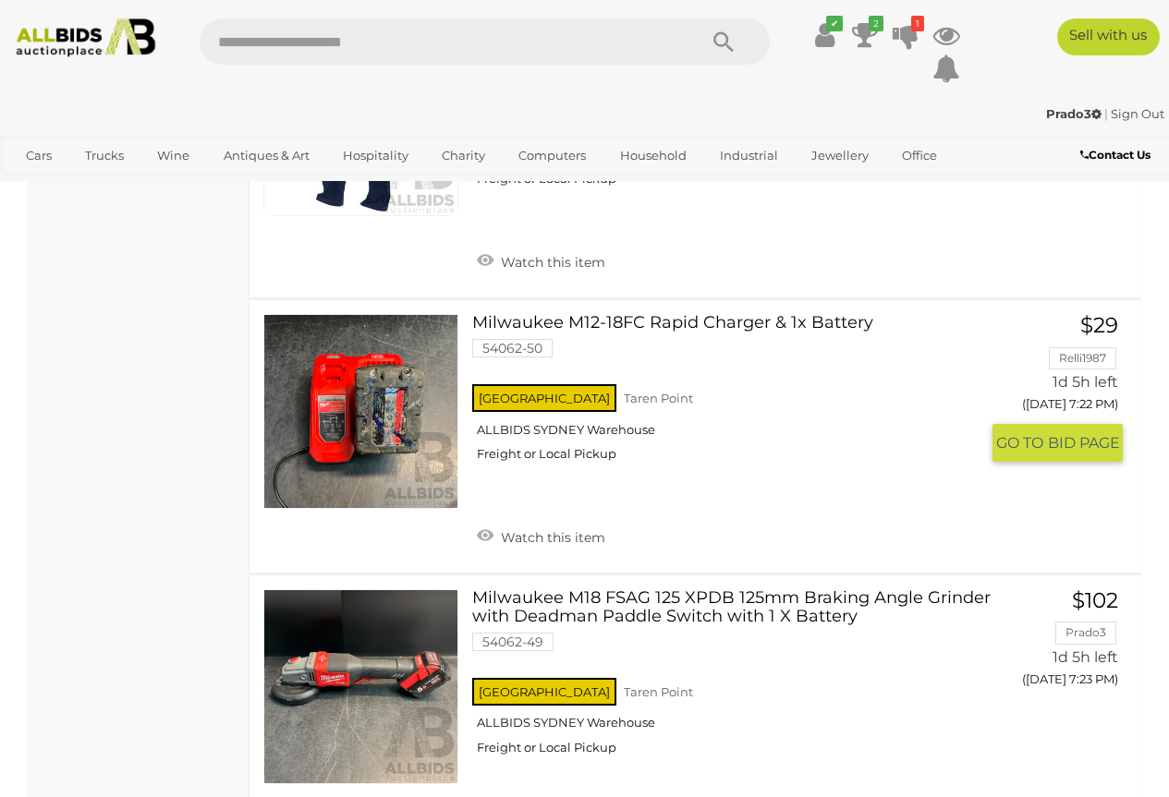
click at [404, 428] on link at bounding box center [360, 411] width 195 height 195
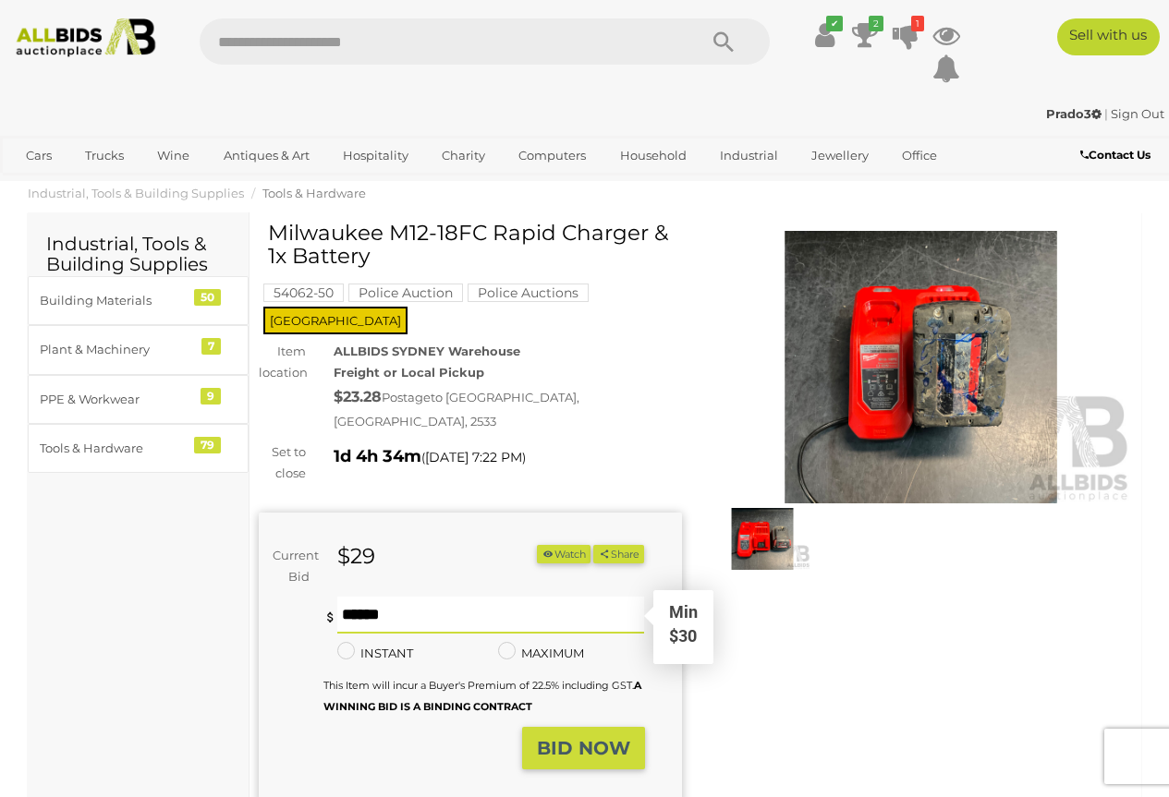
click at [368, 597] on input "text" at bounding box center [491, 615] width 308 height 37
type input "**"
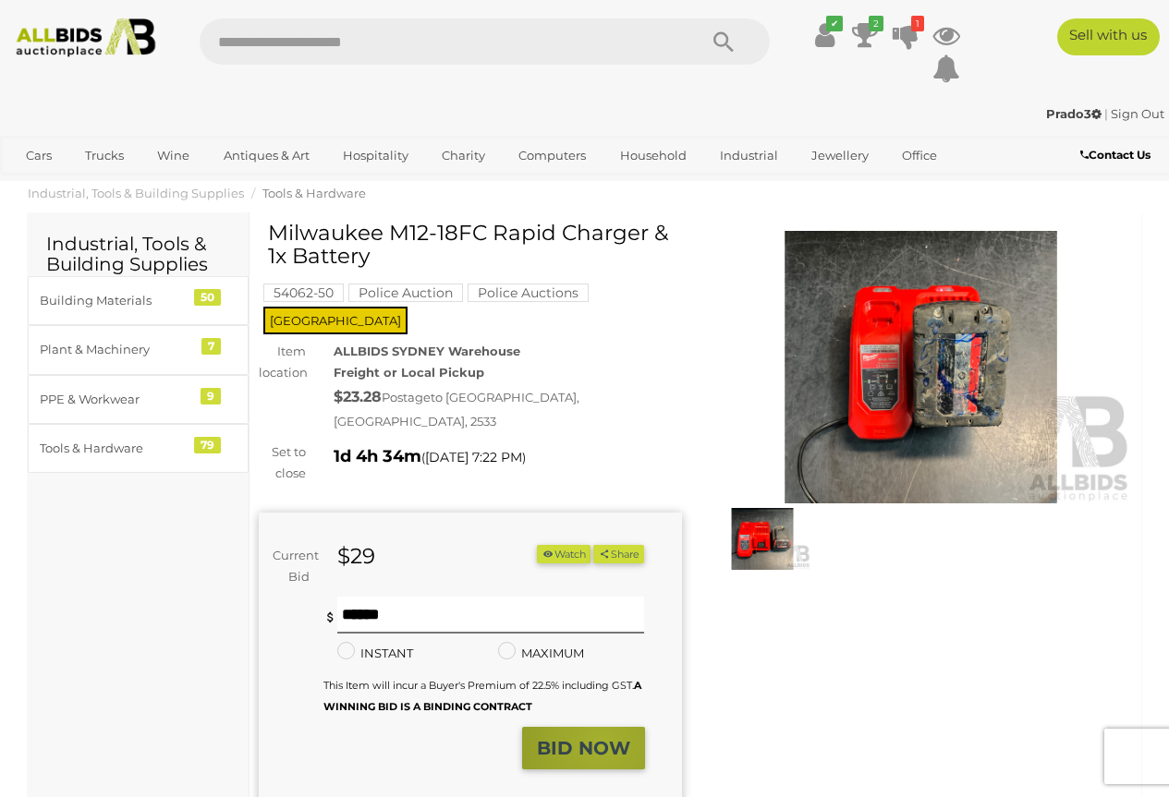
click at [602, 737] on strong "BID NOW" at bounding box center [583, 748] width 93 height 22
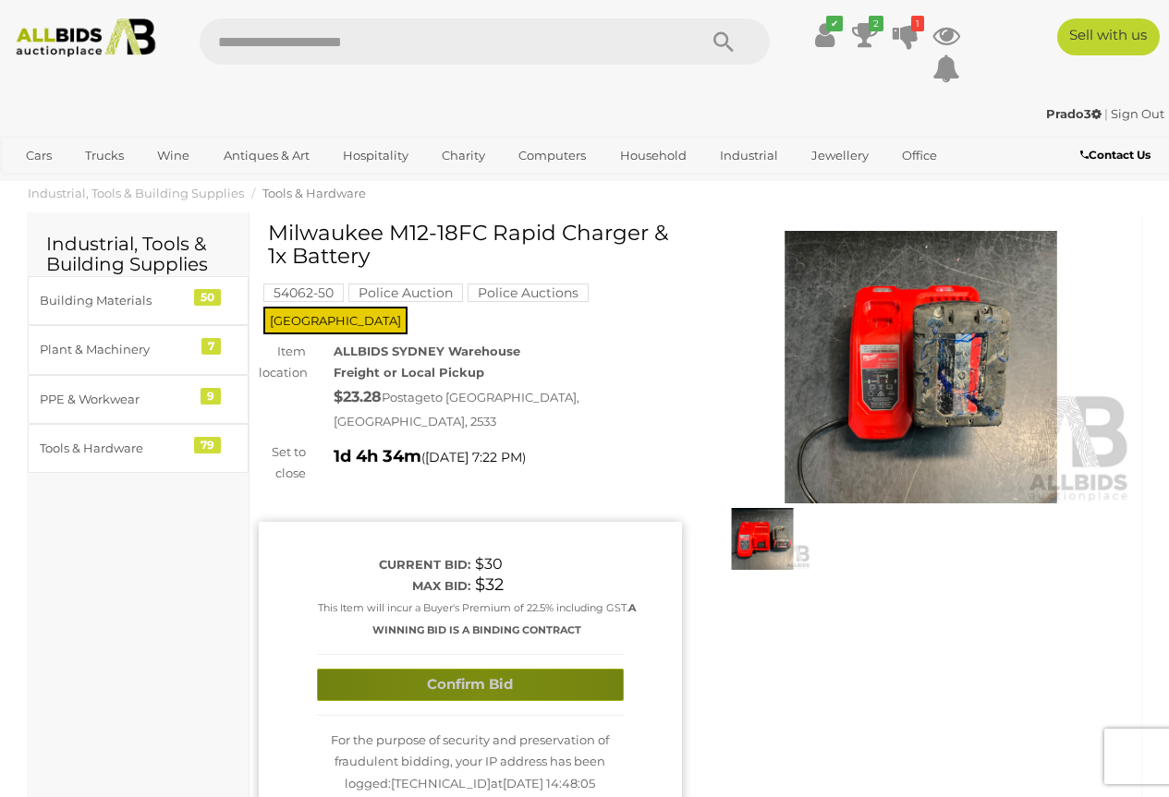
click at [485, 669] on button "Confirm Bid" at bounding box center [470, 685] width 307 height 32
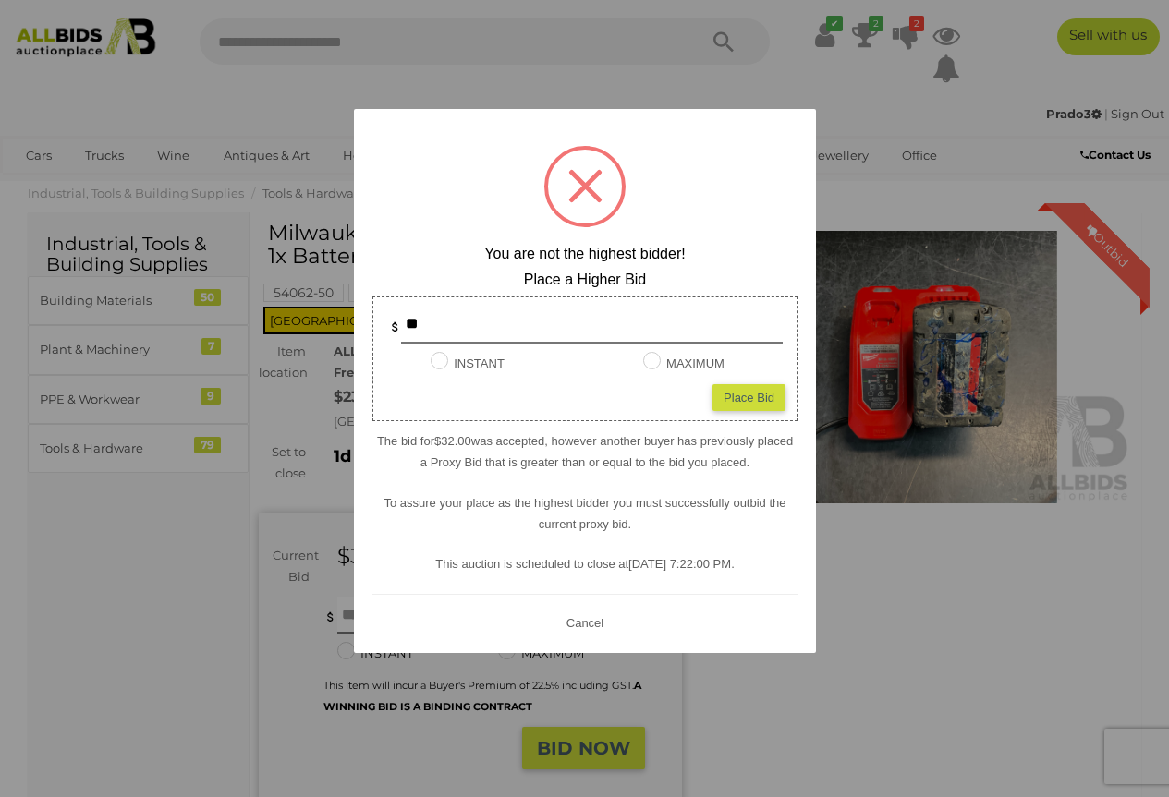
click at [775, 710] on div at bounding box center [584, 398] width 1169 height 797
